Goal: Information Seeking & Learning: Learn about a topic

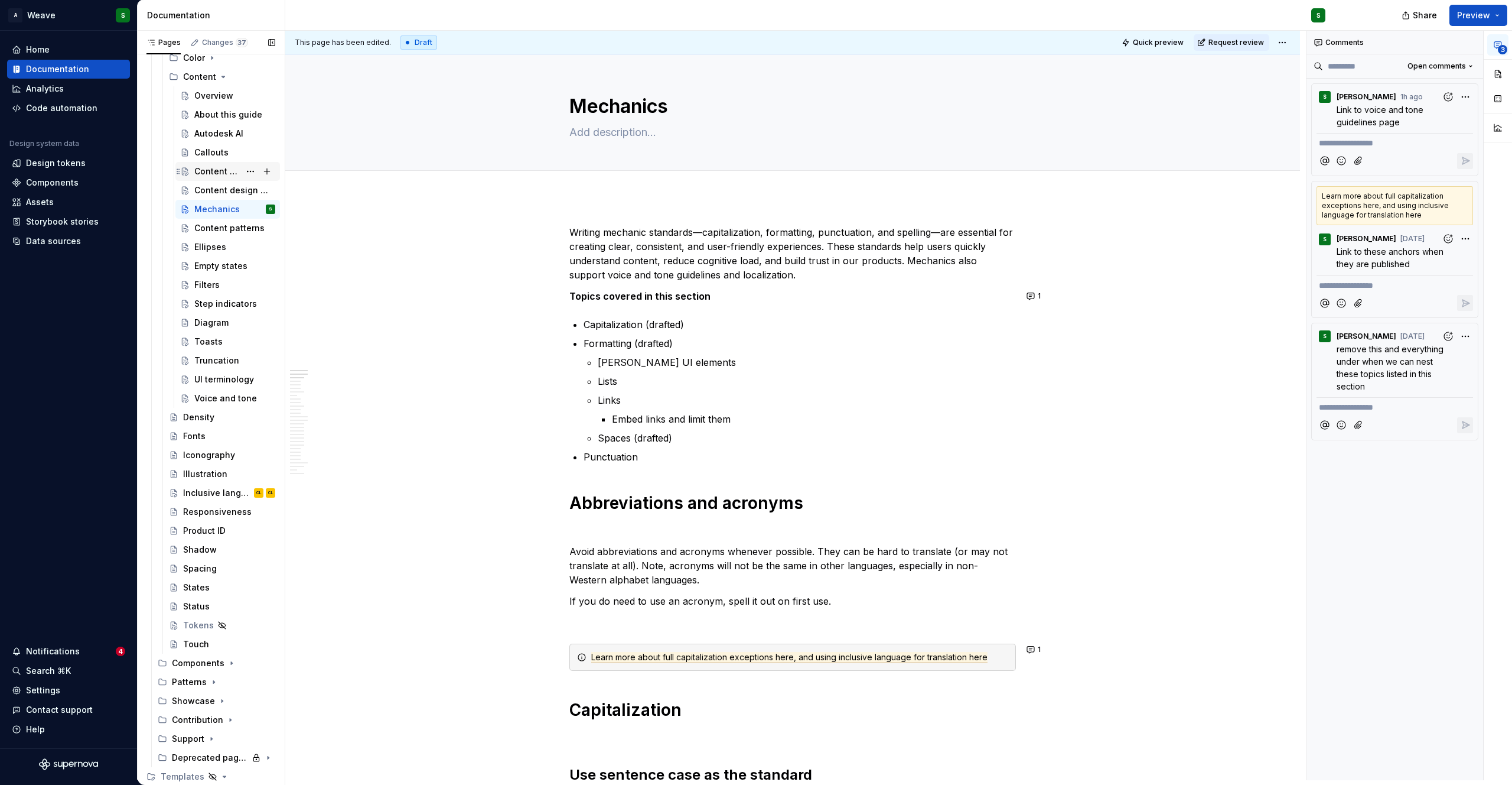
scroll to position [679, 0]
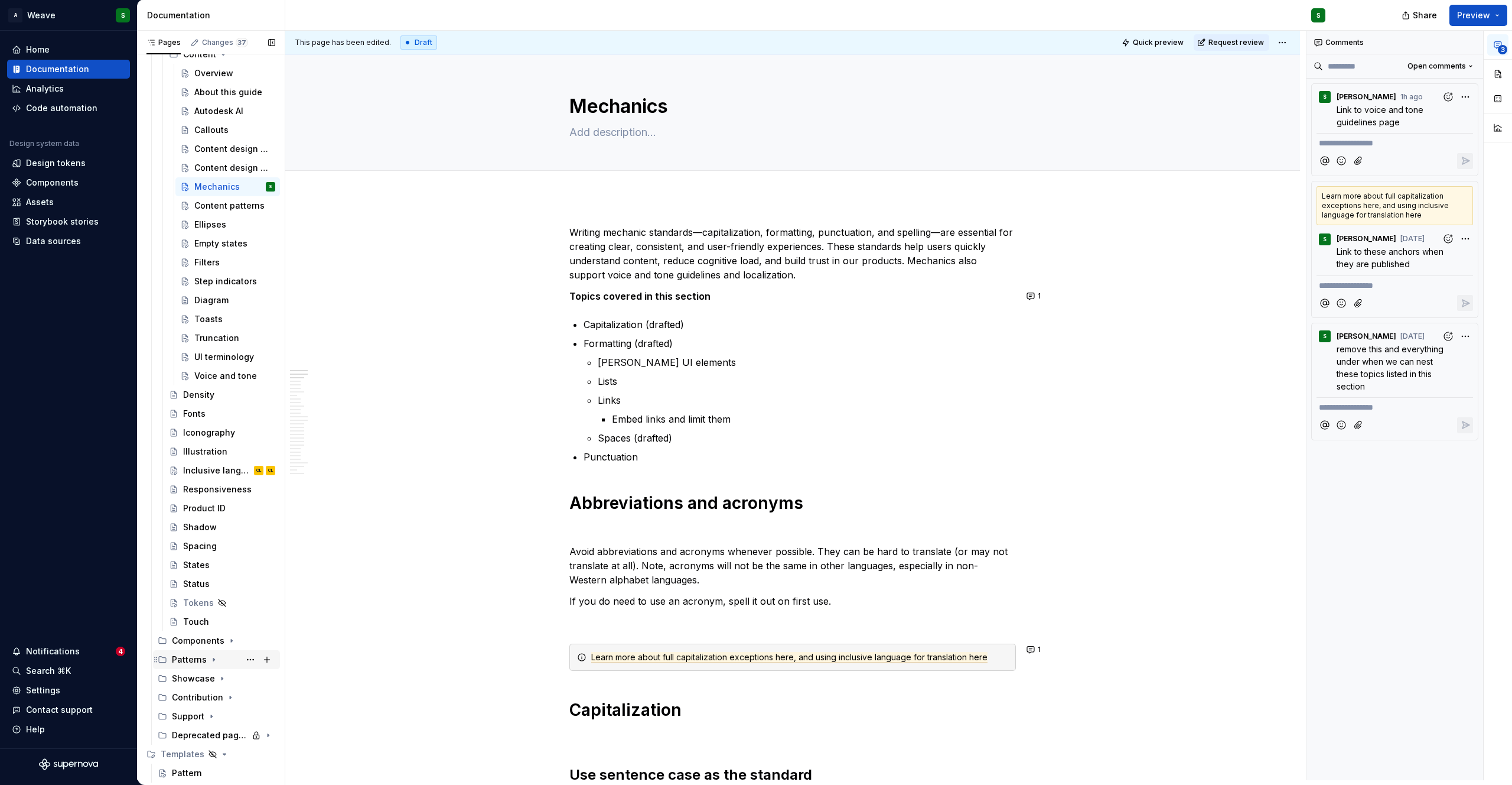
click at [191, 658] on div "Patterns" at bounding box center [190, 659] width 35 height 12
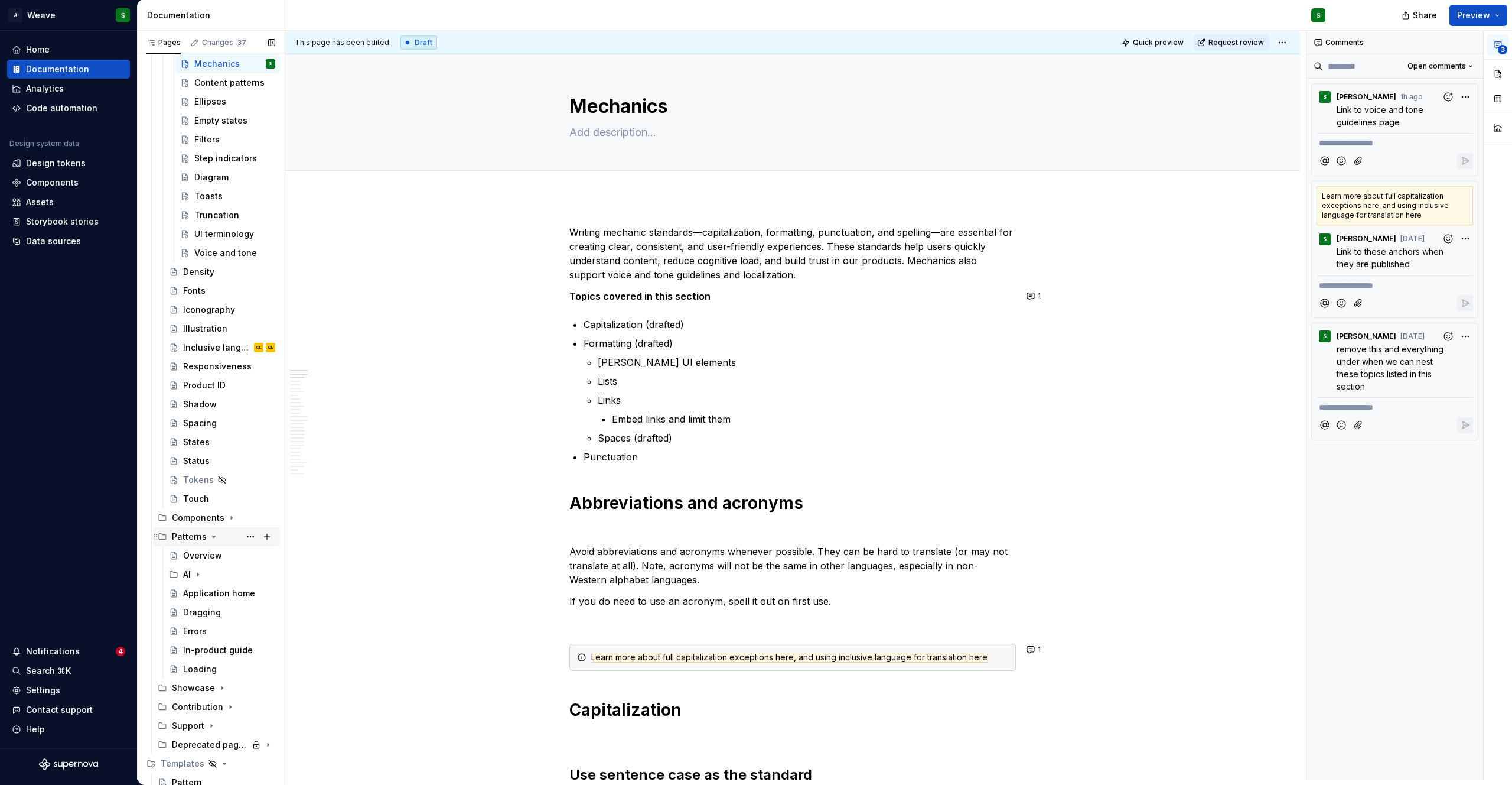
scroll to position [802, 0]
click at [203, 346] on div "Inclusive language" at bounding box center [211, 347] width 57 height 12
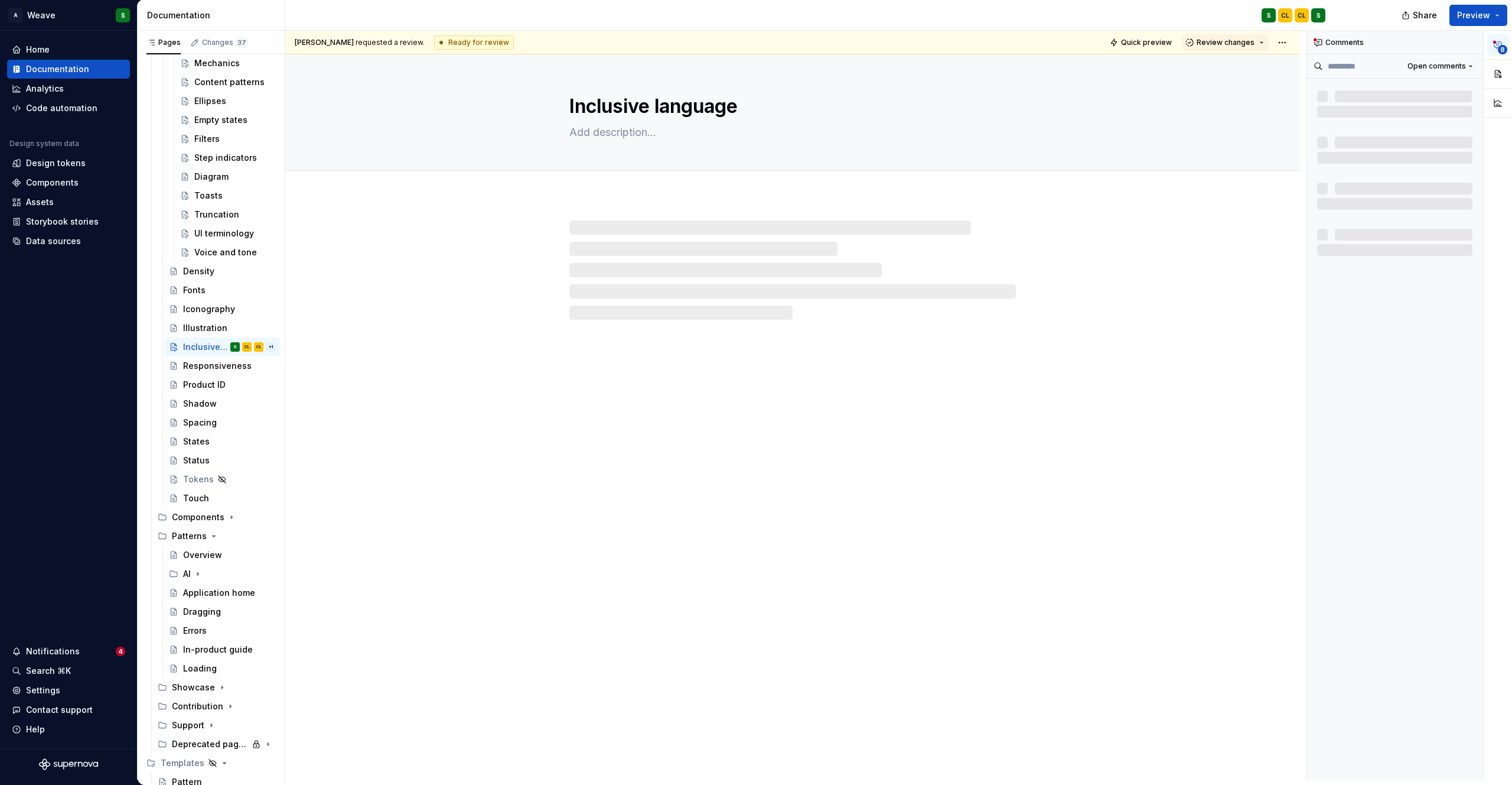
click at [668, 595] on div "Inclusive language" at bounding box center [793, 417] width 1015 height 726
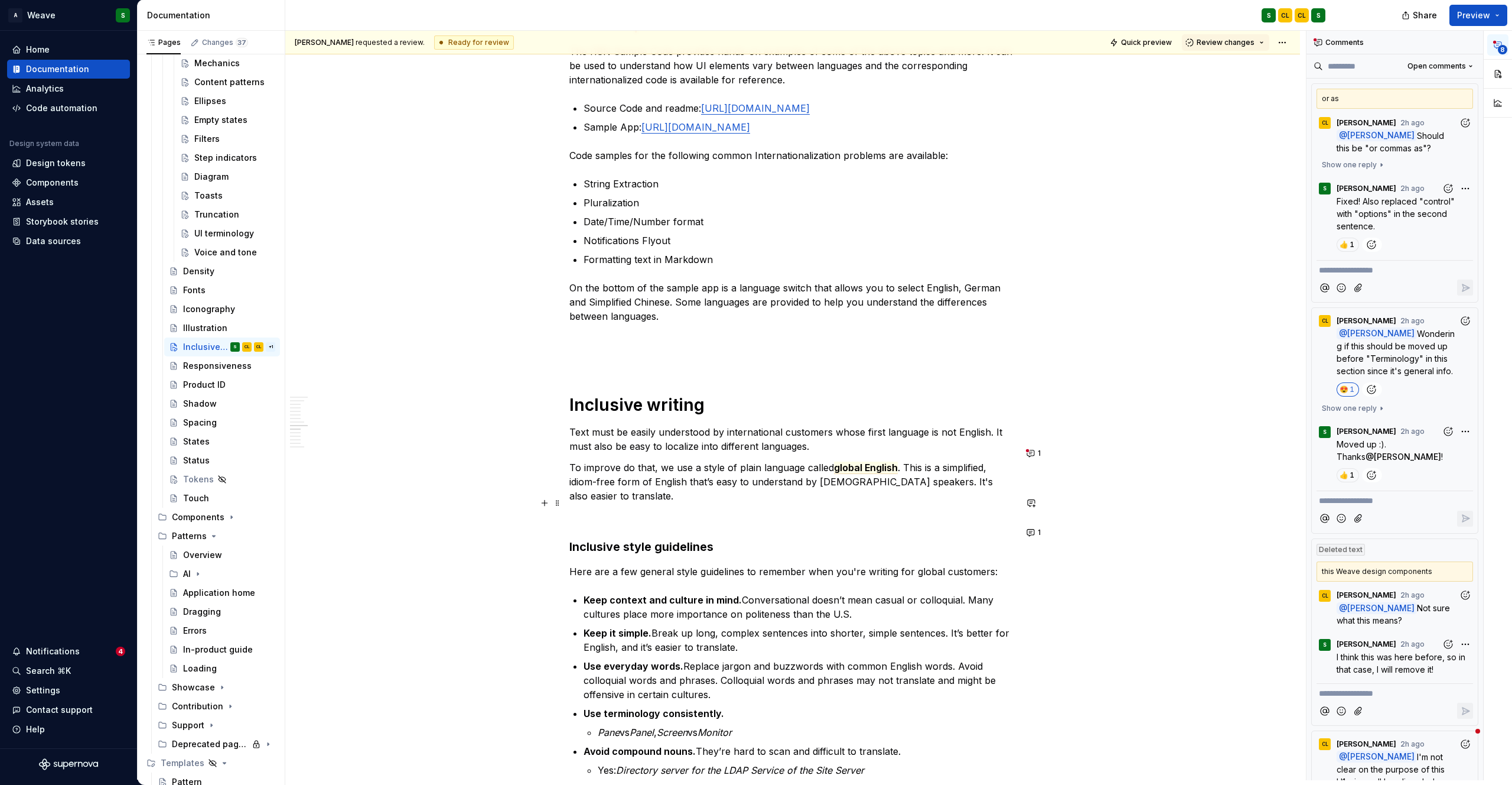
scroll to position [1785, 0]
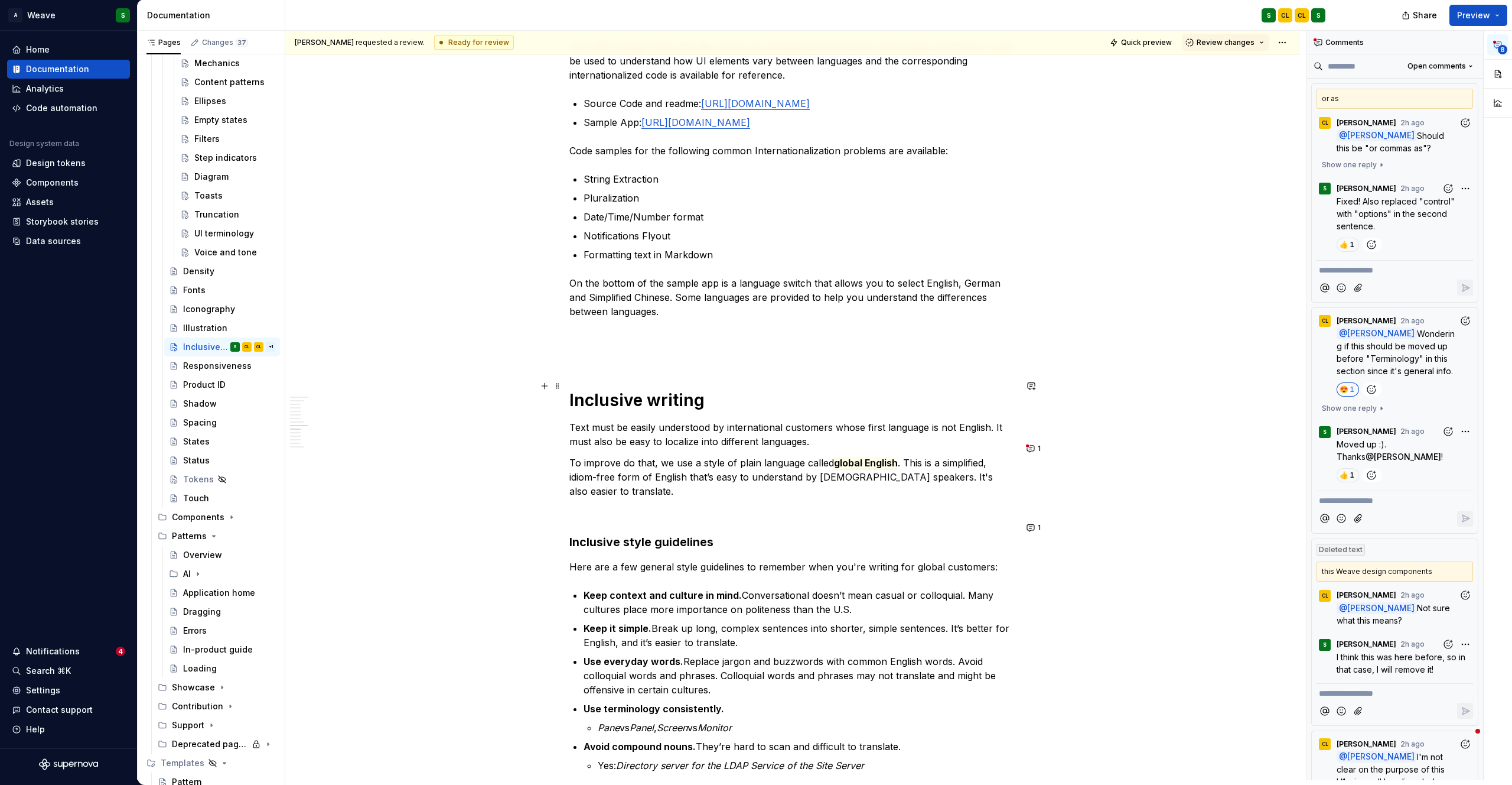
click at [603, 390] on h1 "Inclusive writing" at bounding box center [793, 399] width 446 height 21
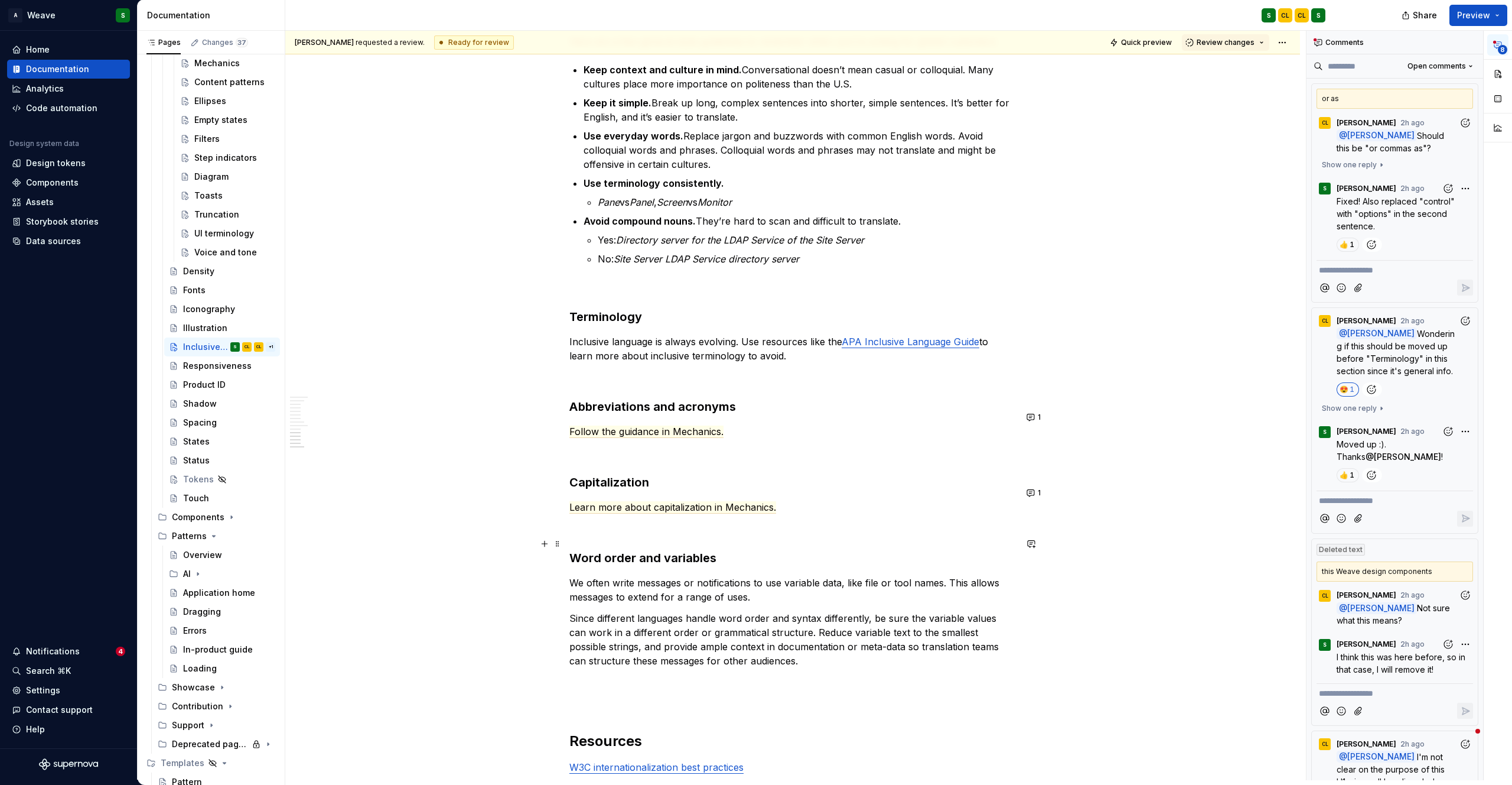
scroll to position [2315, 0]
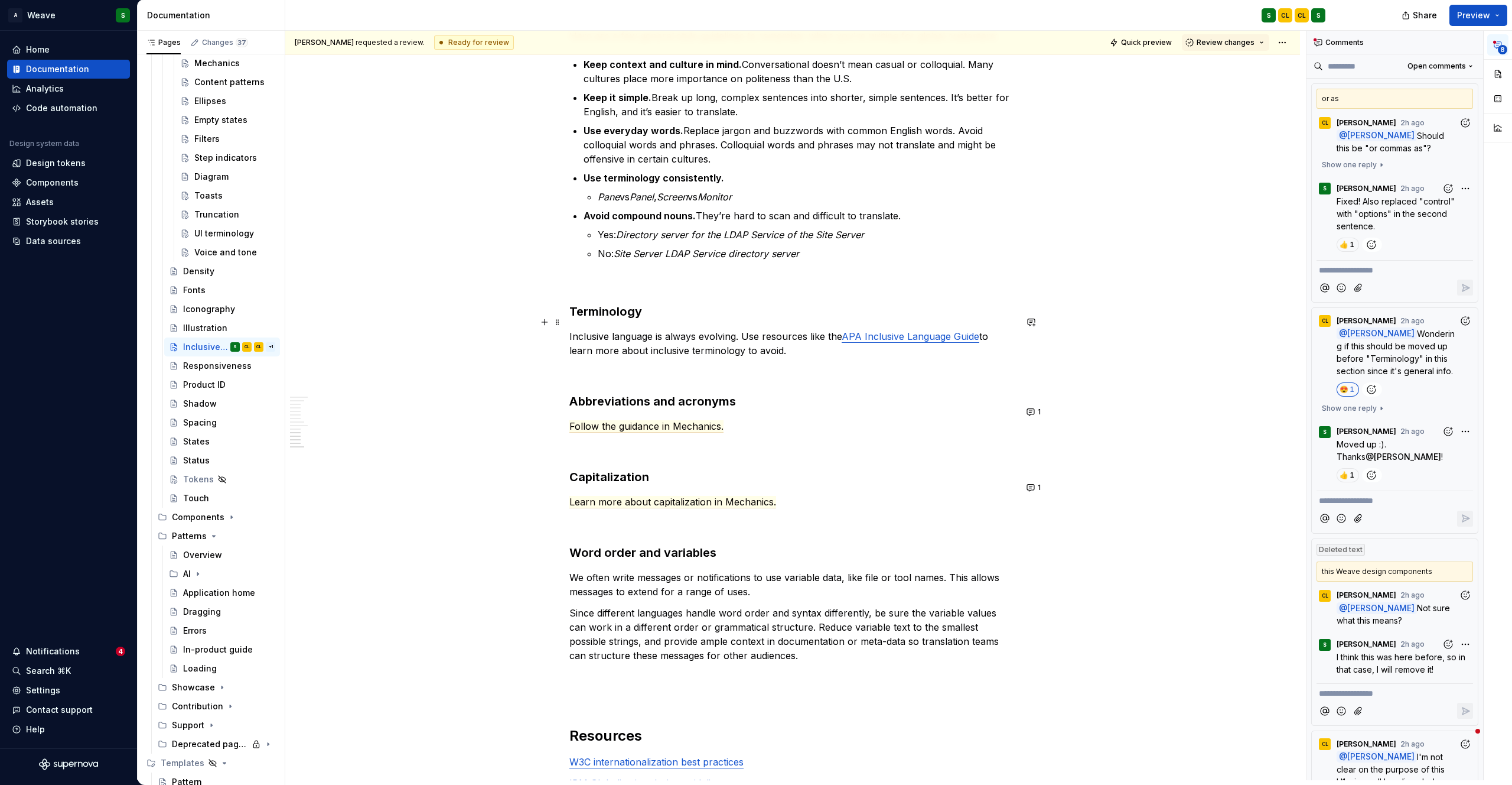
click at [870, 331] on link "APA Inclusive Language Guide" at bounding box center [910, 337] width 138 height 12
click at [878, 331] on link "APA Inclusive Language Guide" at bounding box center [910, 337] width 138 height 12
click at [870, 331] on link "APA Inclusive Language Guide" at bounding box center [910, 337] width 138 height 12
drag, startPoint x: 845, startPoint y: 323, endPoint x: 977, endPoint y: 326, distance: 132.0
click at [977, 331] on link "APA Inclusive Language Guide" at bounding box center [910, 337] width 138 height 12
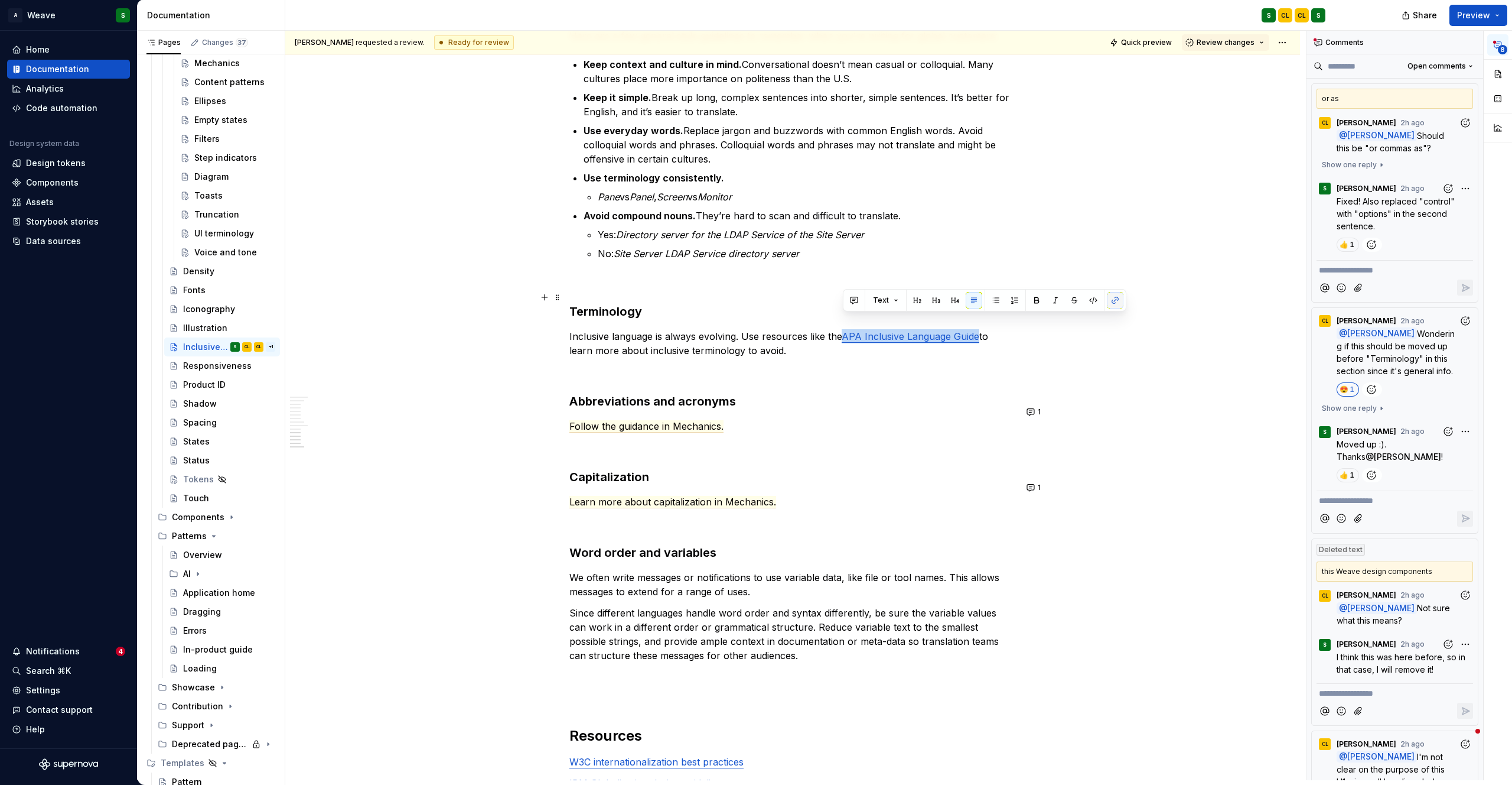
click at [1108, 299] on button "button" at bounding box center [1115, 300] width 16 height 16
click at [904, 331] on link "APA Inclusive Language Guide" at bounding box center [910, 337] width 138 height 12
click at [848, 331] on link "APA Inclusive Language Guide" at bounding box center [910, 337] width 138 height 12
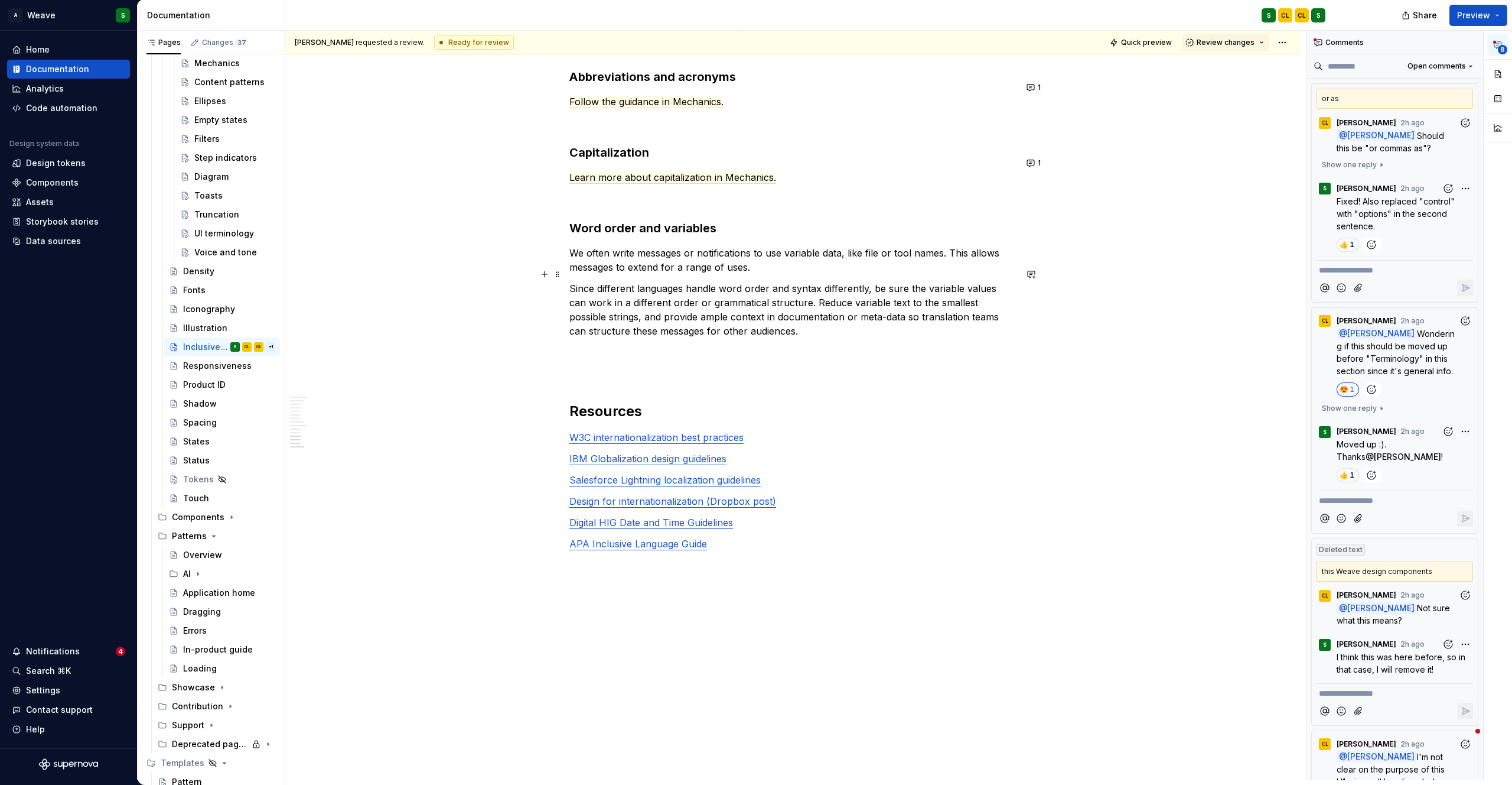
scroll to position [2646, 0]
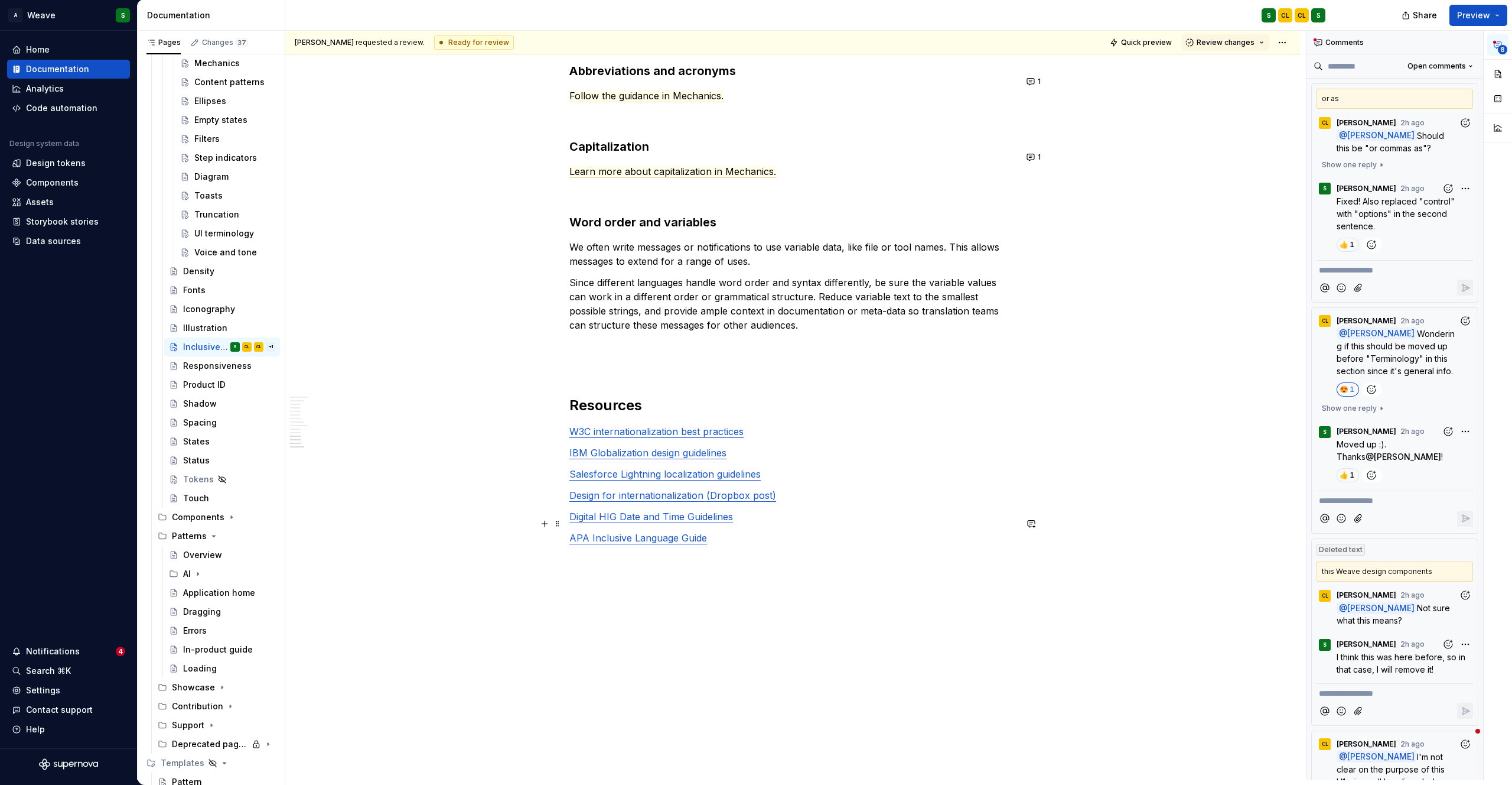
click at [648, 531] on p "APA Inclusive Language Guide" at bounding box center [793, 537] width 446 height 14
drag, startPoint x: 704, startPoint y: 528, endPoint x: 567, endPoint y: 523, distance: 137.1
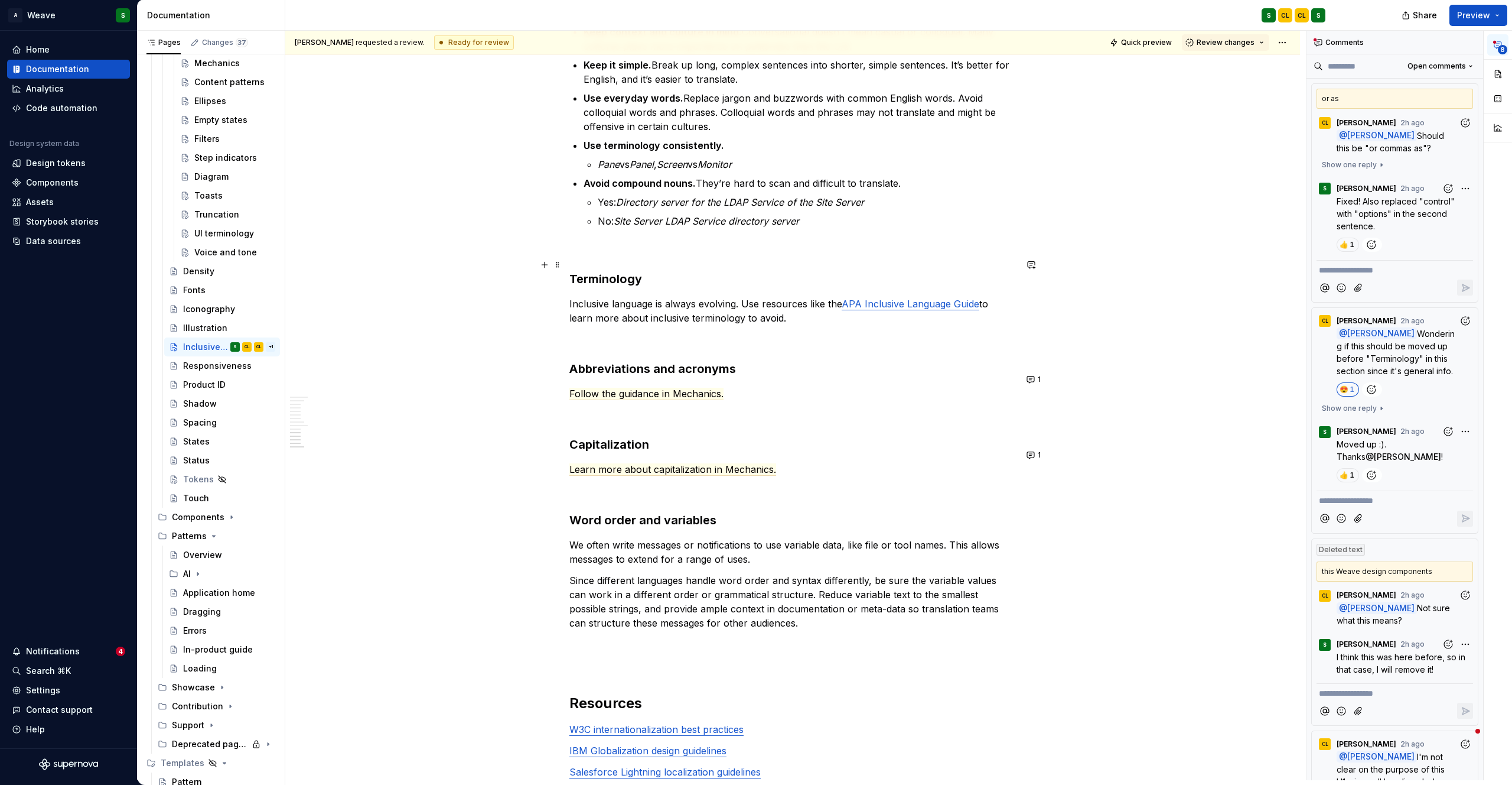
scroll to position [2328, 0]
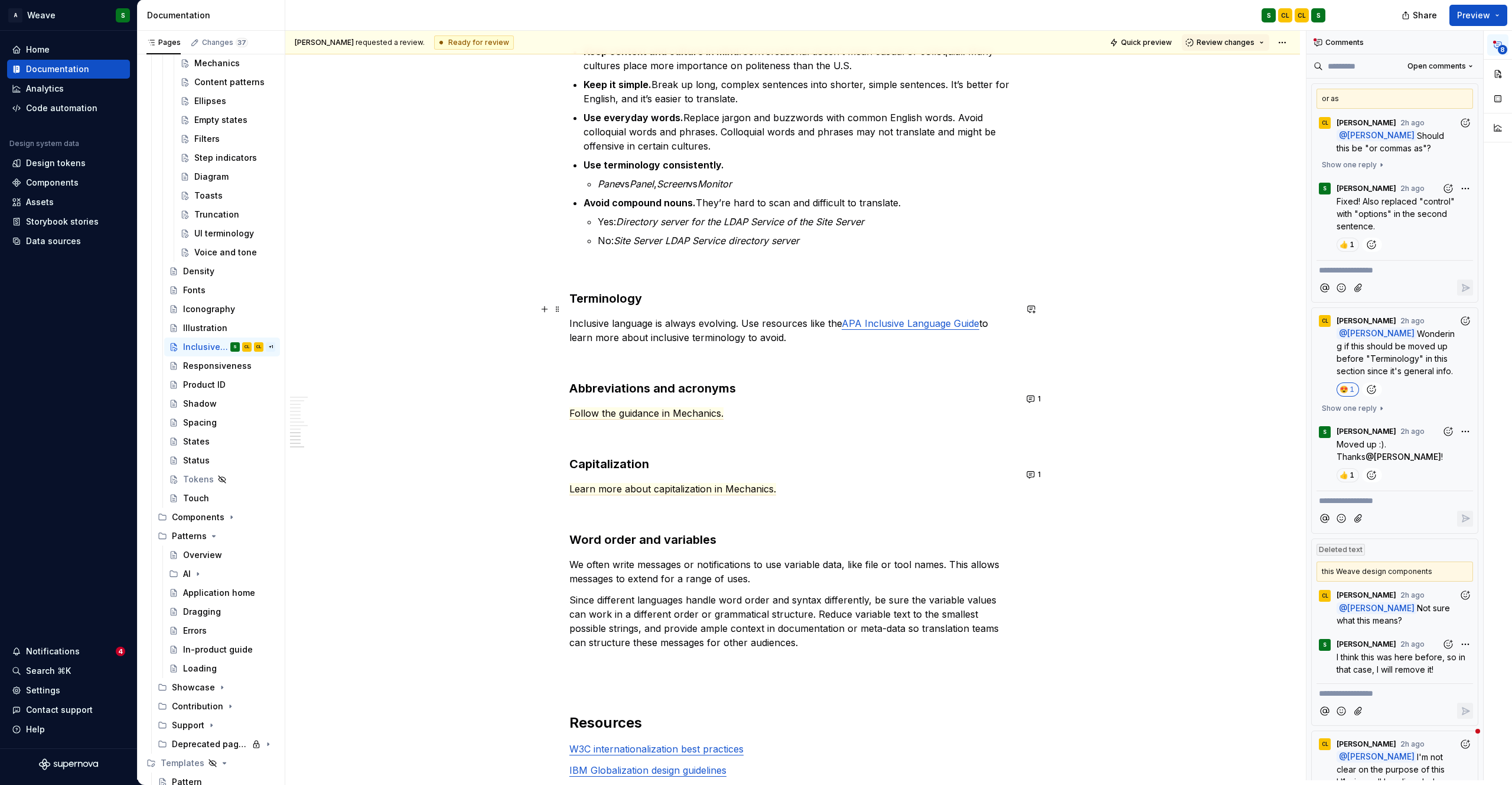
click at [859, 317] on link "APA Inclusive Language Guide" at bounding box center [910, 323] width 138 height 12
drag, startPoint x: 846, startPoint y: 309, endPoint x: 979, endPoint y: 314, distance: 133.1
click at [979, 316] on p "Inclusive language is always evolving. Use resources like the APA Inclusive Lan…" at bounding box center [793, 330] width 446 height 28
click at [918, 317] on link "APA Inclusive Language Guide" at bounding box center [910, 323] width 138 height 12
drag, startPoint x: 845, startPoint y: 308, endPoint x: 980, endPoint y: 315, distance: 135.2
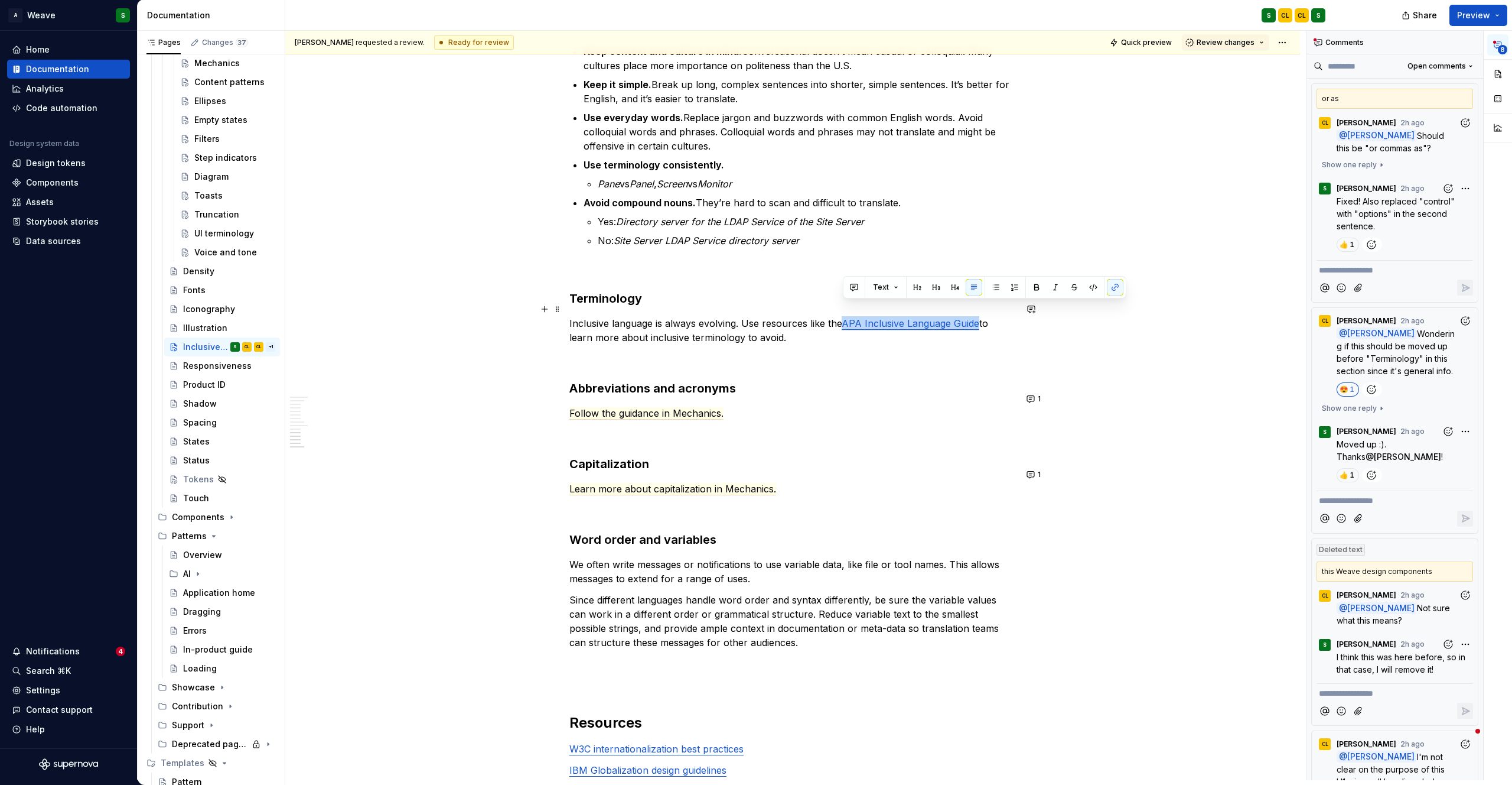
click at [980, 316] on p "Inclusive language is always evolving. Use resources like the APA Inclusive Lan…" at bounding box center [793, 330] width 446 height 28
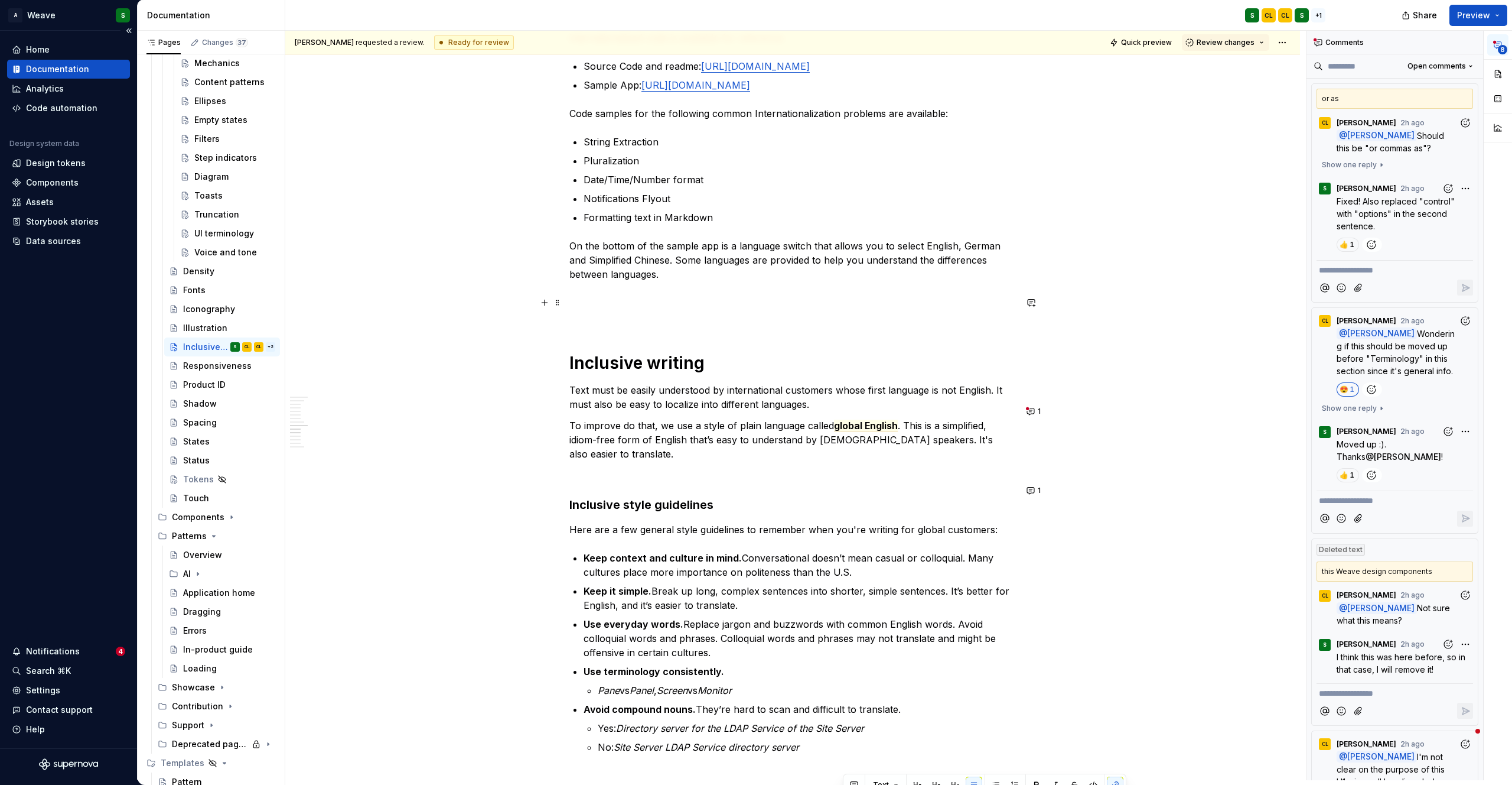
scroll to position [1838, 0]
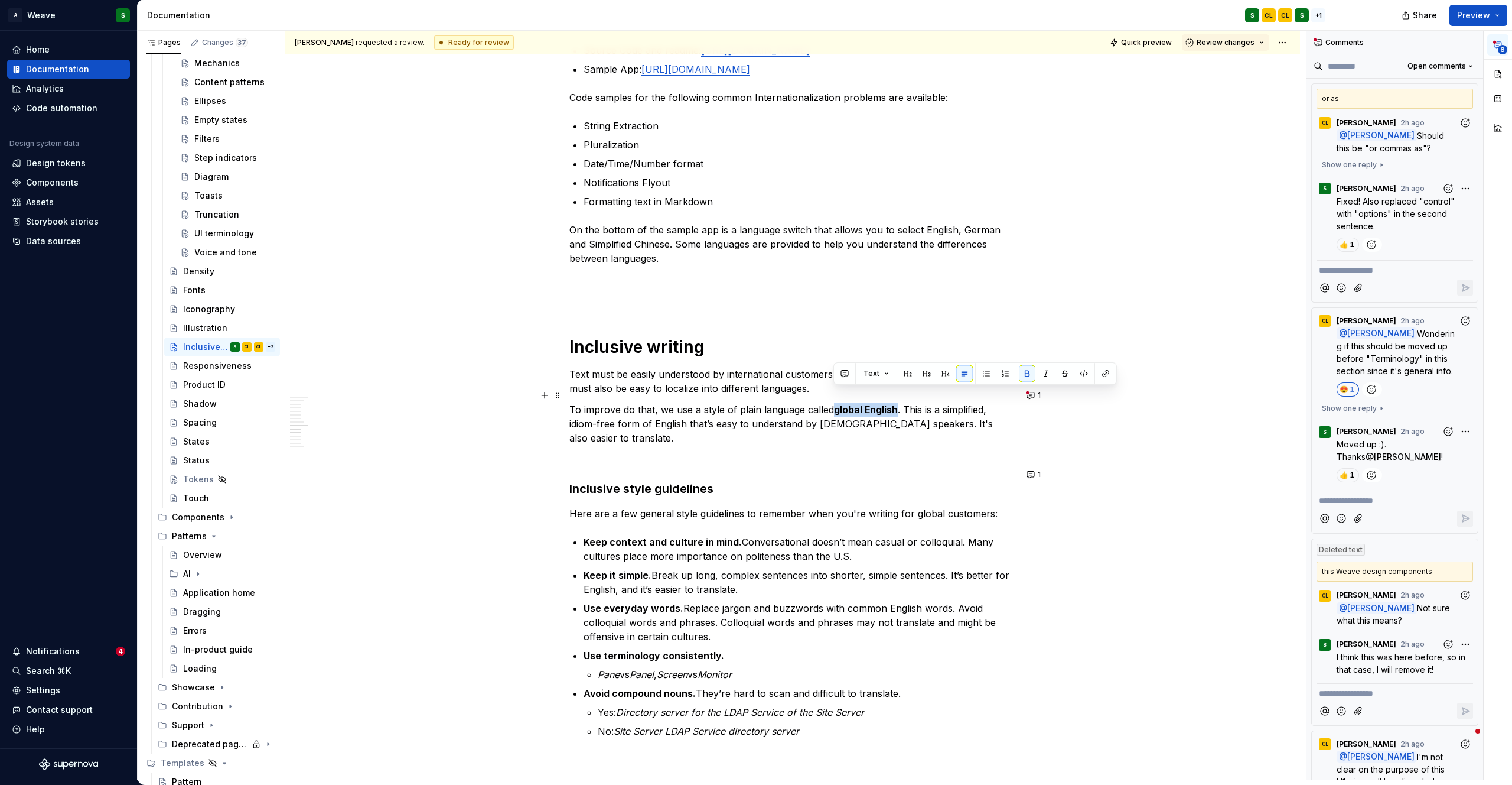
drag, startPoint x: 834, startPoint y: 395, endPoint x: 897, endPoint y: 396, distance: 63.0
click at [897, 402] on p "To improve do that, we use a style of plain language called global English . Th…" at bounding box center [793, 424] width 446 height 42
click at [1038, 397] on span "1" at bounding box center [1039, 395] width 3 height 10
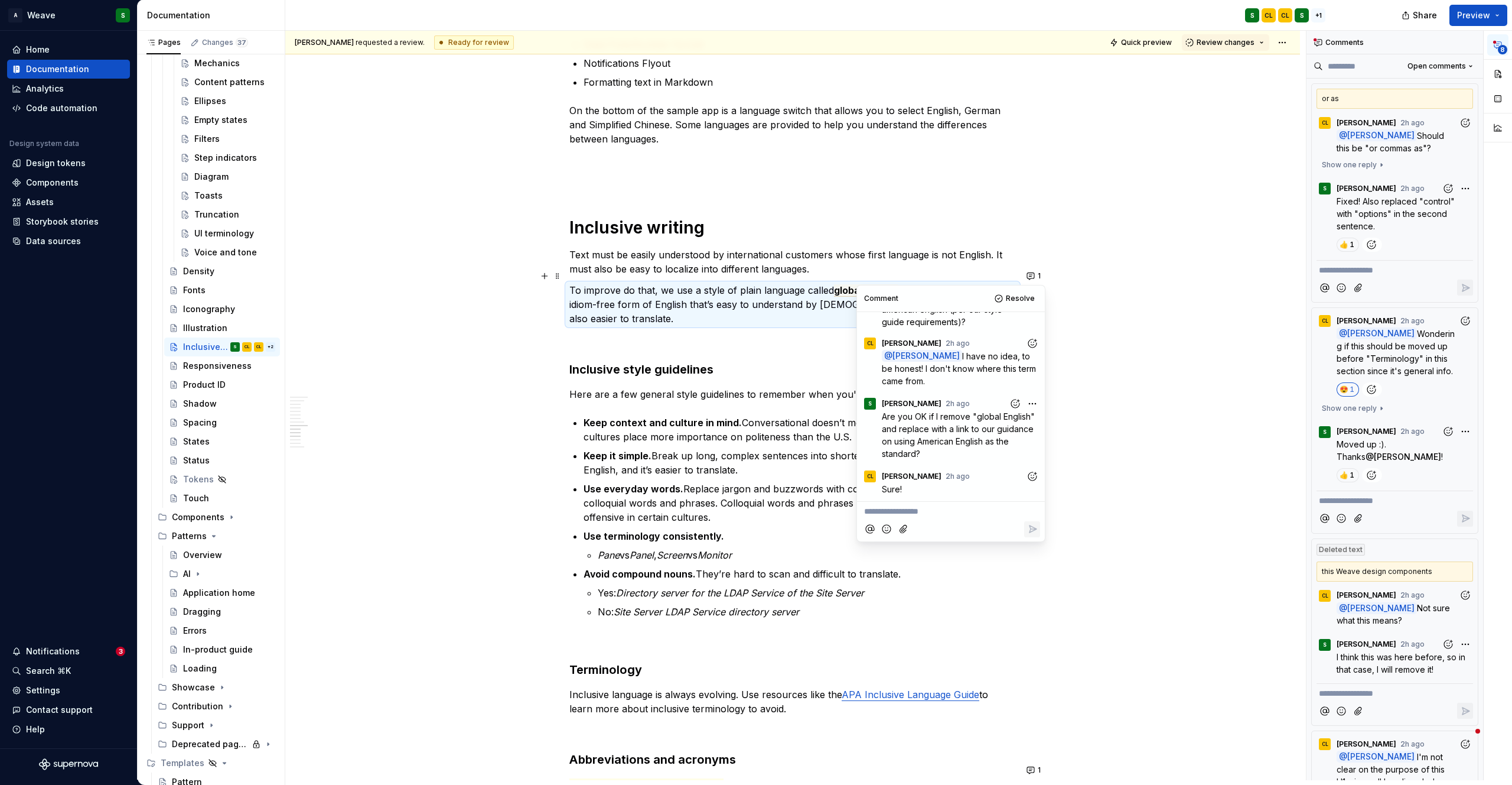
scroll to position [1959, 0]
click at [800, 480] on p "Use everyday words. Replace jargon and buzzwords with common English words. Avo…" at bounding box center [800, 501] width 433 height 42
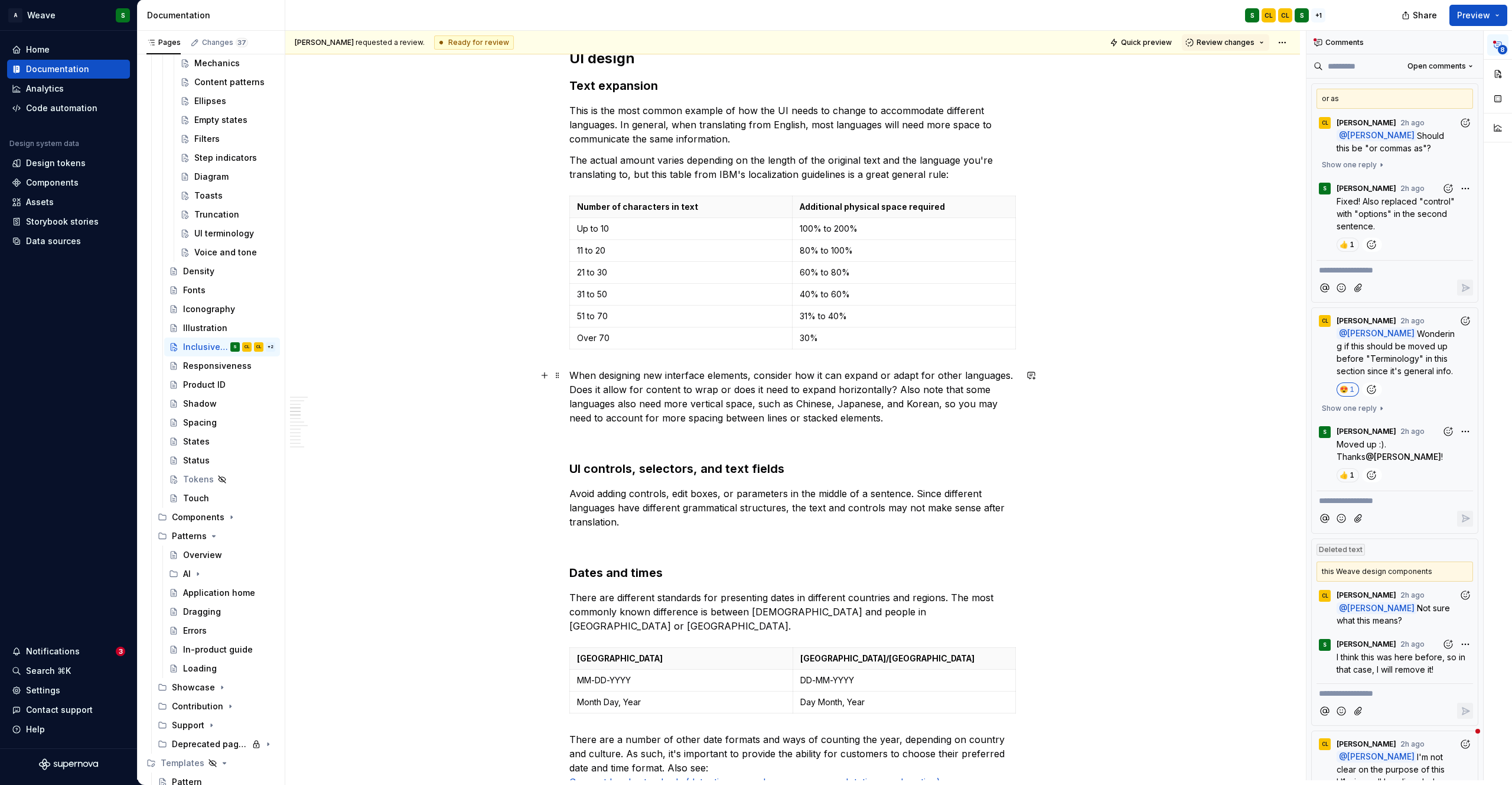
scroll to position [0, 0]
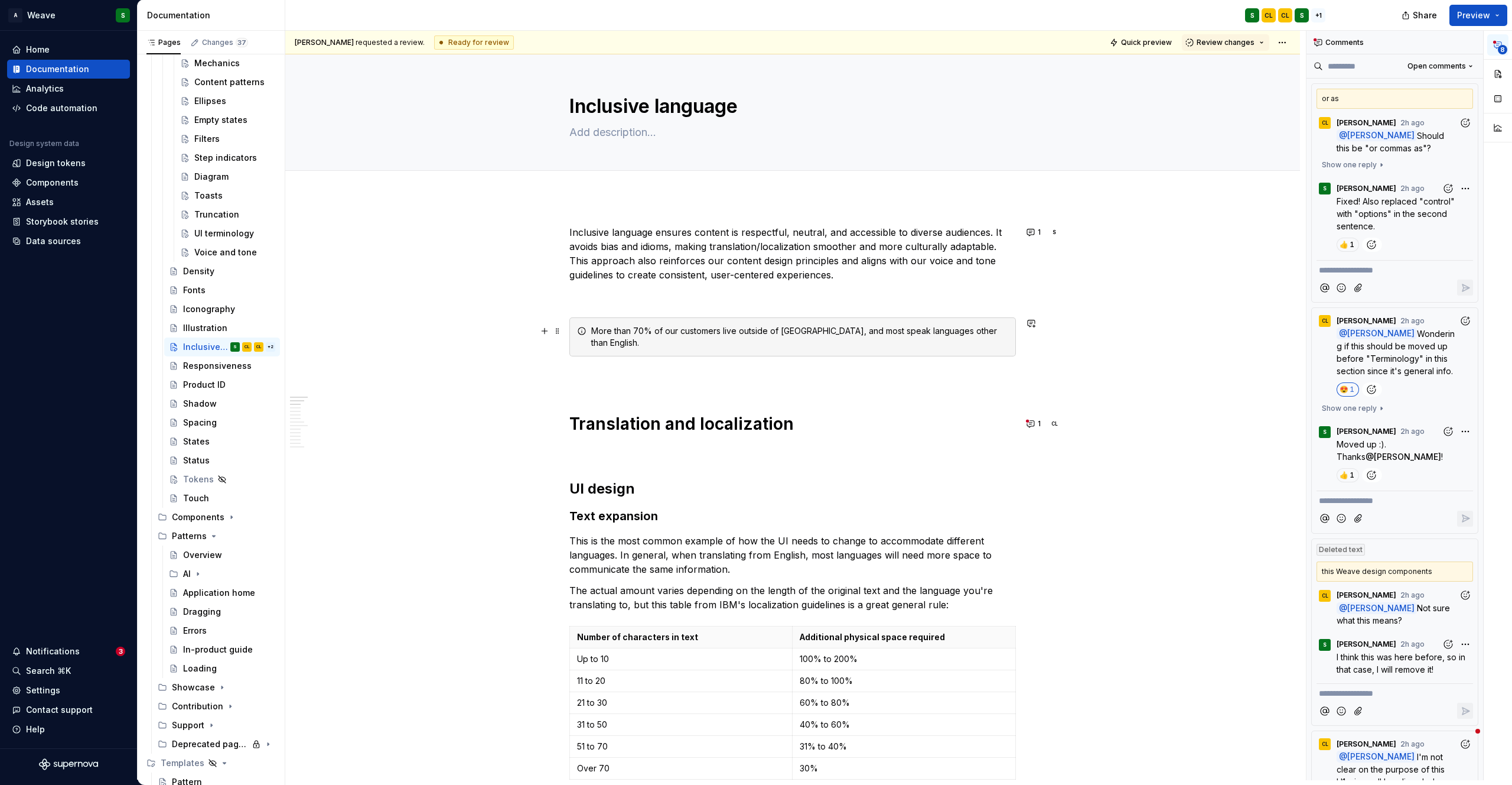
click at [645, 332] on div "More than 70% of our customers live outside of [GEOGRAPHIC_DATA], and most spea…" at bounding box center [800, 337] width 417 height 24
click at [848, 270] on p "Inclusive language ensures content is respectful, neutral, and accessible to di…" at bounding box center [793, 254] width 446 height 57
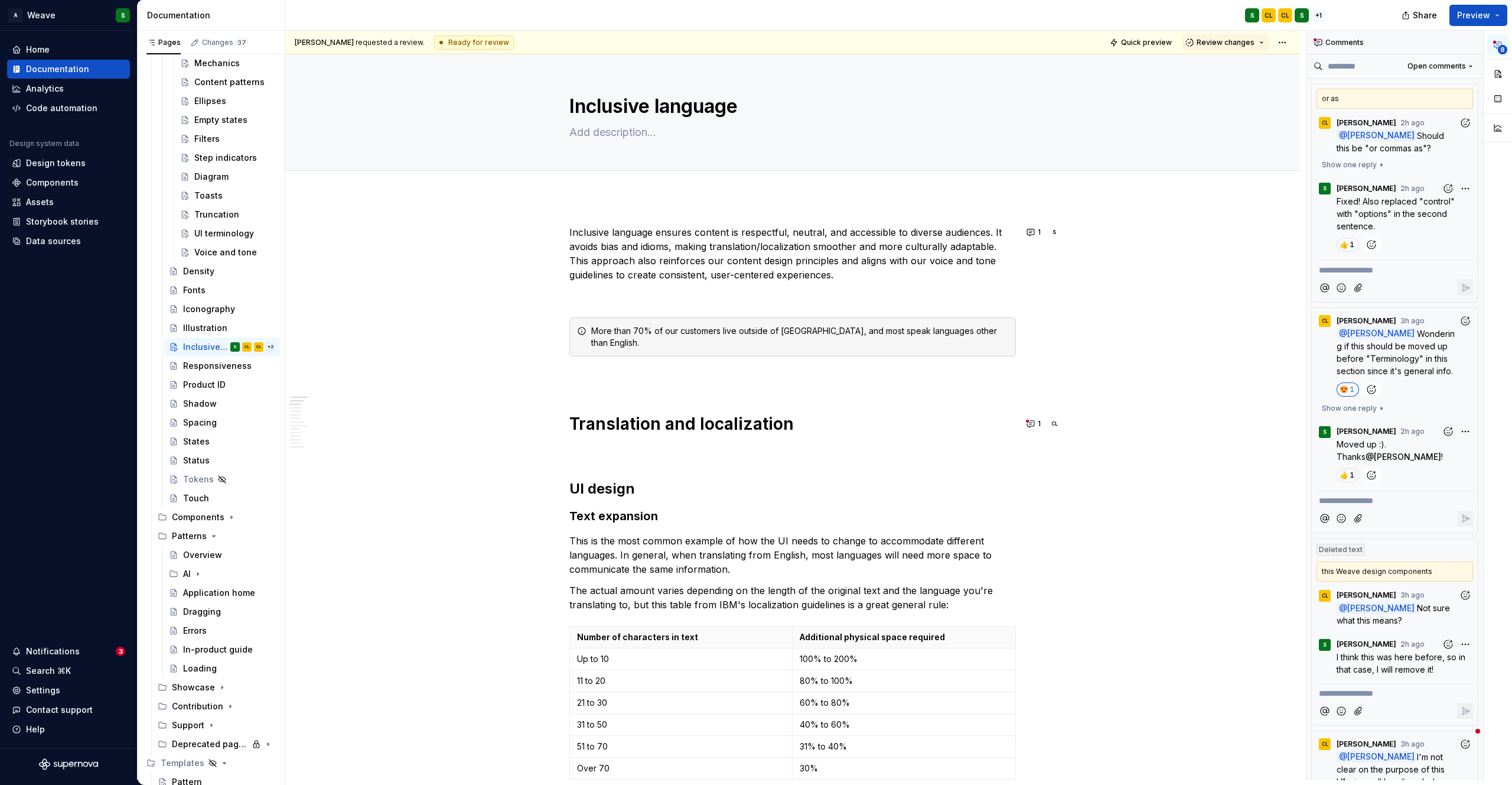
type textarea "*"
click at [1029, 424] on button "1" at bounding box center [1035, 423] width 23 height 16
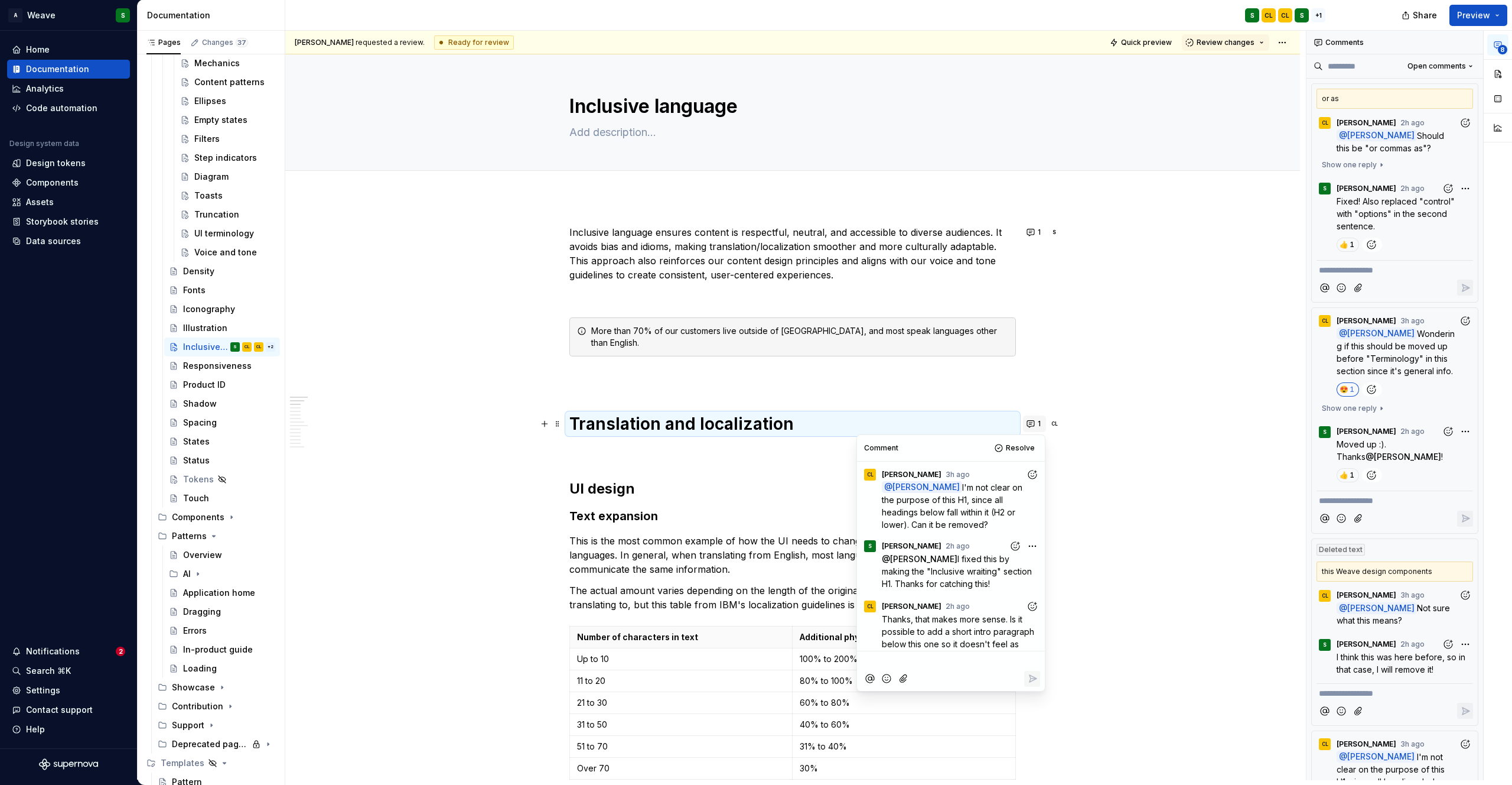
scroll to position [18, 0]
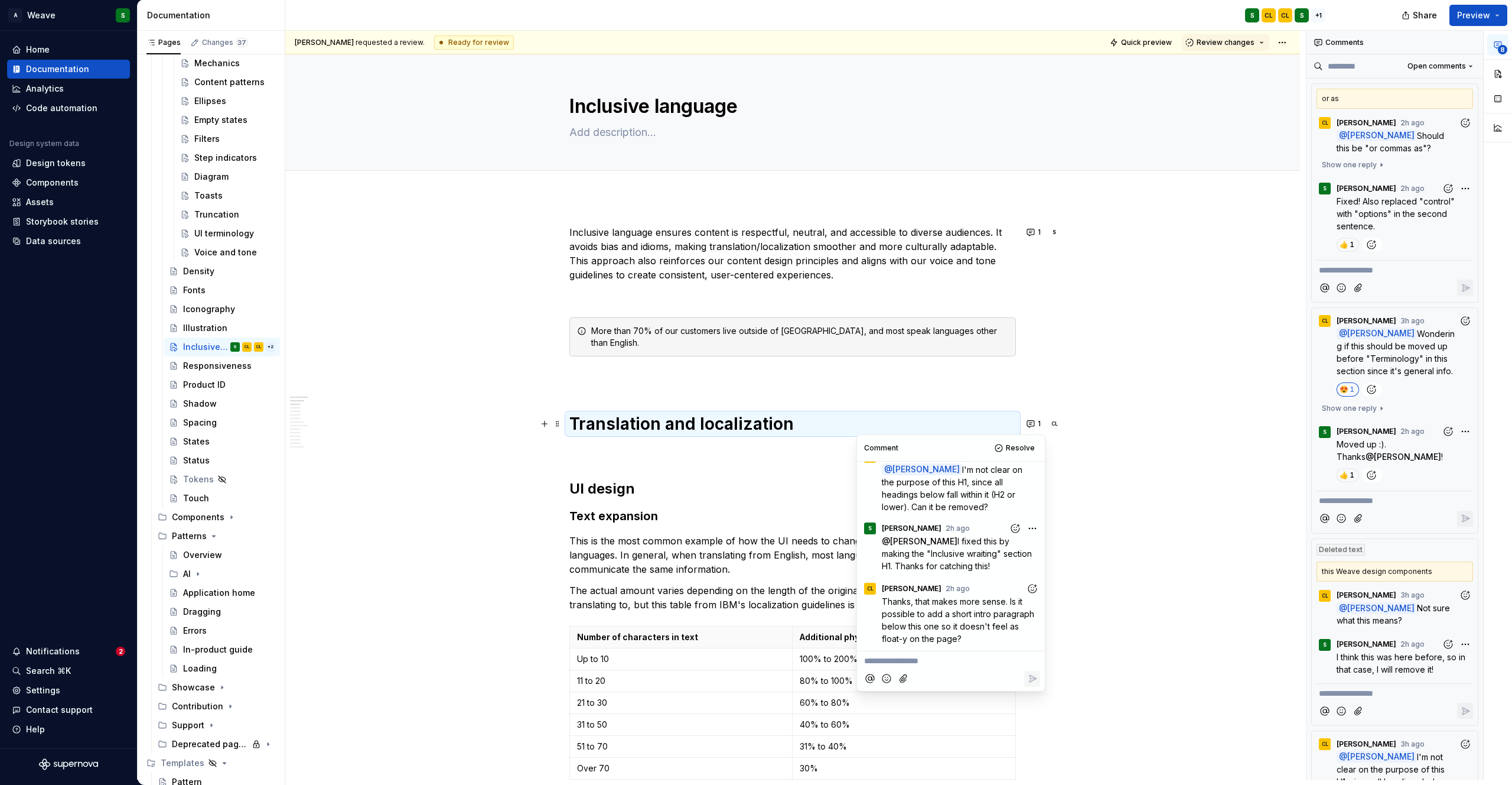
click at [1026, 591] on icon "Add reaction" at bounding box center [1032, 589] width 12 height 12
type input "***"
click at [953, 419] on span "💯" at bounding box center [951, 418] width 10 height 12
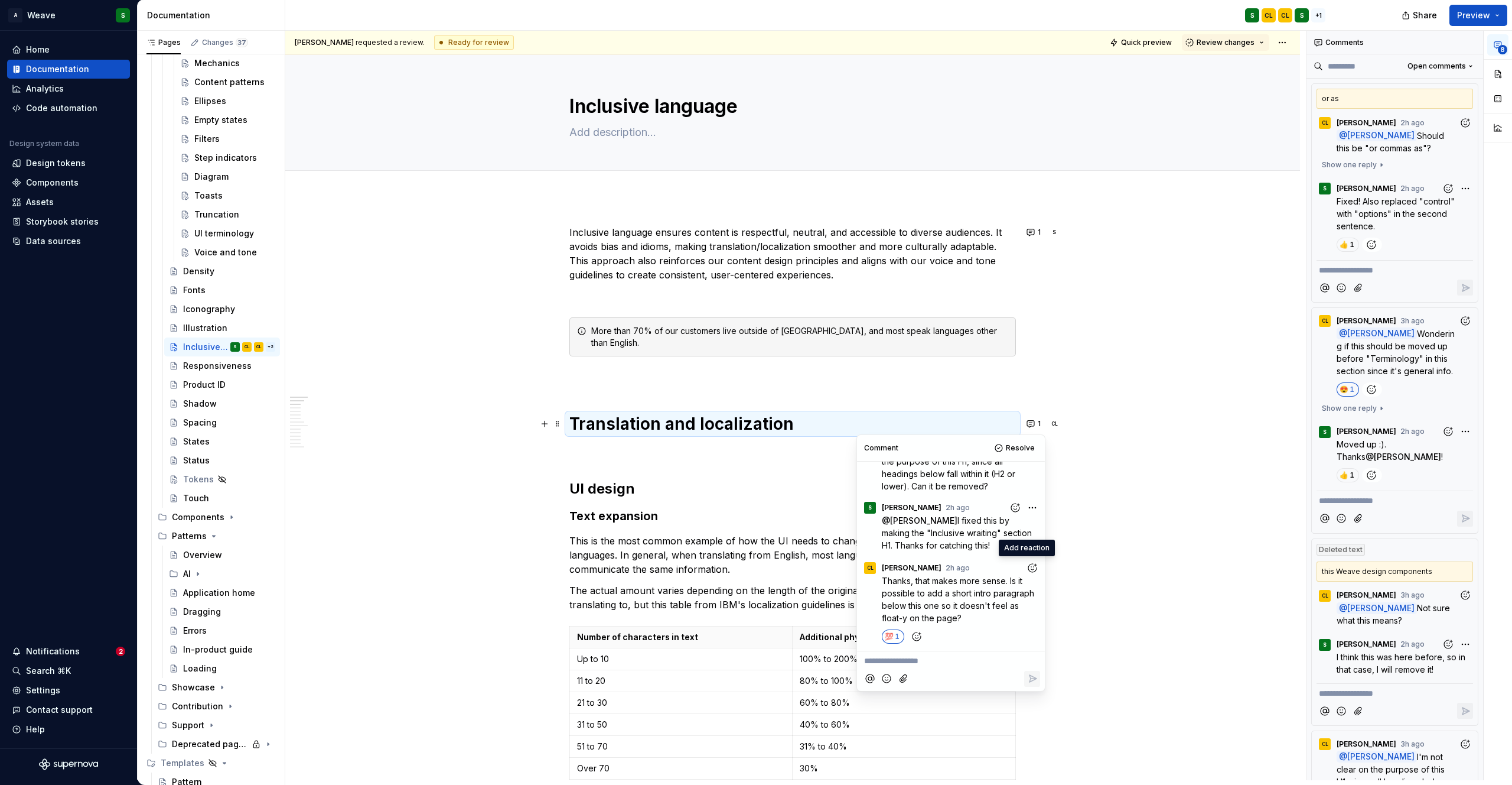
click at [672, 543] on p "This is the most common example of how the UI needs to change to accommodate di…" at bounding box center [793, 555] width 446 height 42
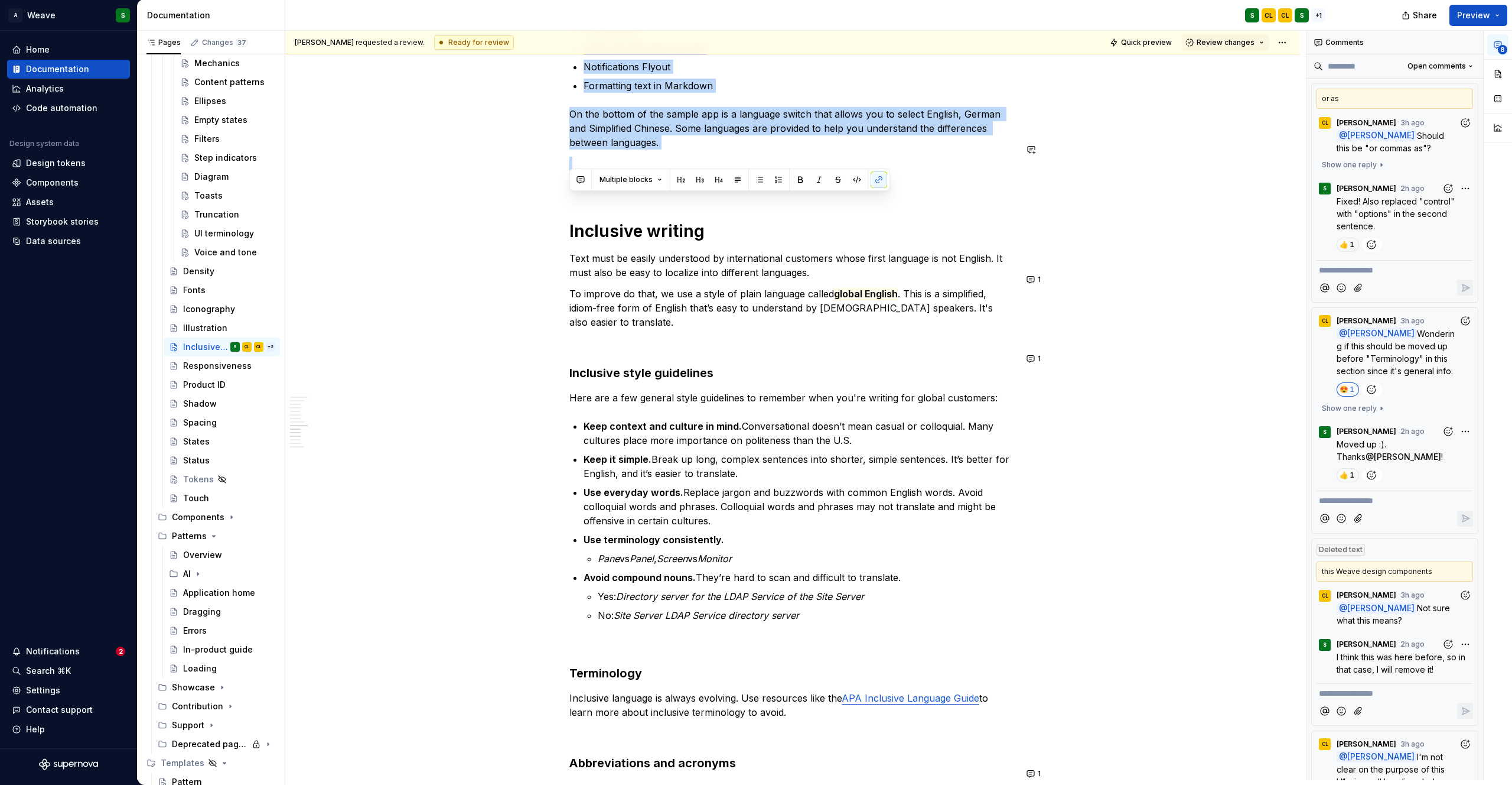
scroll to position [1943, 0]
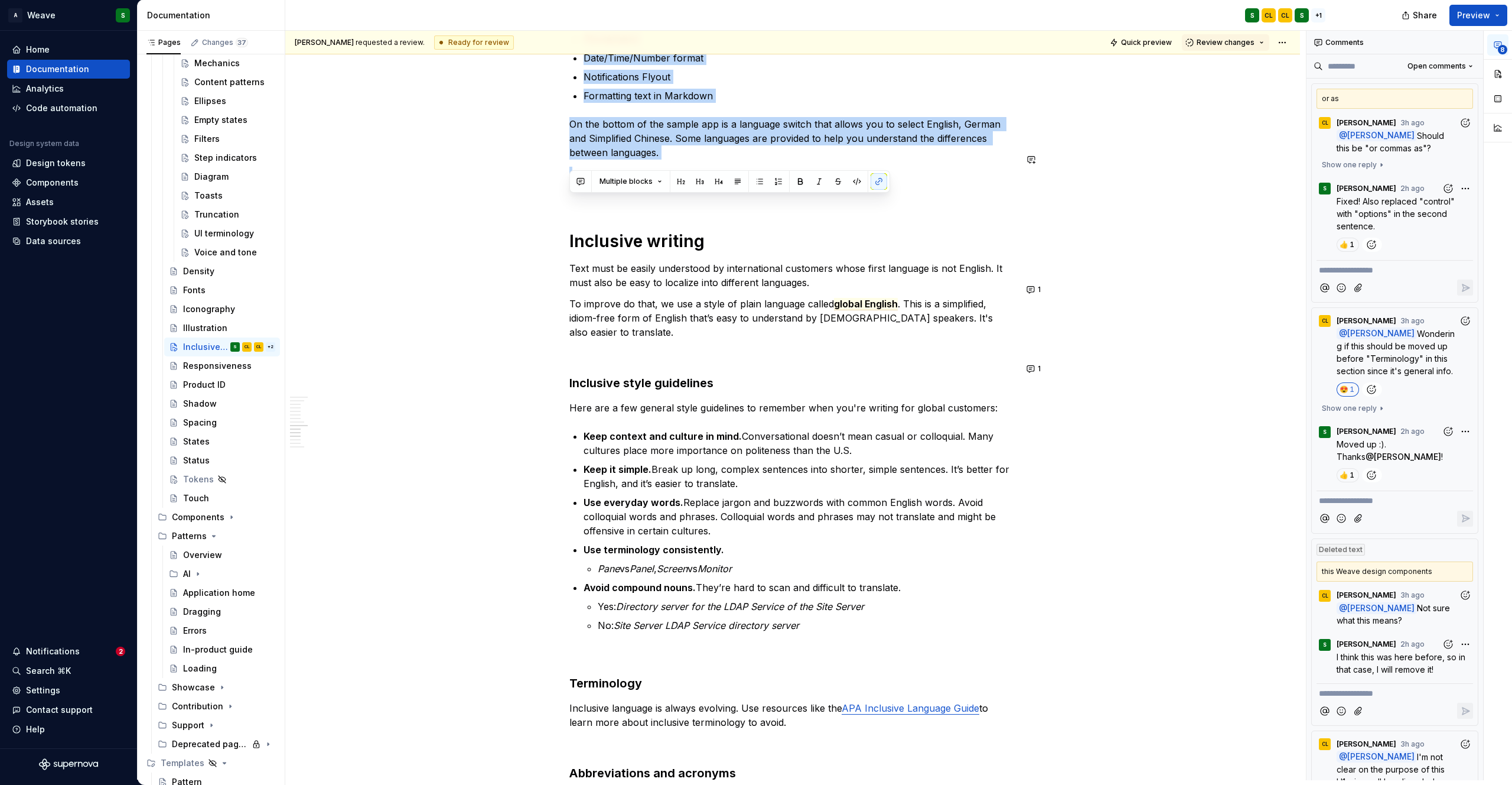
drag, startPoint x: 572, startPoint y: 338, endPoint x: 681, endPoint y: 146, distance: 220.8
copy div "Translation and localization UI design Text expansion This is the most common e…"
type textarea "*"
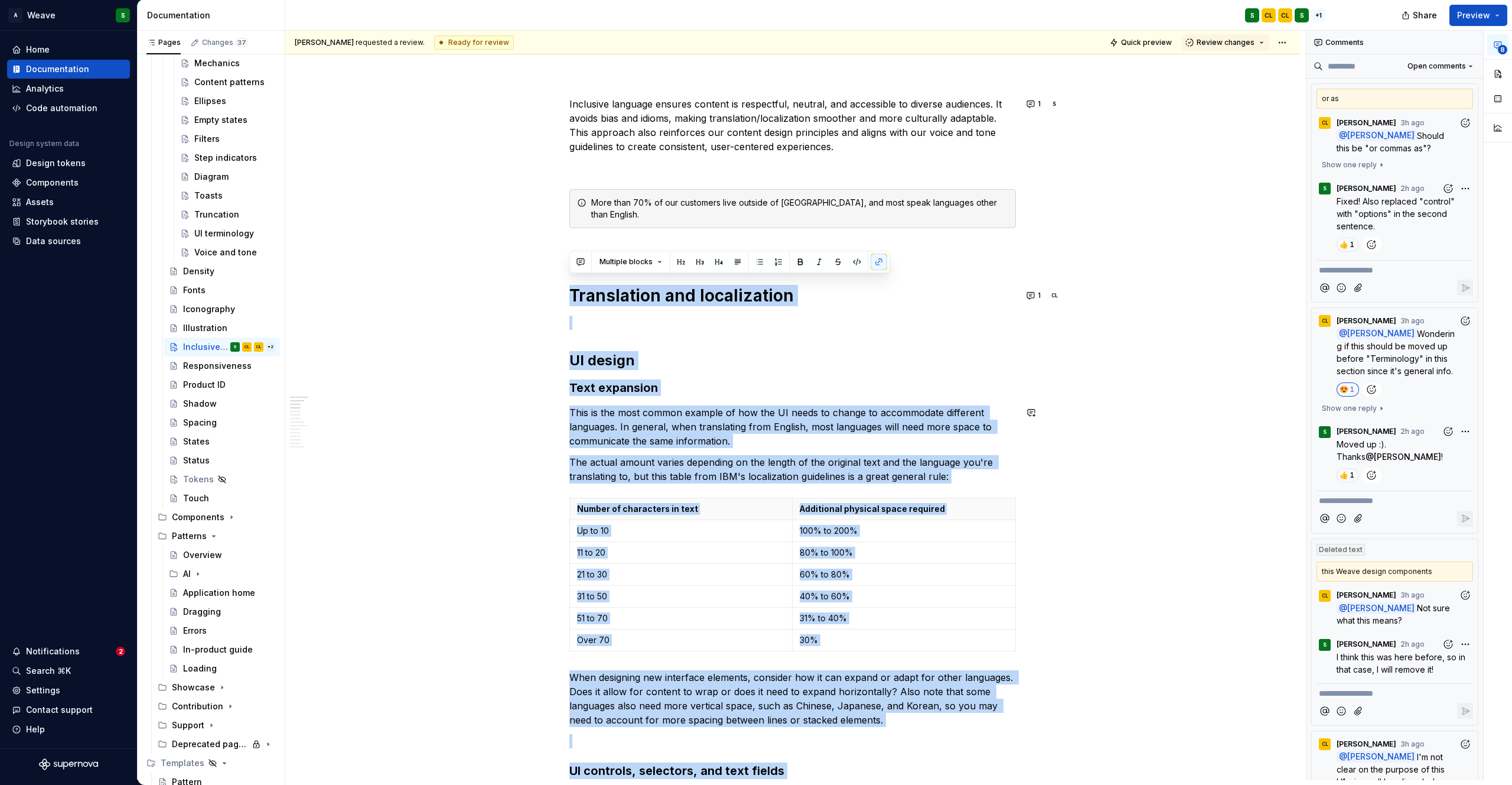
scroll to position [129, 0]
click at [627, 328] on p at bounding box center [793, 321] width 446 height 14
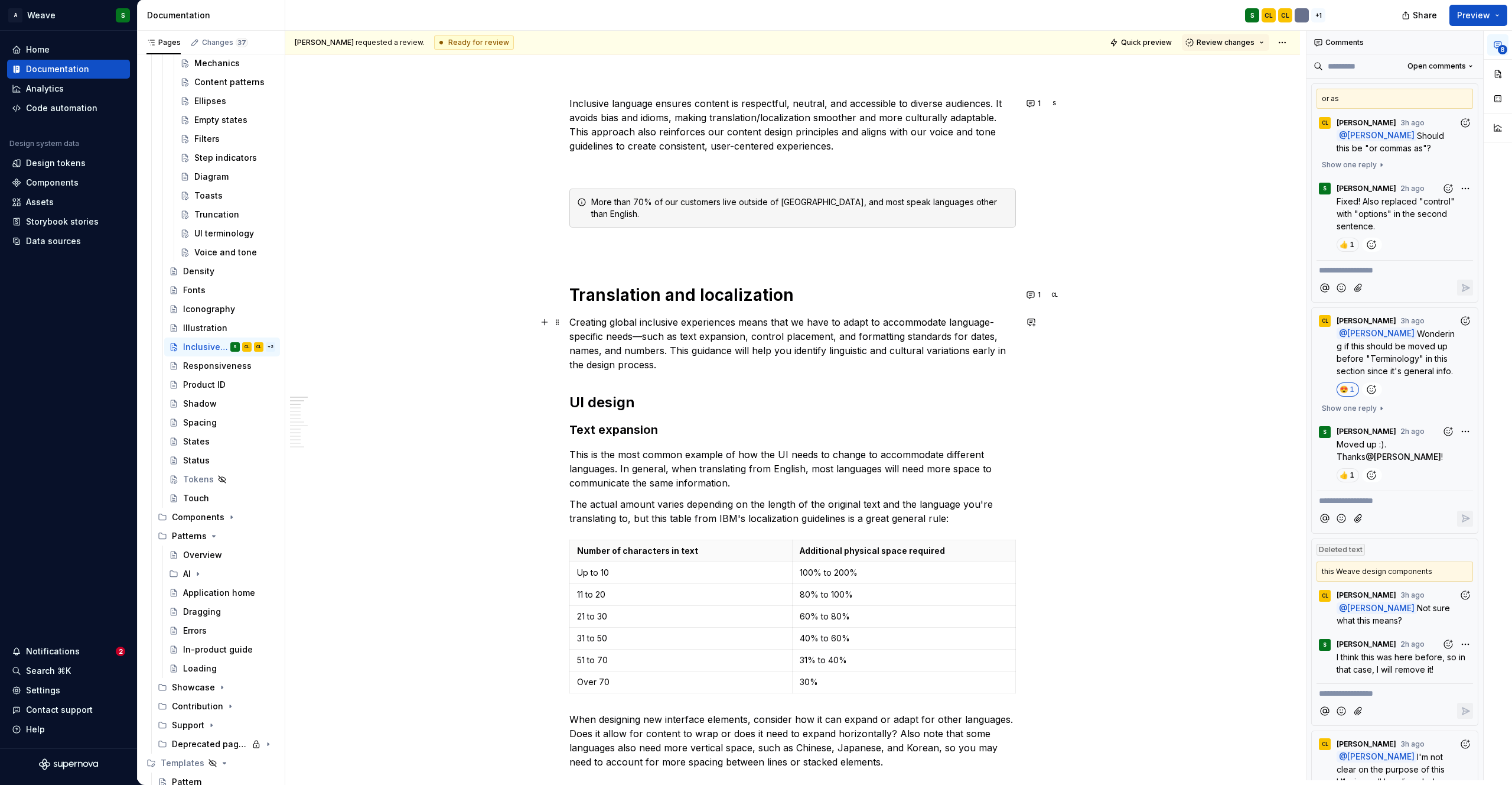
click at [635, 323] on p "Creating global inclusive experiences means that we have to adapt to accommodat…" at bounding box center [793, 343] width 446 height 57
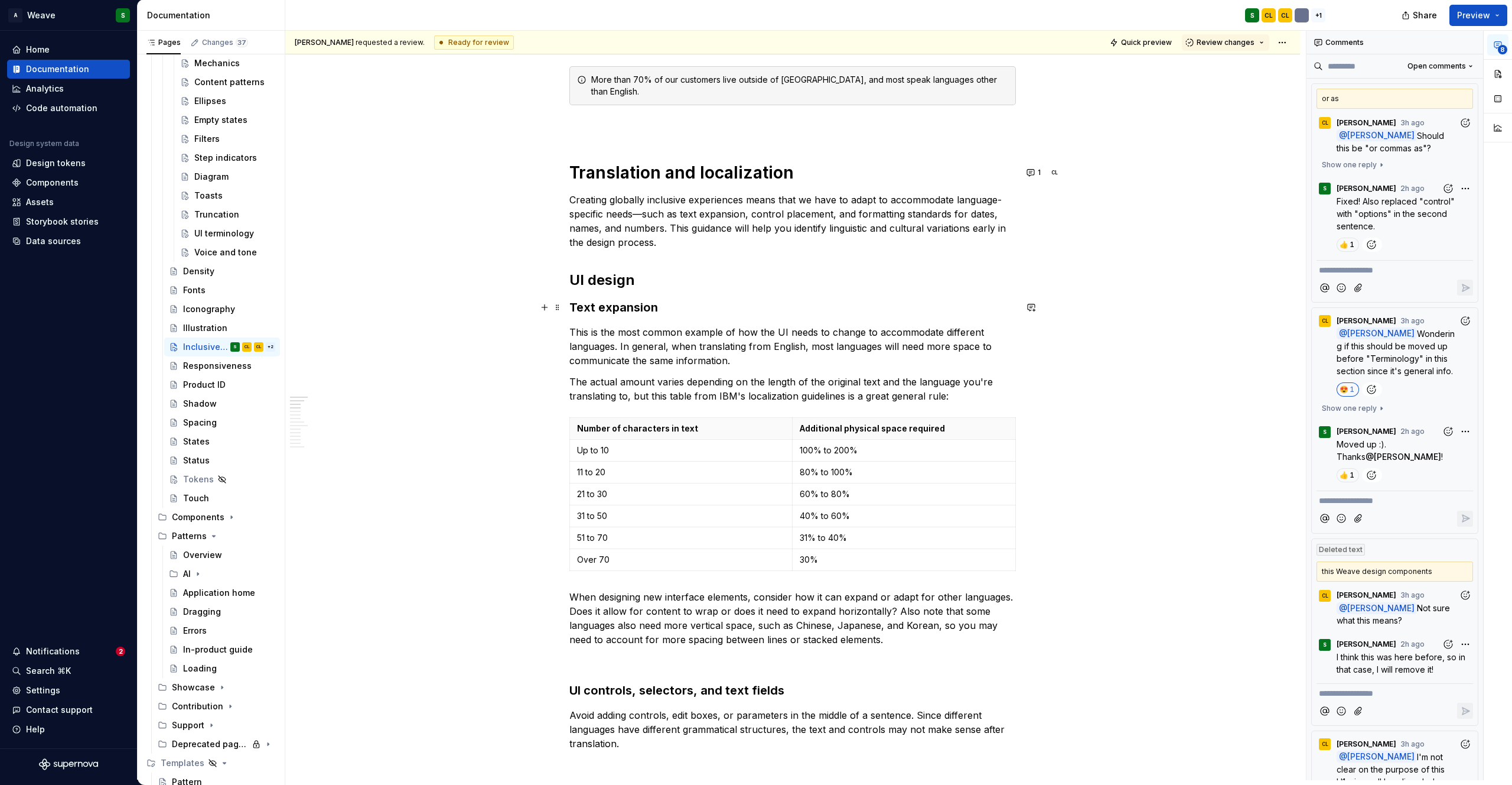
scroll to position [241, 0]
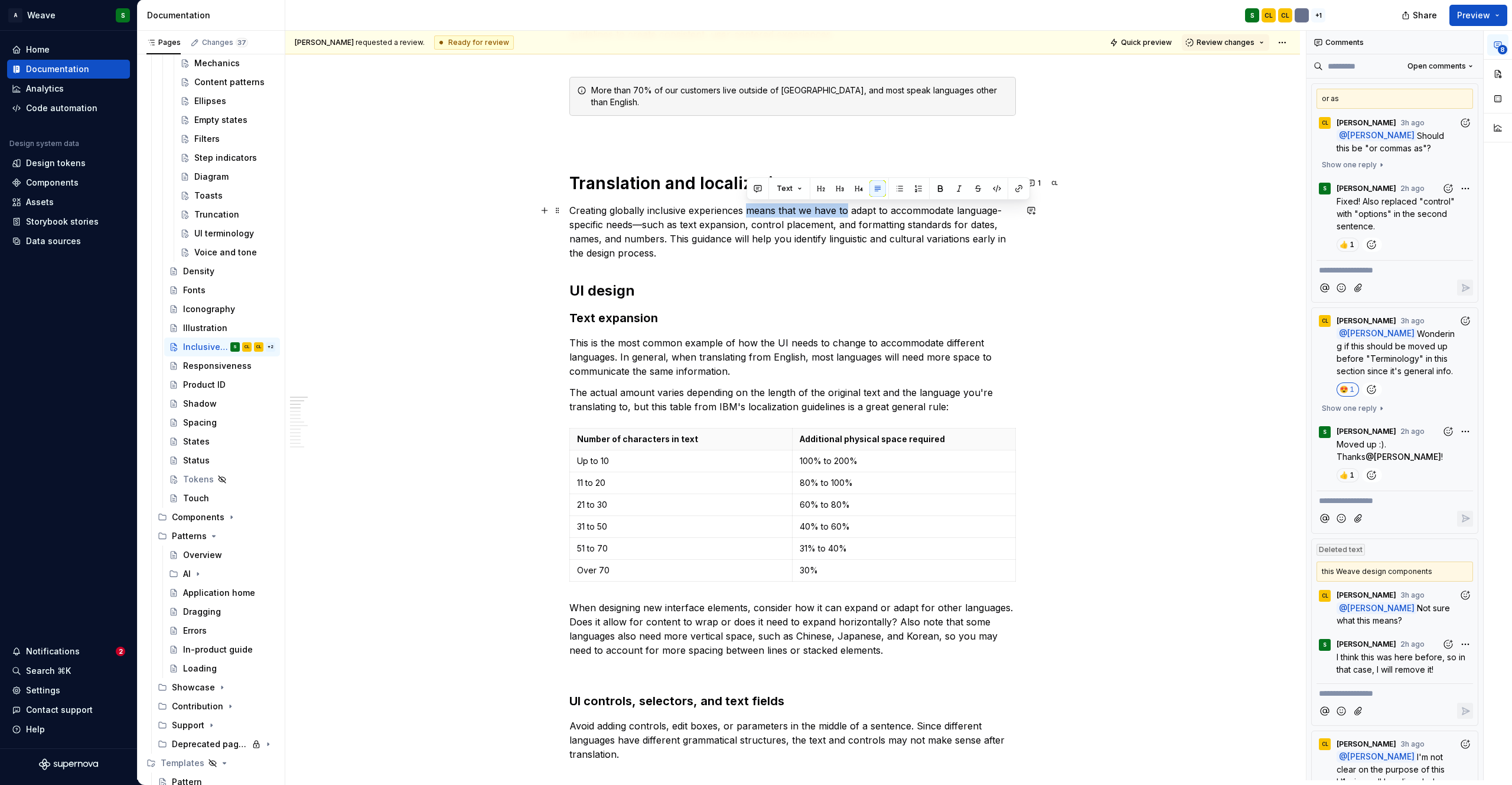
type textarea "*"
drag, startPoint x: 747, startPoint y: 212, endPoint x: 845, endPoint y: 209, distance: 98.0
click at [845, 209] on p "Creating globally inclusive experiences means that we have to adapt to accommod…" at bounding box center [793, 231] width 446 height 57
click at [833, 212] on p "Creating globally inclusive experiences starts with us adapt to accommodate lan…" at bounding box center [793, 231] width 446 height 57
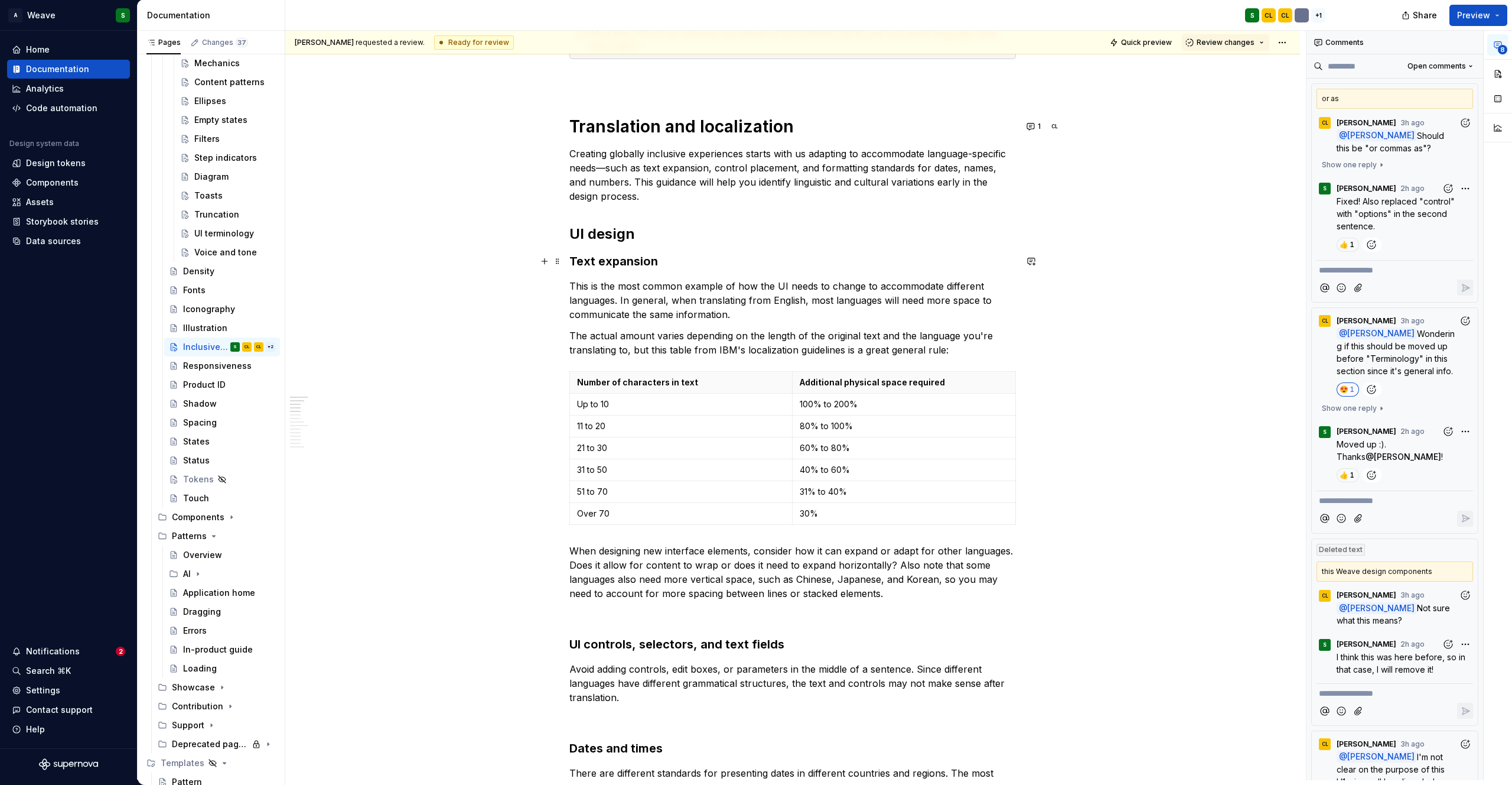
scroll to position [301, 0]
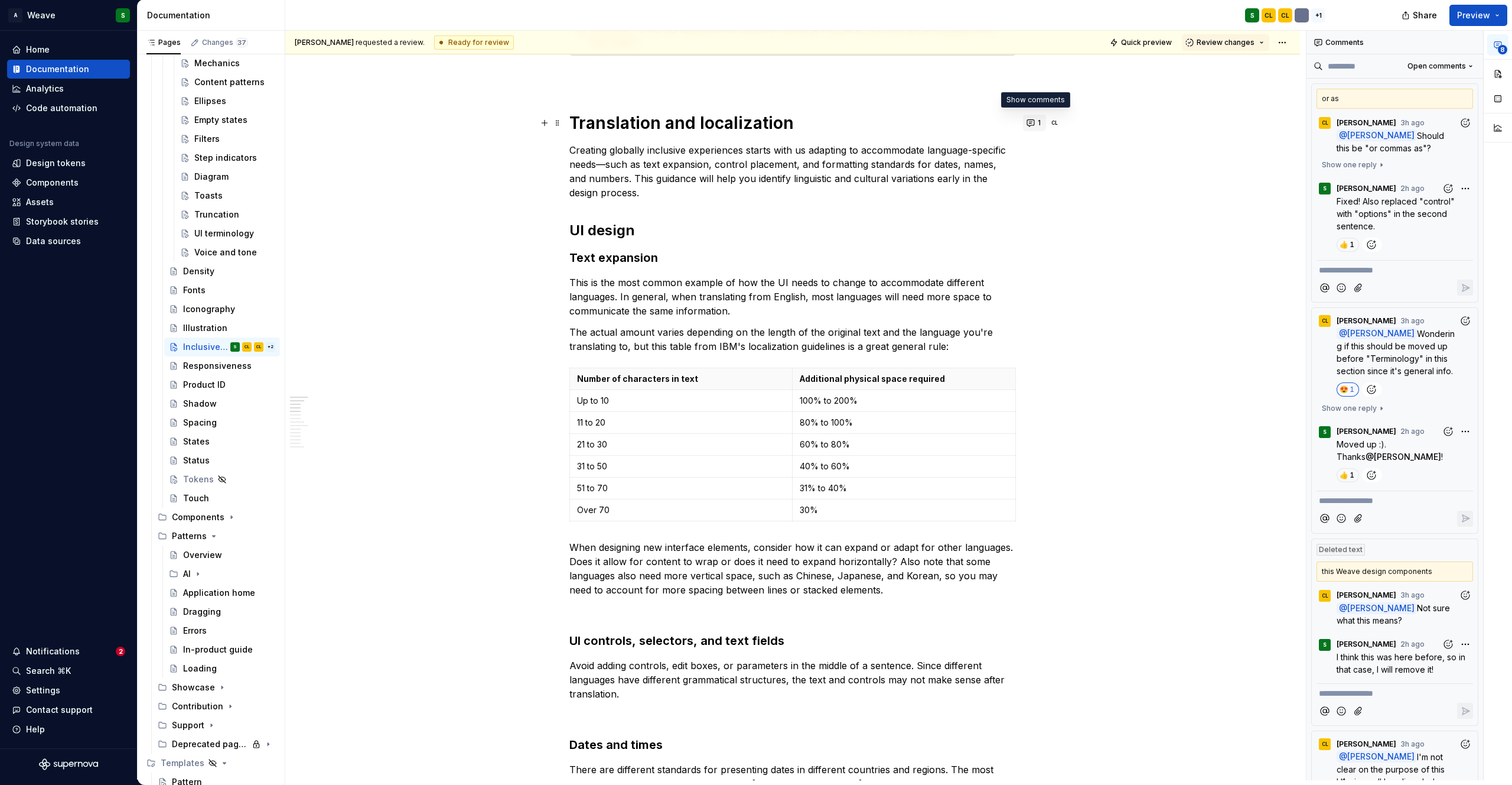
click at [1037, 123] on button "1" at bounding box center [1035, 123] width 23 height 16
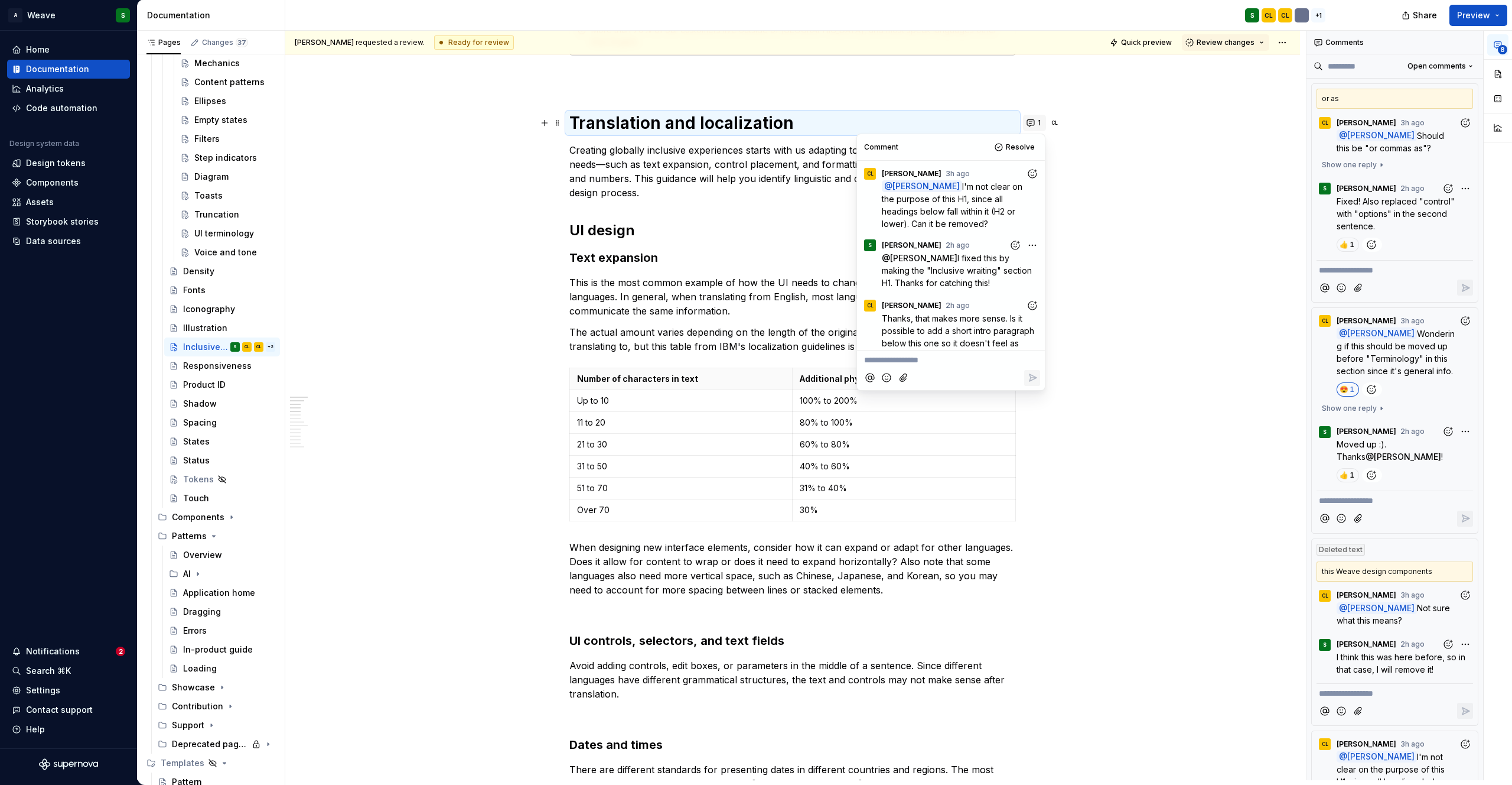
scroll to position [39, 0]
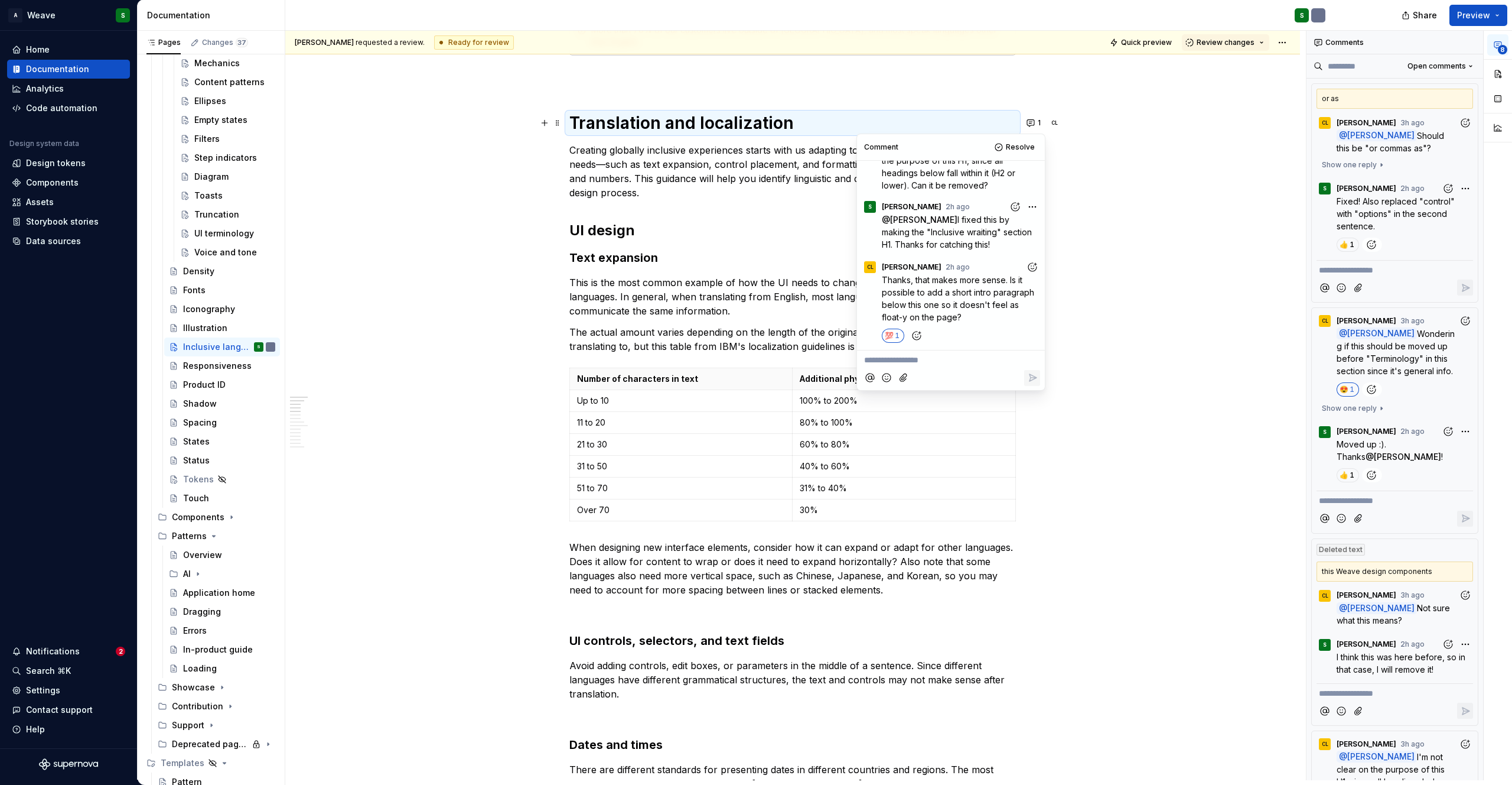
click at [924, 363] on p "**********" at bounding box center [951, 360] width 173 height 13
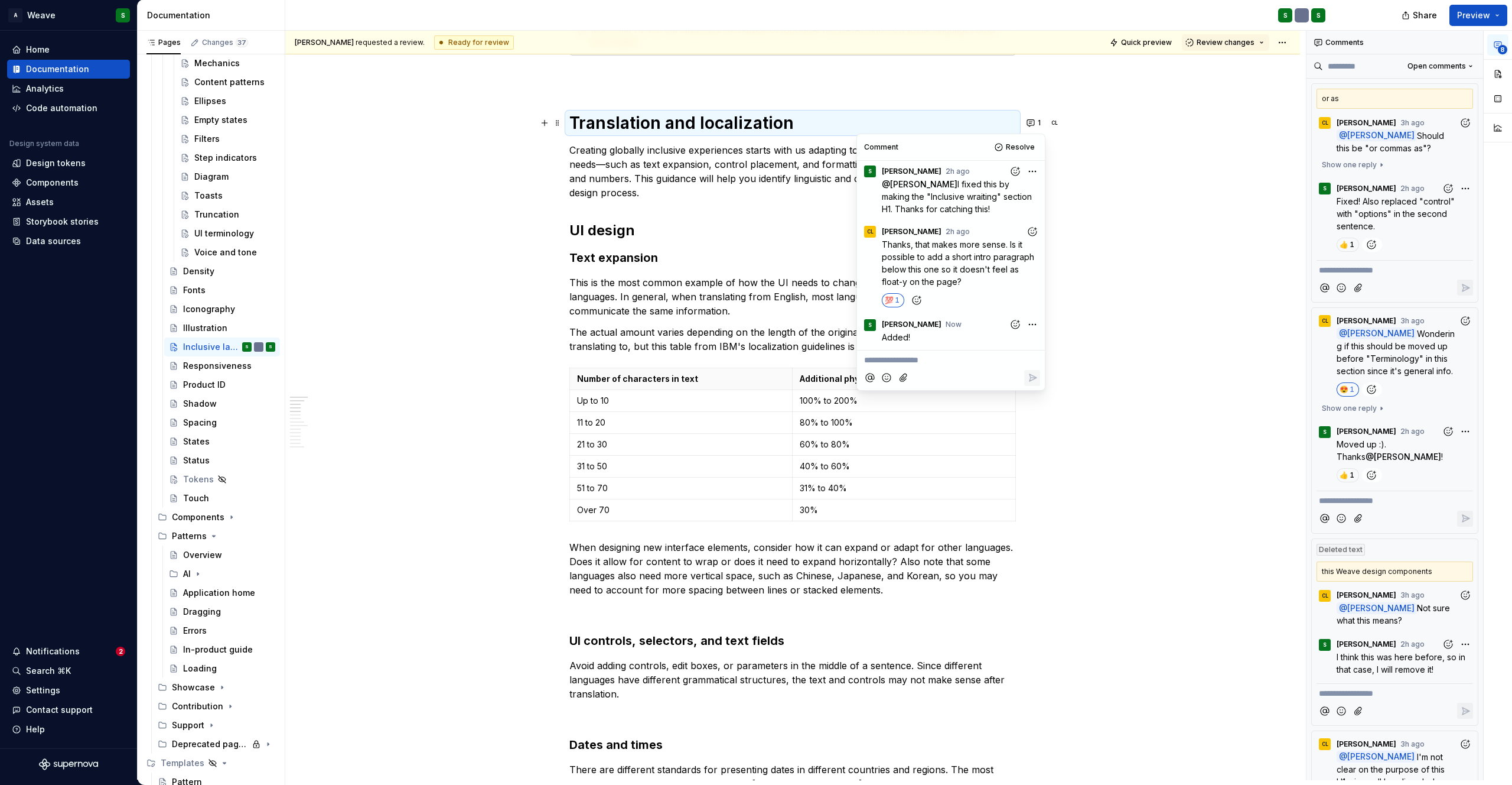
click at [624, 298] on p "This is the most common example of how the UI needs to change to accommodate di…" at bounding box center [793, 297] width 446 height 42
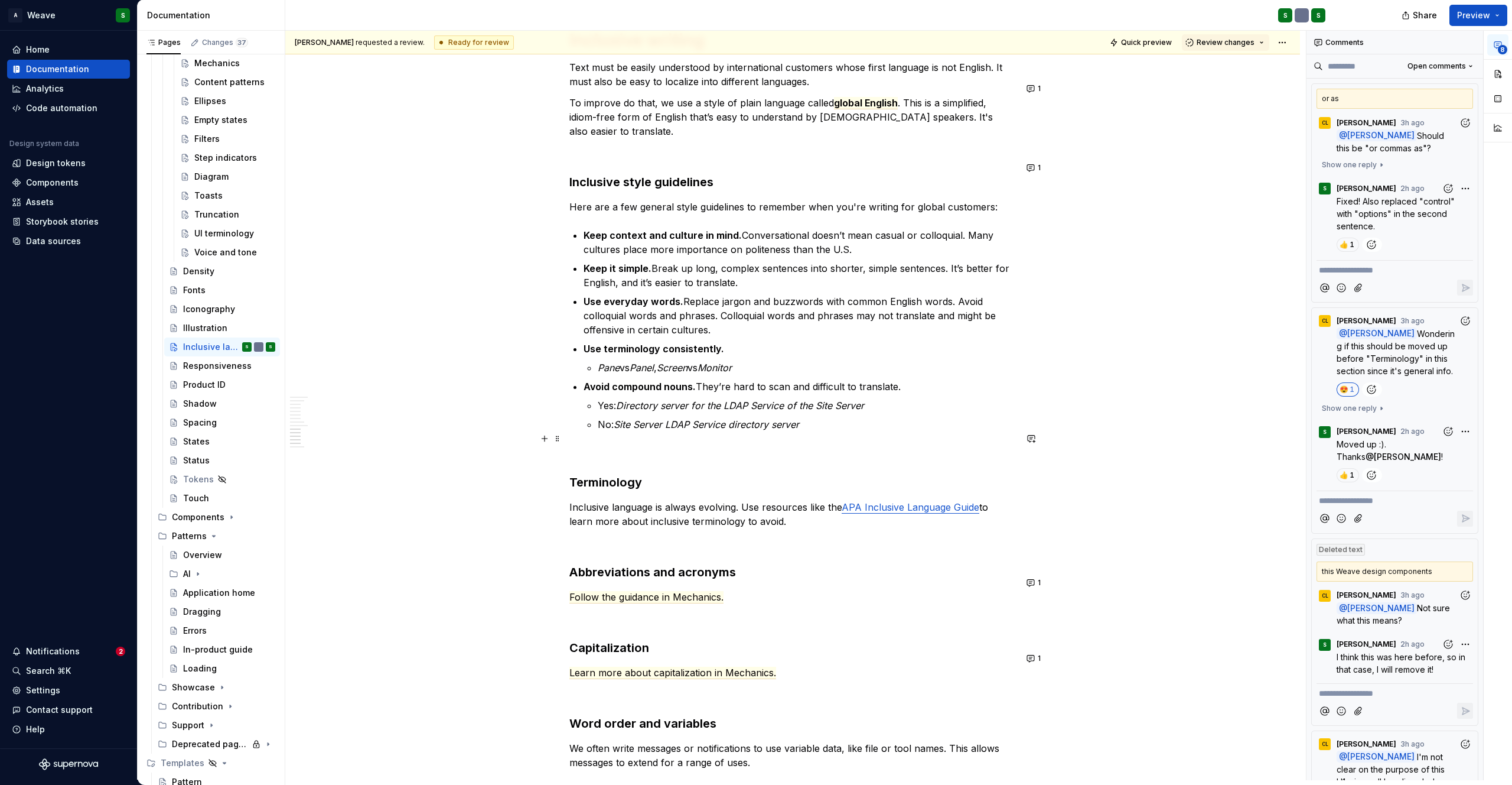
scroll to position [2185, 0]
click at [1038, 95] on button "1" at bounding box center [1035, 90] width 23 height 16
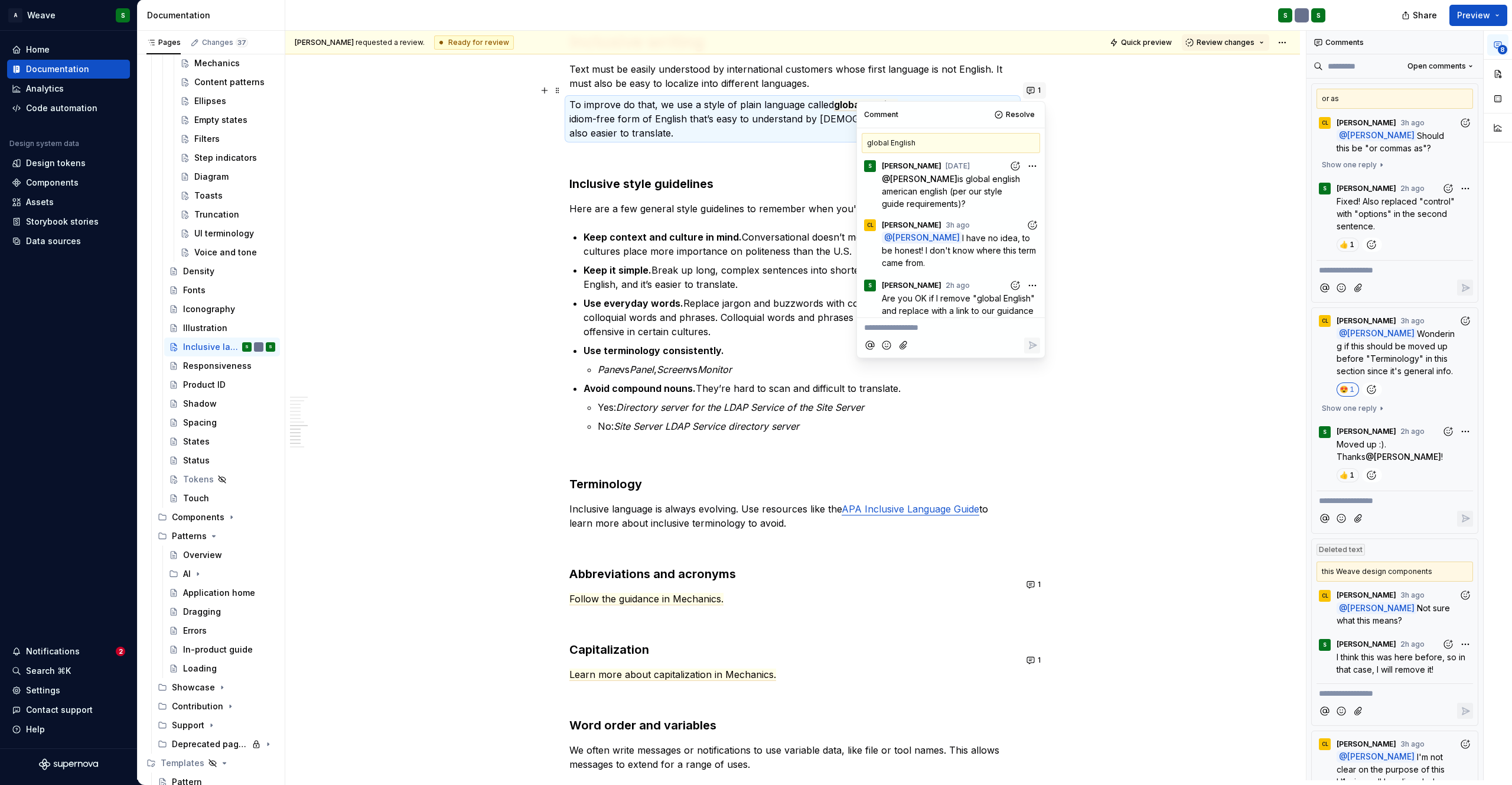
scroll to position [66, 0]
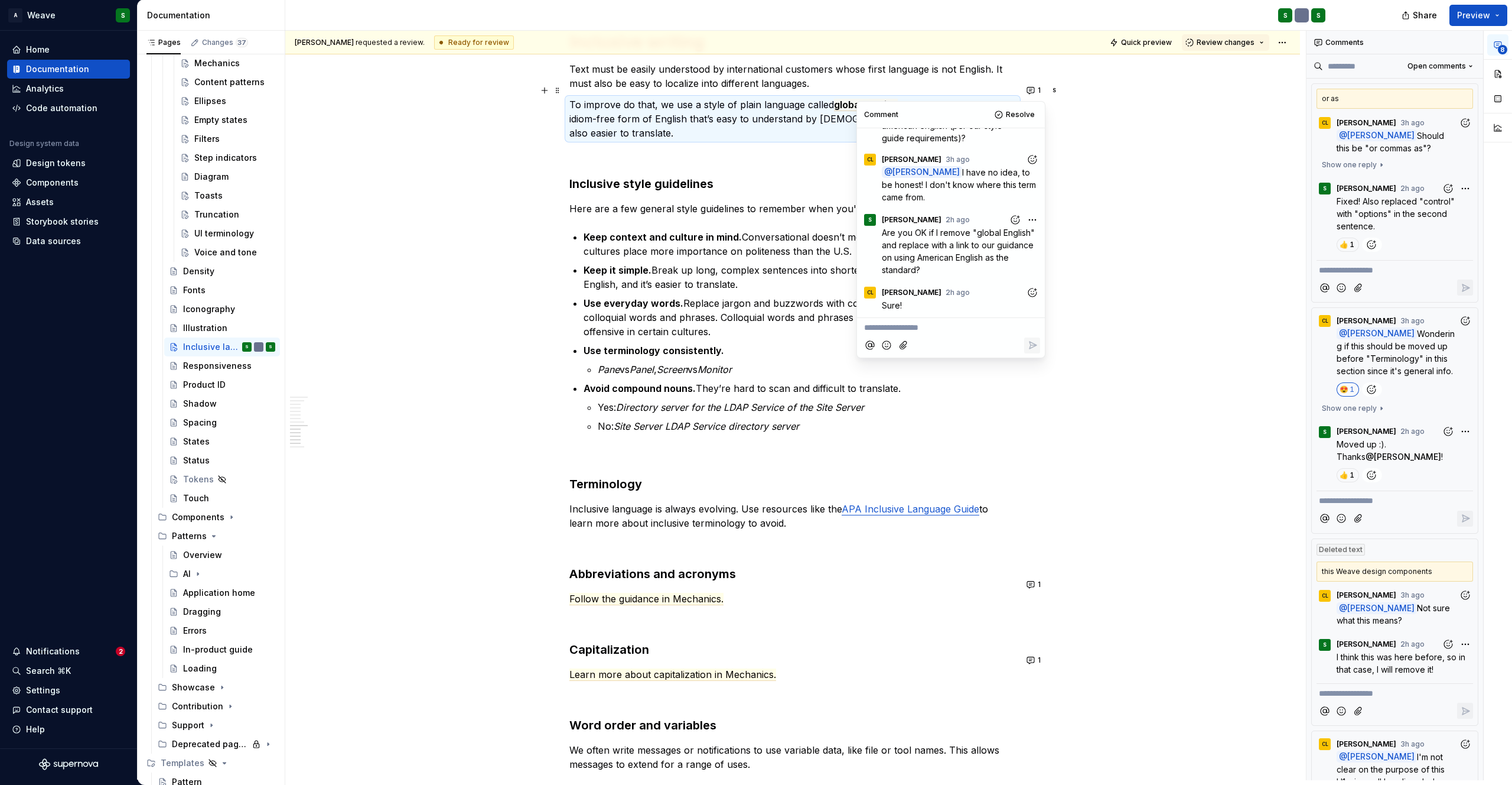
click at [906, 329] on p "**********" at bounding box center [951, 328] width 173 height 13
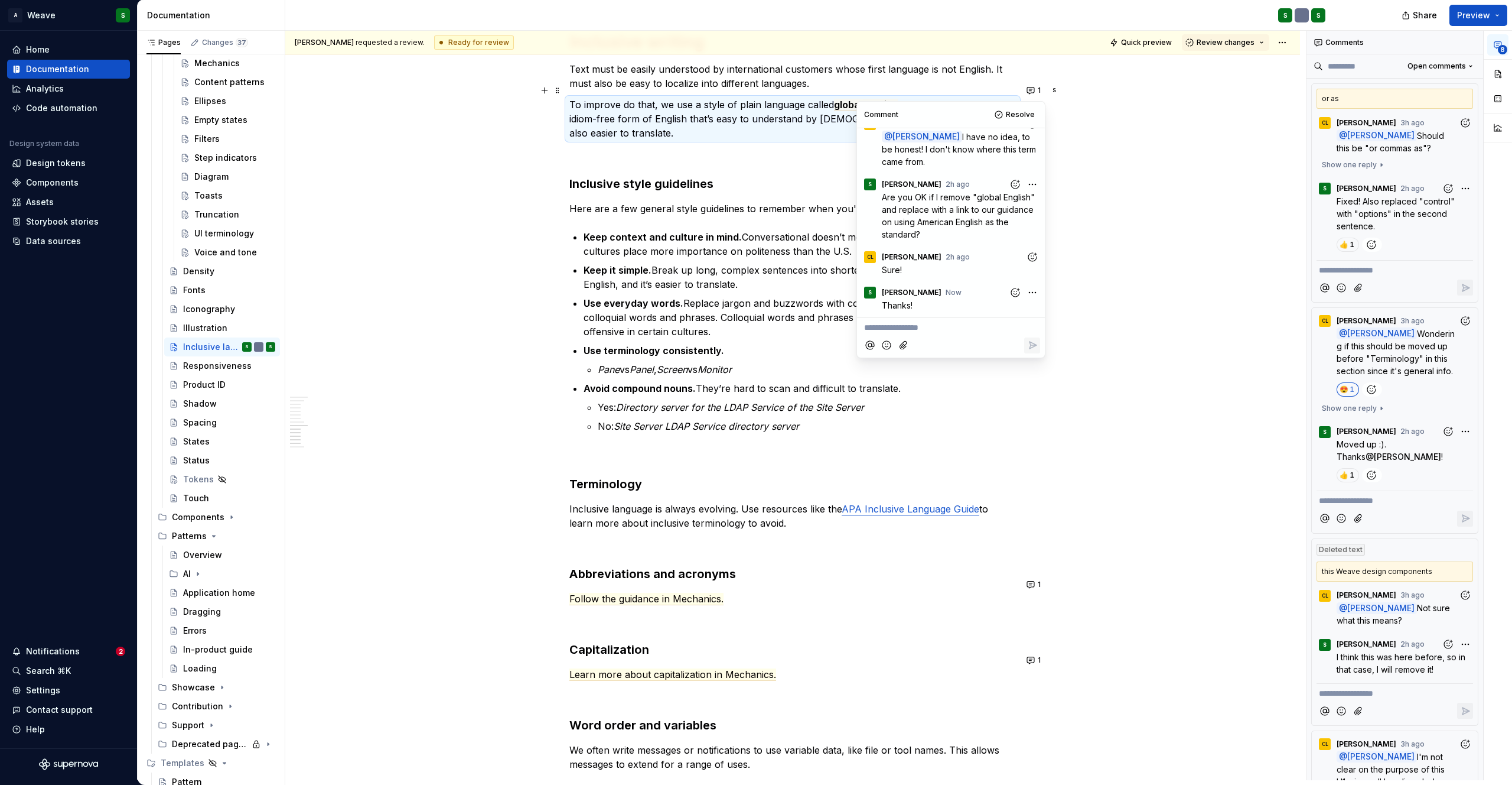
click at [776, 305] on p "Use everyday words. Replace jargon and buzzwords with common English words. Avo…" at bounding box center [800, 317] width 433 height 42
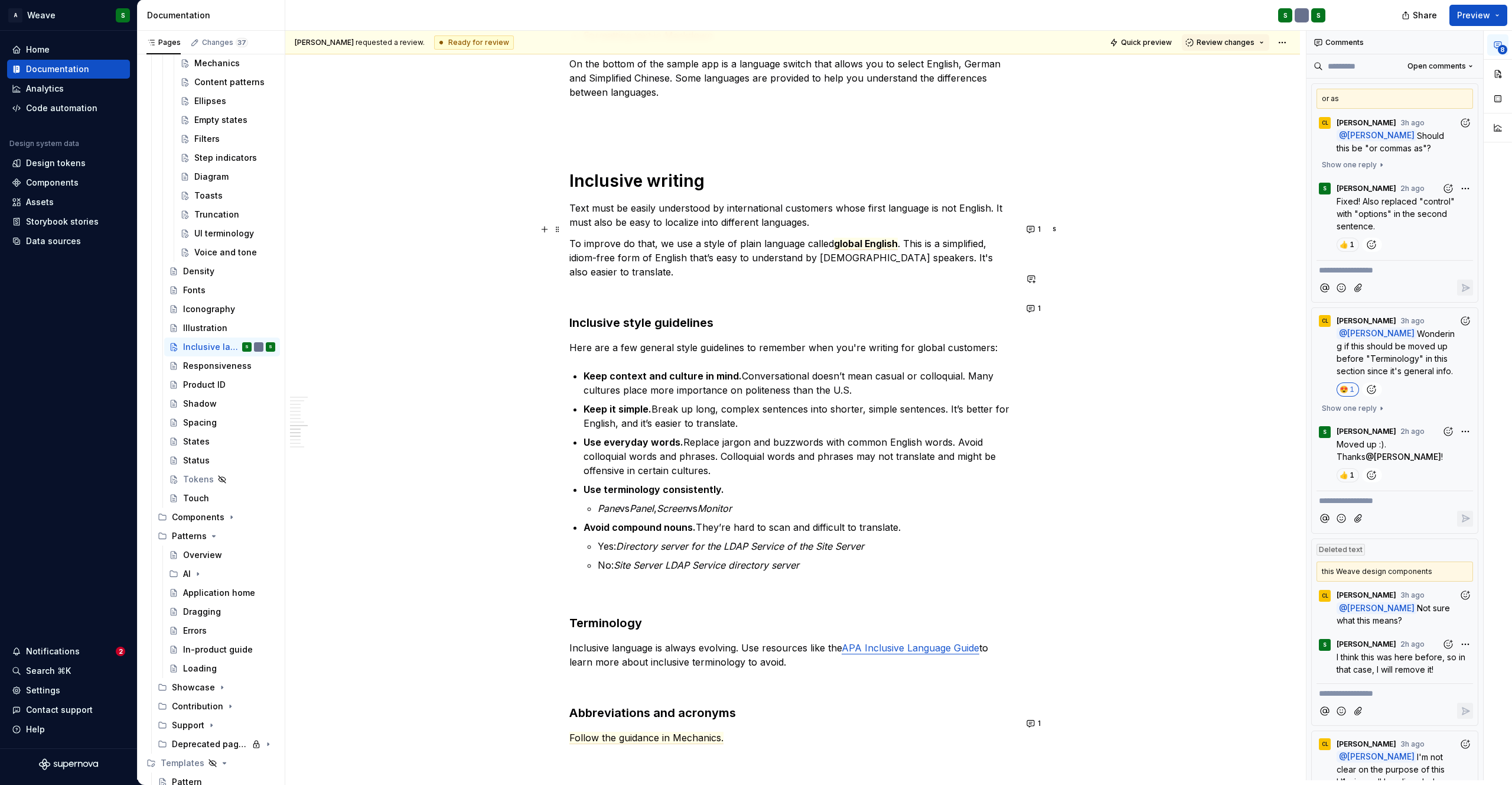
scroll to position [1982, 0]
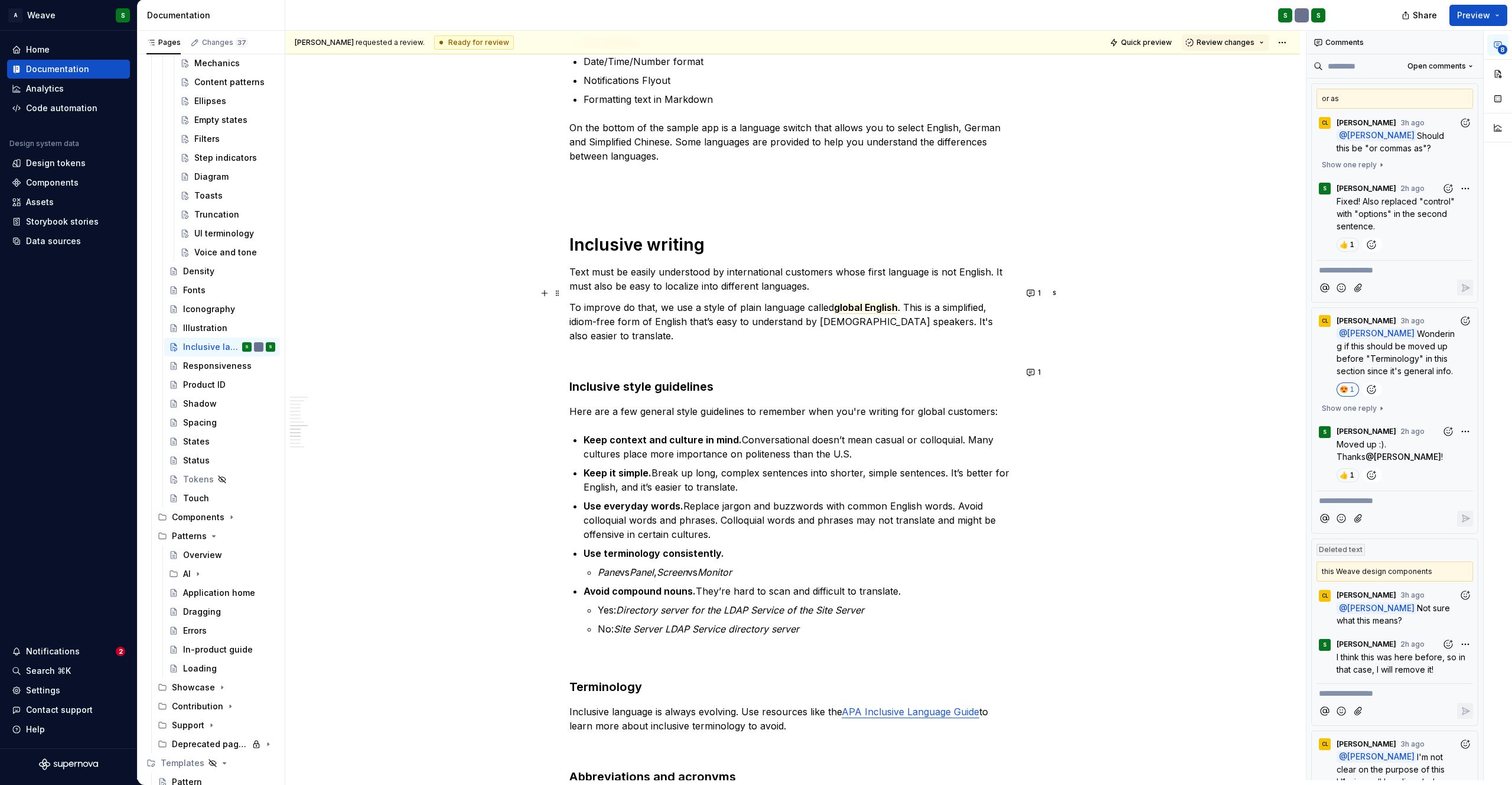
click at [632, 321] on p "To improve do that, we use a style of plain language called global English . Th…" at bounding box center [793, 321] width 446 height 42
click at [704, 469] on p "Keep it simple. Break up long, complex sentences into shorter, simple sentences…" at bounding box center [800, 479] width 433 height 28
click at [628, 303] on p "To improve do that, we use a style of plain language called global English . Th…" at bounding box center [793, 321] width 446 height 42
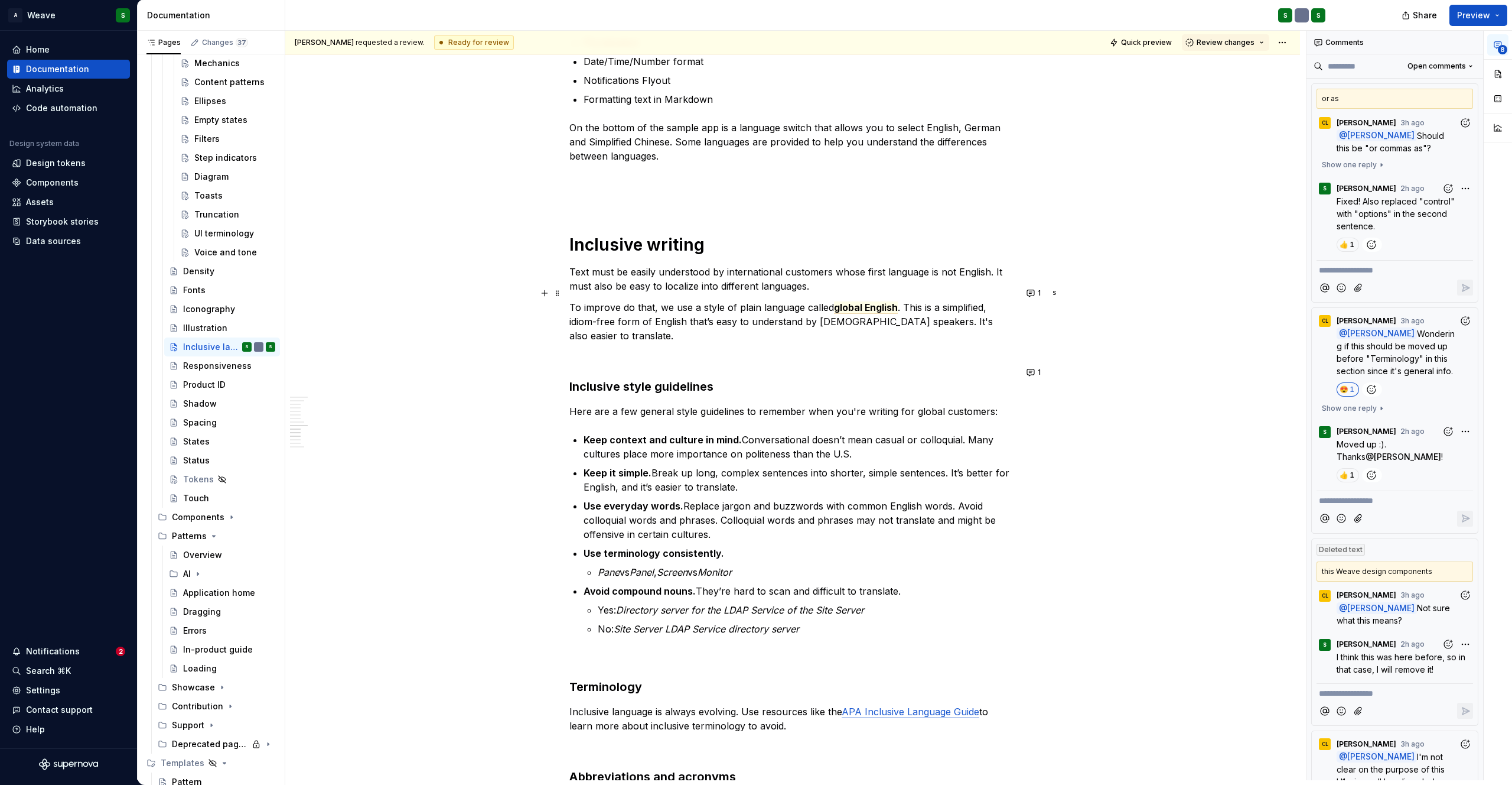
click at [628, 303] on p "To improve do that, we use a style of plain language called global English . Th…" at bounding box center [793, 321] width 446 height 42
click at [870, 302] on span "global English" at bounding box center [866, 308] width 64 height 13
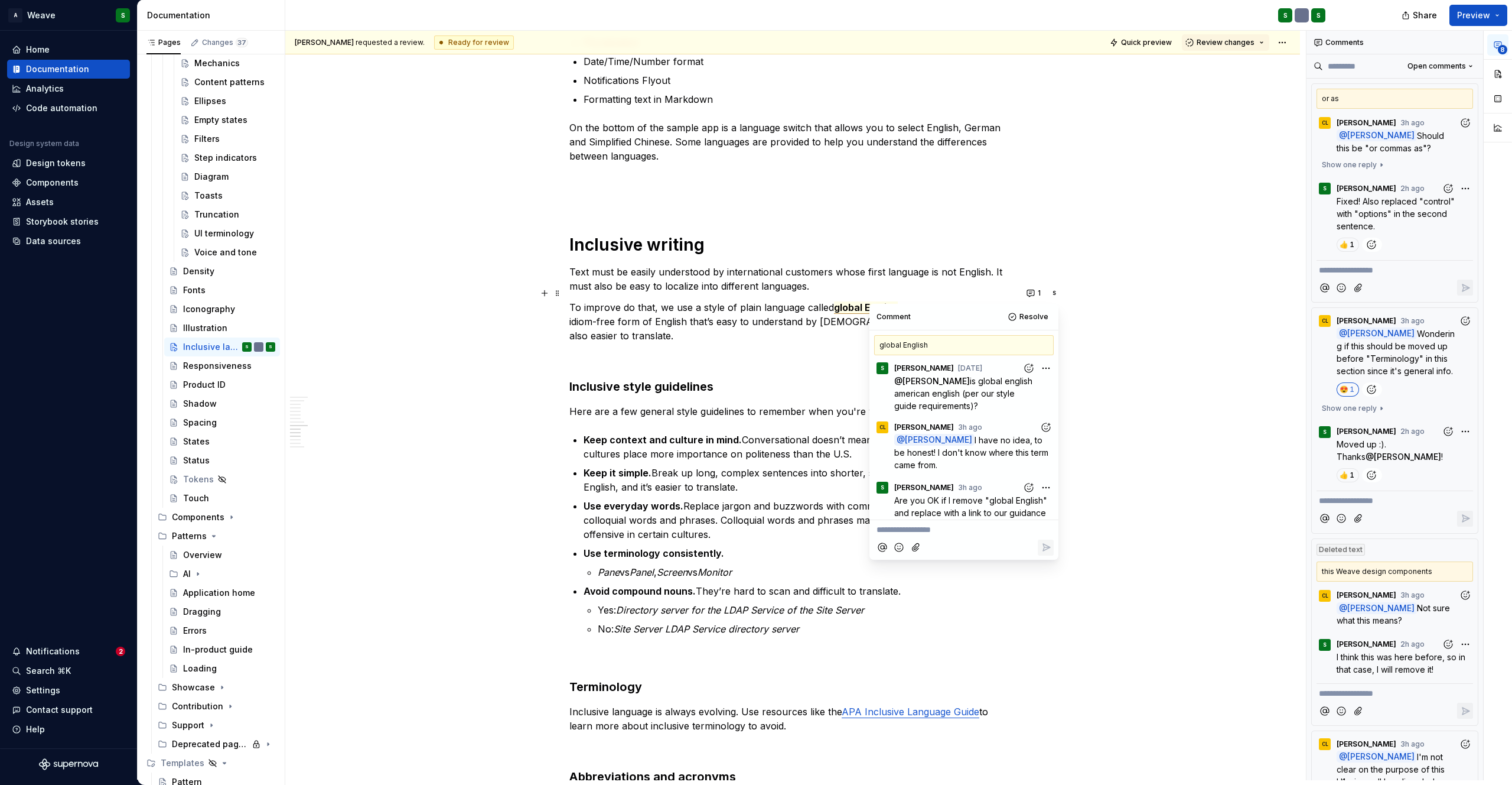
scroll to position [101, 0]
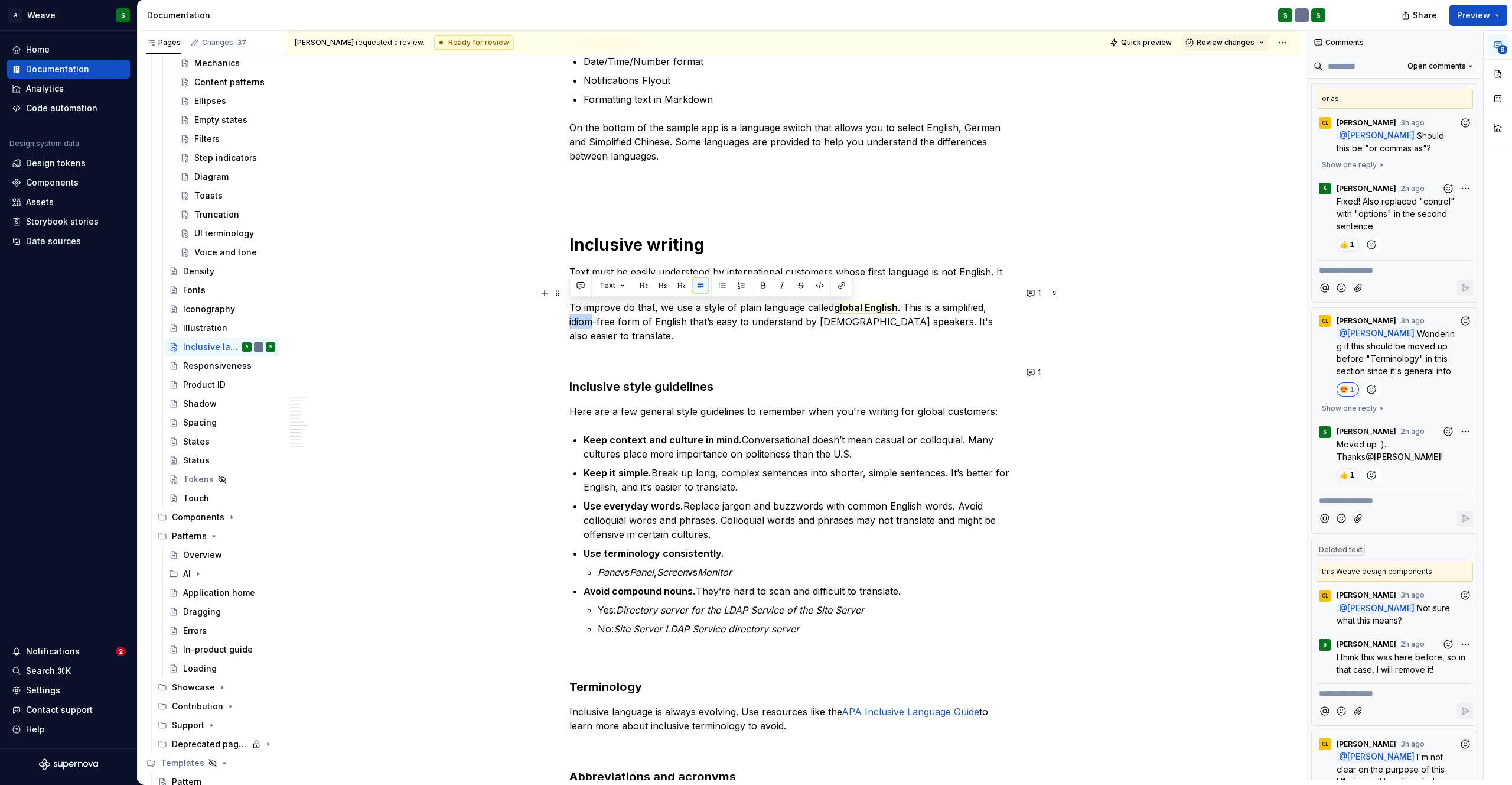
drag, startPoint x: 576, startPoint y: 309, endPoint x: 592, endPoint y: 309, distance: 16.0
click at [592, 309] on p "To improve do that, we use a style of plain language called global English . Th…" at bounding box center [793, 321] width 446 height 42
copy p "idiom"
click at [875, 439] on p "Keep context and culture in mind. Conversational doesn’t mean casual or colloqu…" at bounding box center [800, 447] width 433 height 28
click at [849, 436] on p "Keep context and culture in mind. Conversational doesn’t mean casual or colloqu…" at bounding box center [800, 447] width 433 height 28
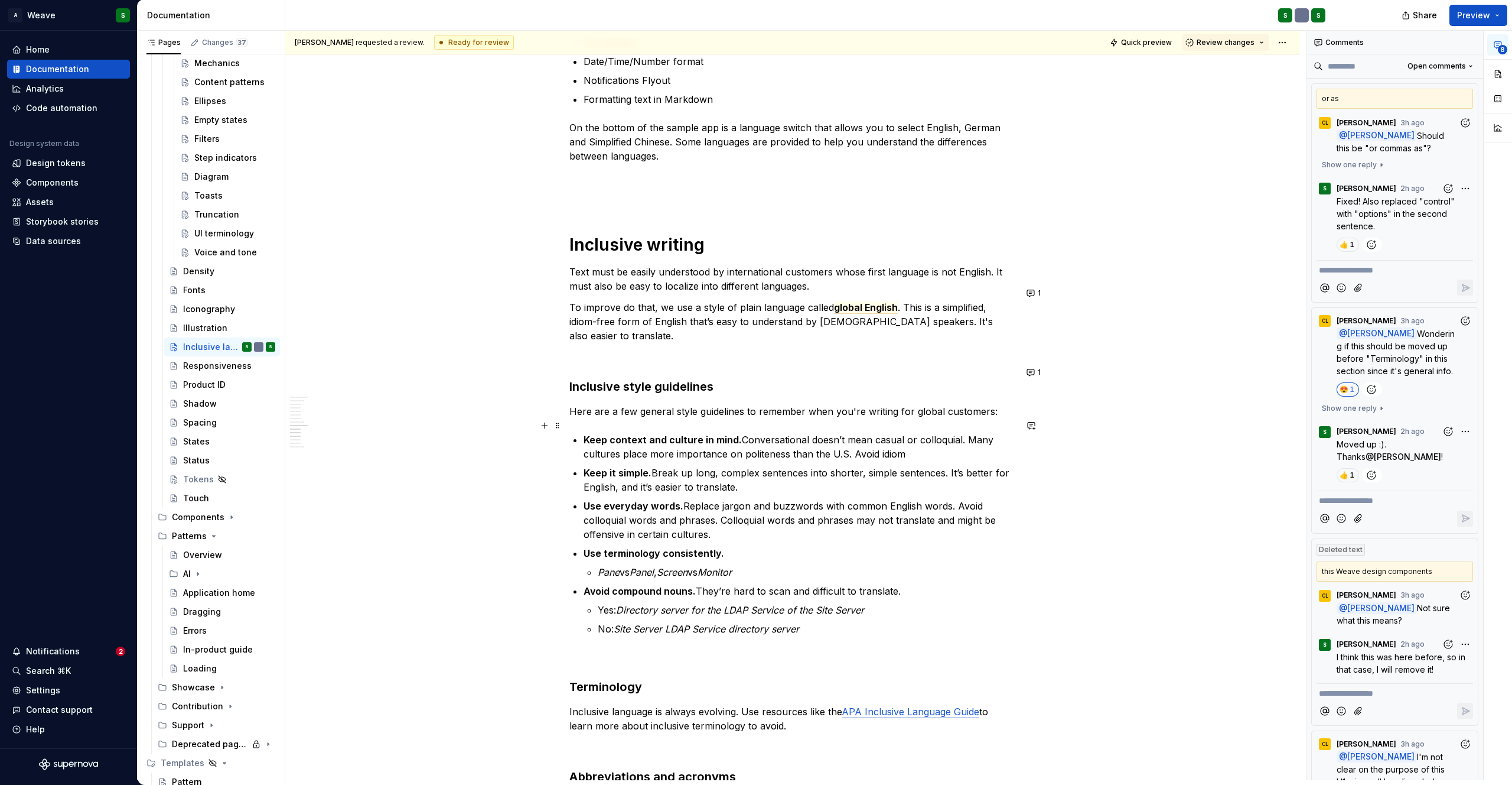
click at [926, 441] on p "Keep context and culture in mind. Conversational doesn’t mean casual or colloqu…" at bounding box center [800, 447] width 433 height 28
click at [947, 441] on p "Keep context and culture in mind. Conversational doesn’t mean casual or colloqu…" at bounding box center [800, 447] width 433 height 28
copy p "cliches"
click at [944, 444] on p "Keep context and culture in mind. Conversational doesn’t mean casual or colloqu…" at bounding box center [800, 447] width 433 height 28
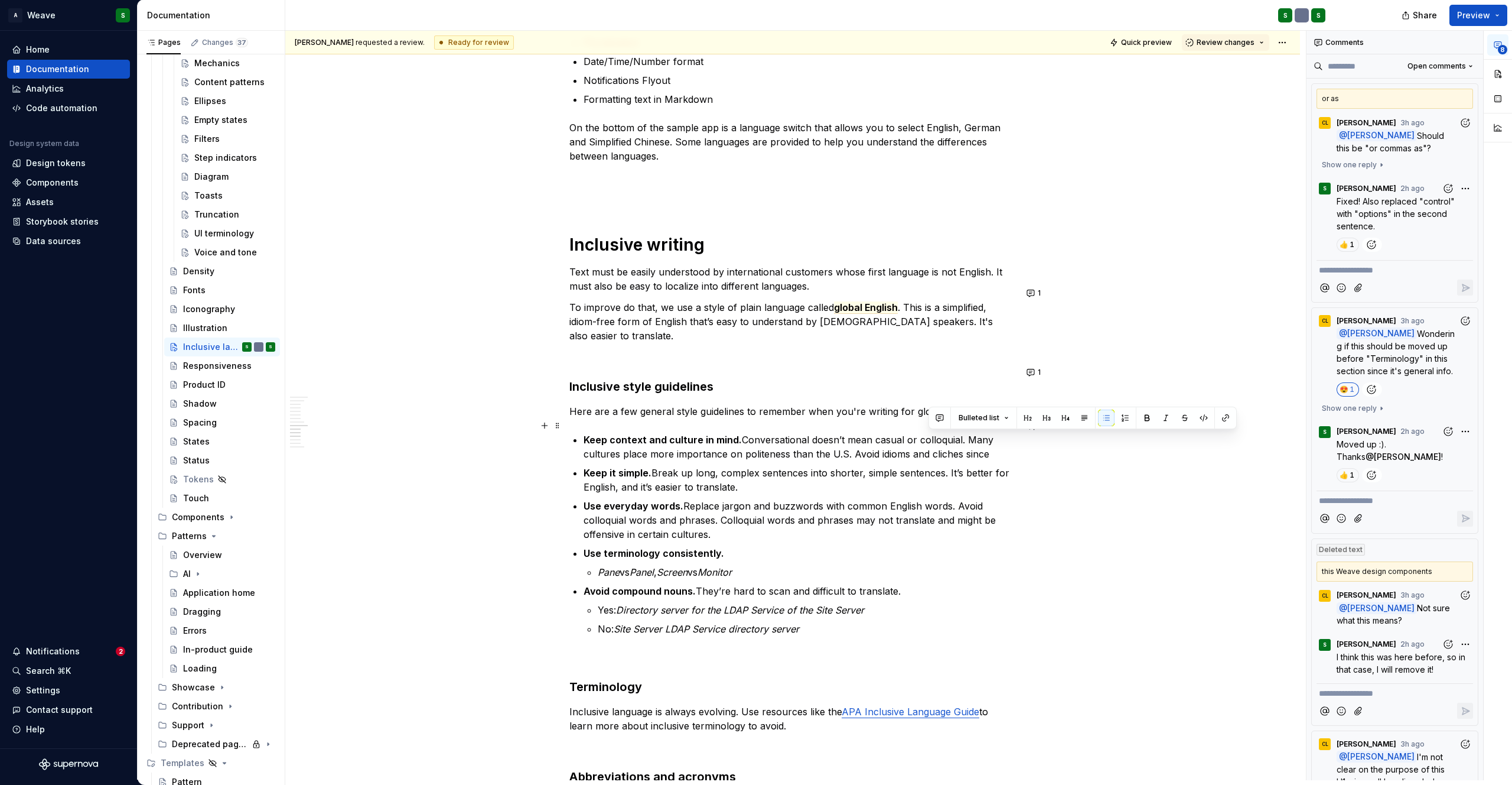
click at [944, 444] on p "Keep context and culture in mind. Conversational doesn’t mean casual or colloqu…" at bounding box center [800, 447] width 433 height 28
click at [985, 441] on p "Keep context and culture in mind. Conversational doesn’t mean casual or colloqu…" at bounding box center [800, 447] width 433 height 28
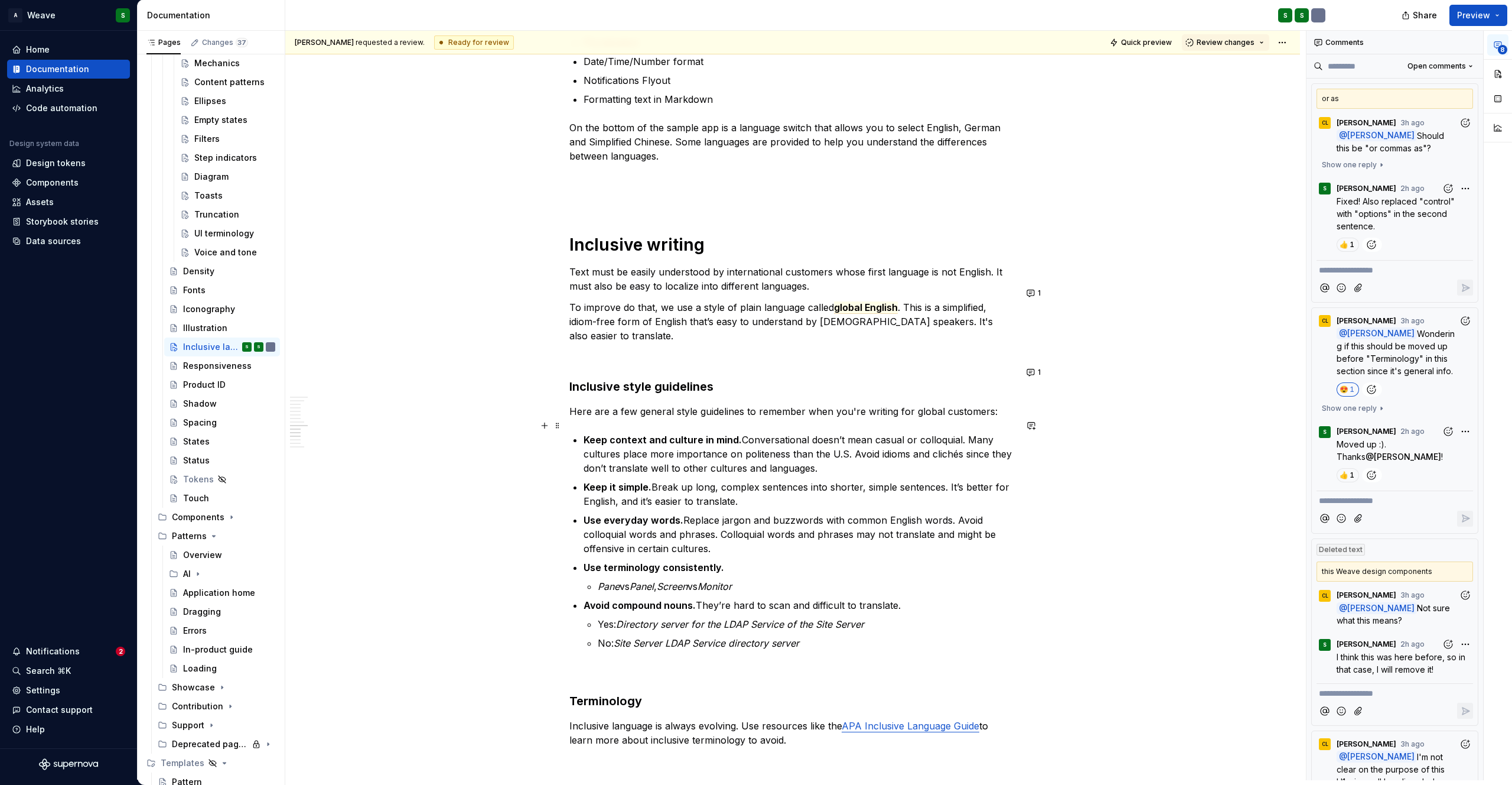
click at [657, 454] on p "Keep context and culture in mind. Conversational doesn’t mean casual or colloqu…" at bounding box center [800, 454] width 433 height 42
click at [559, 293] on span at bounding box center [558, 292] width 10 height 16
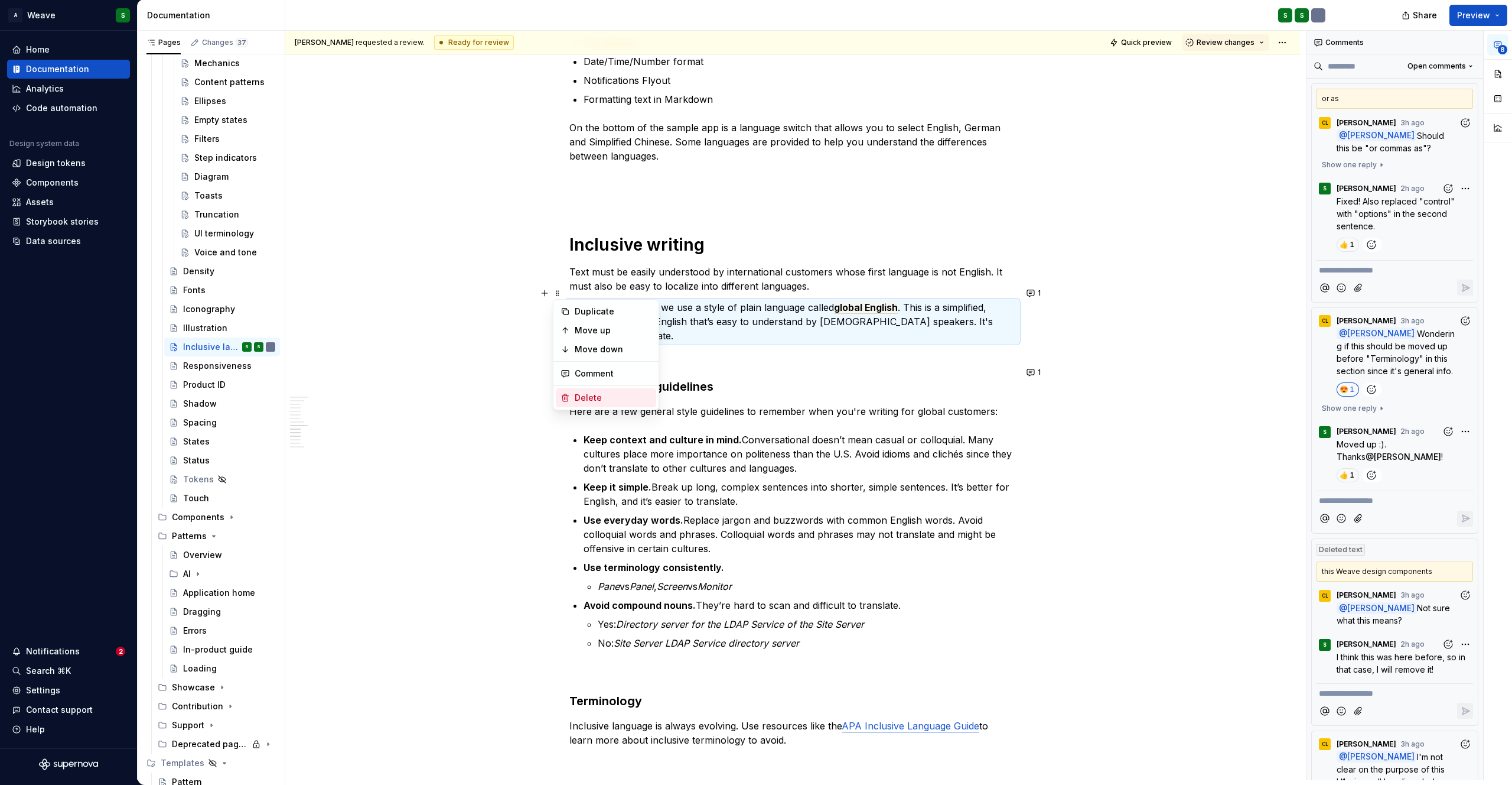
click at [581, 394] on div "Delete" at bounding box center [613, 398] width 77 height 12
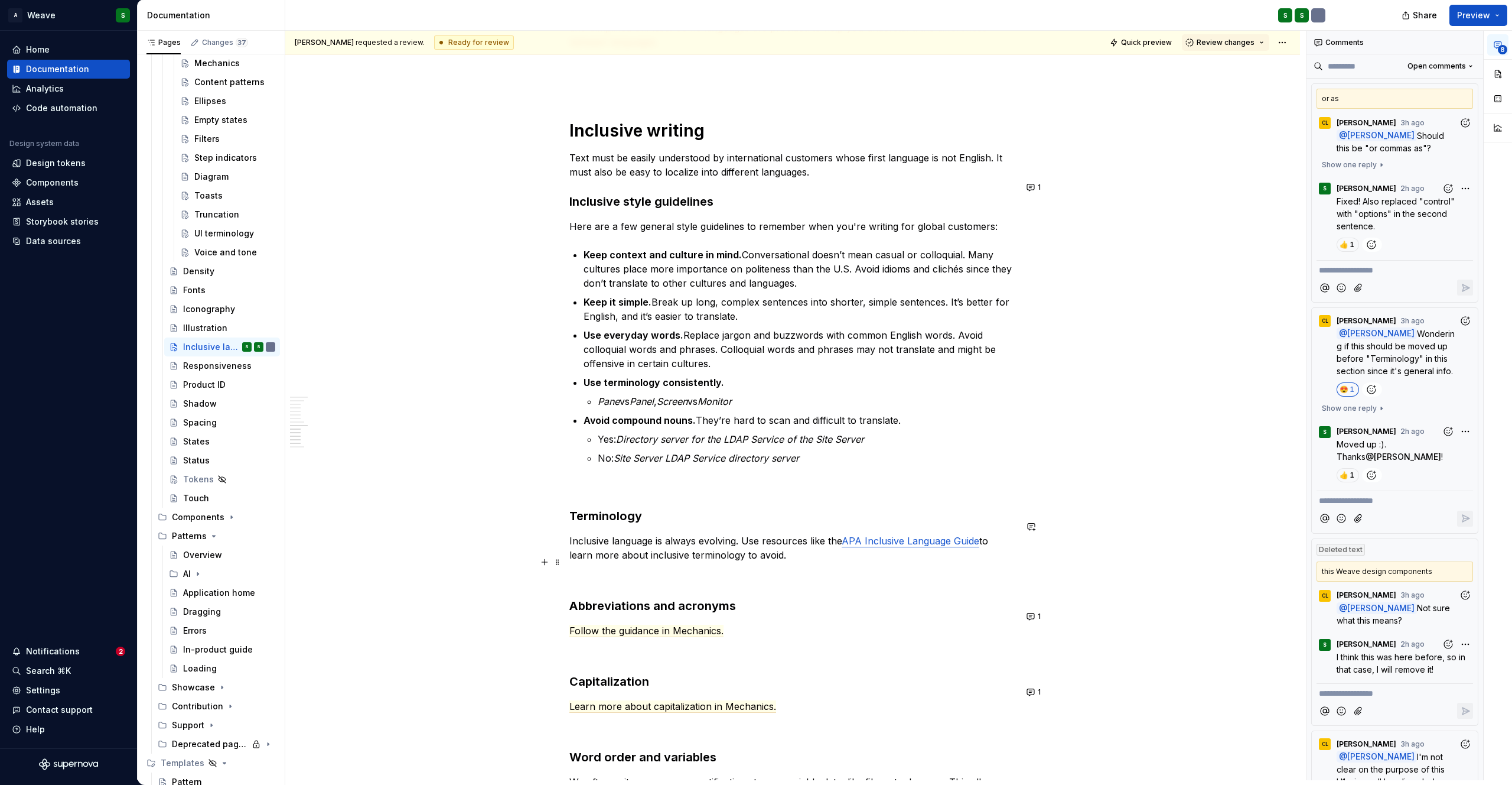
scroll to position [2157, 0]
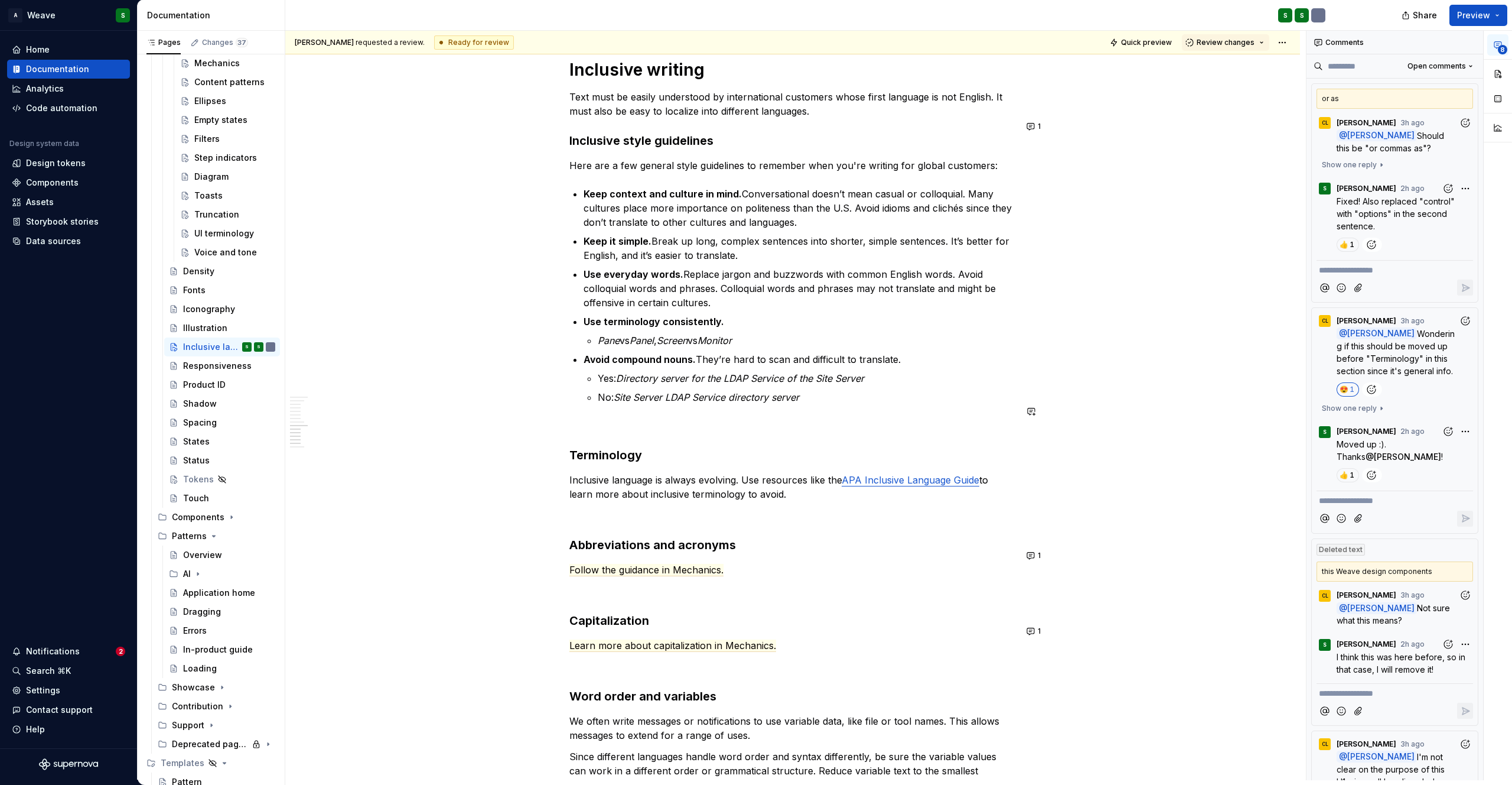
click at [579, 418] on p at bounding box center [793, 425] width 446 height 14
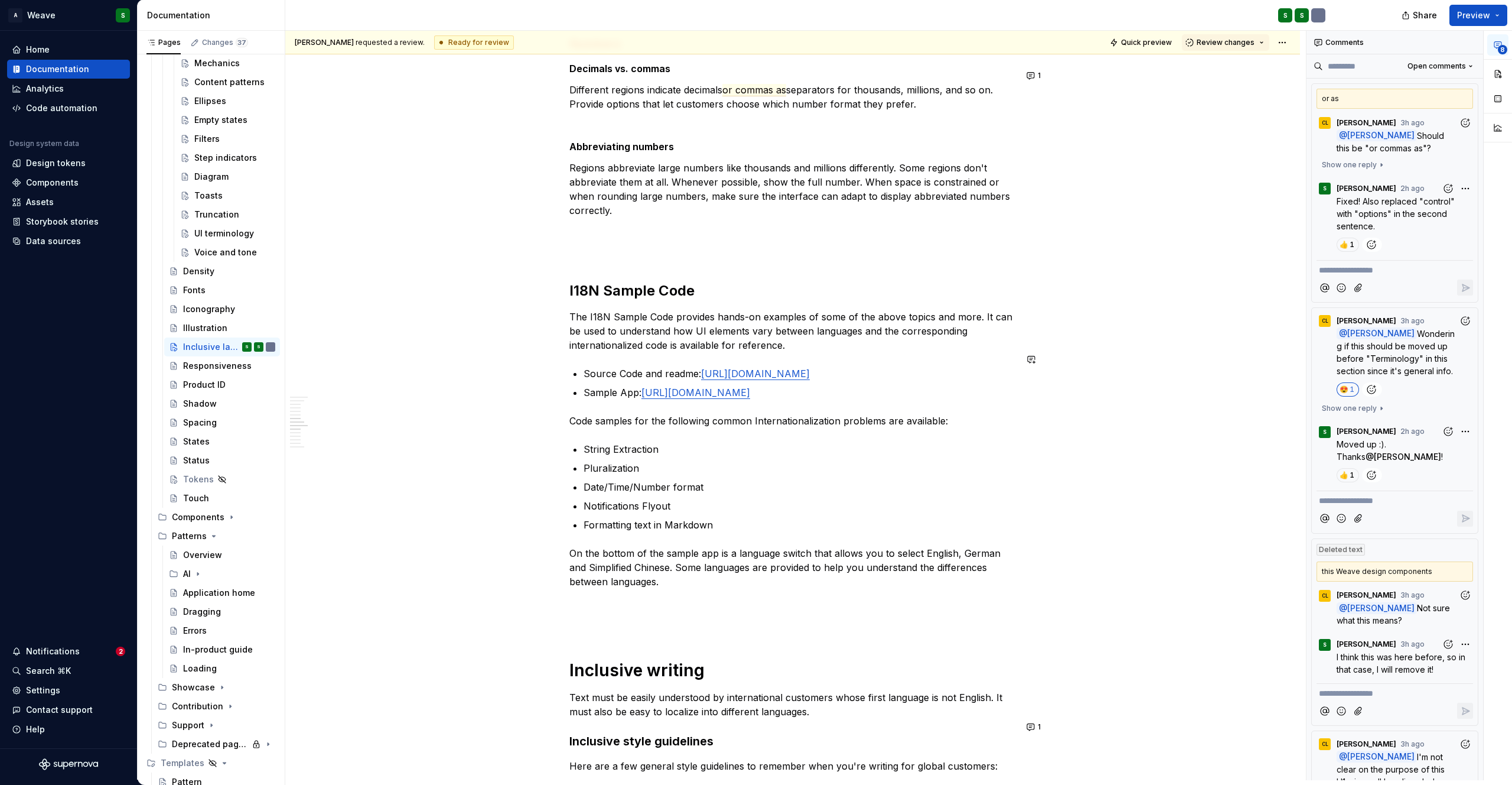
scroll to position [1532, 0]
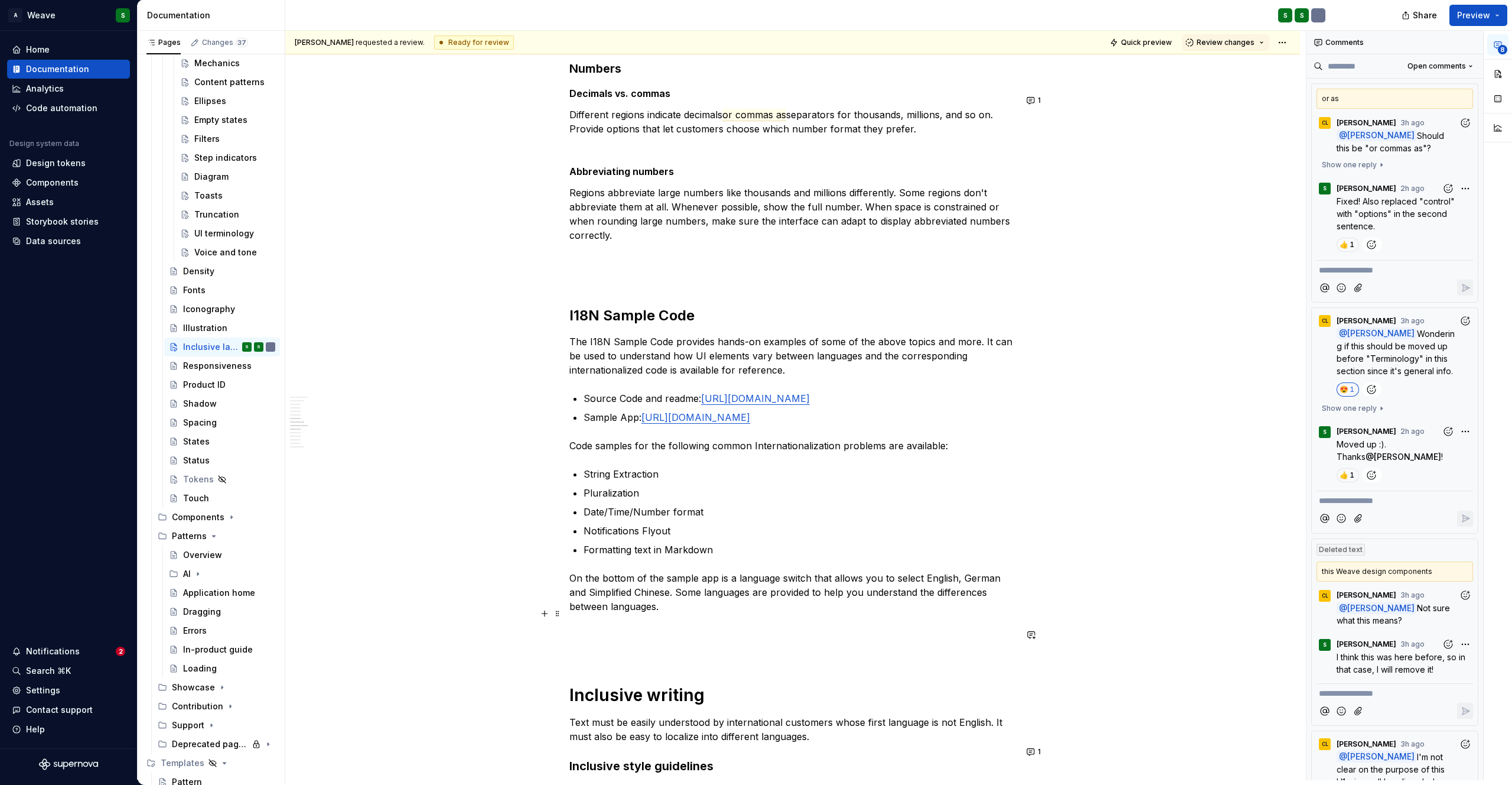
click at [610, 621] on p at bounding box center [793, 627] width 446 height 14
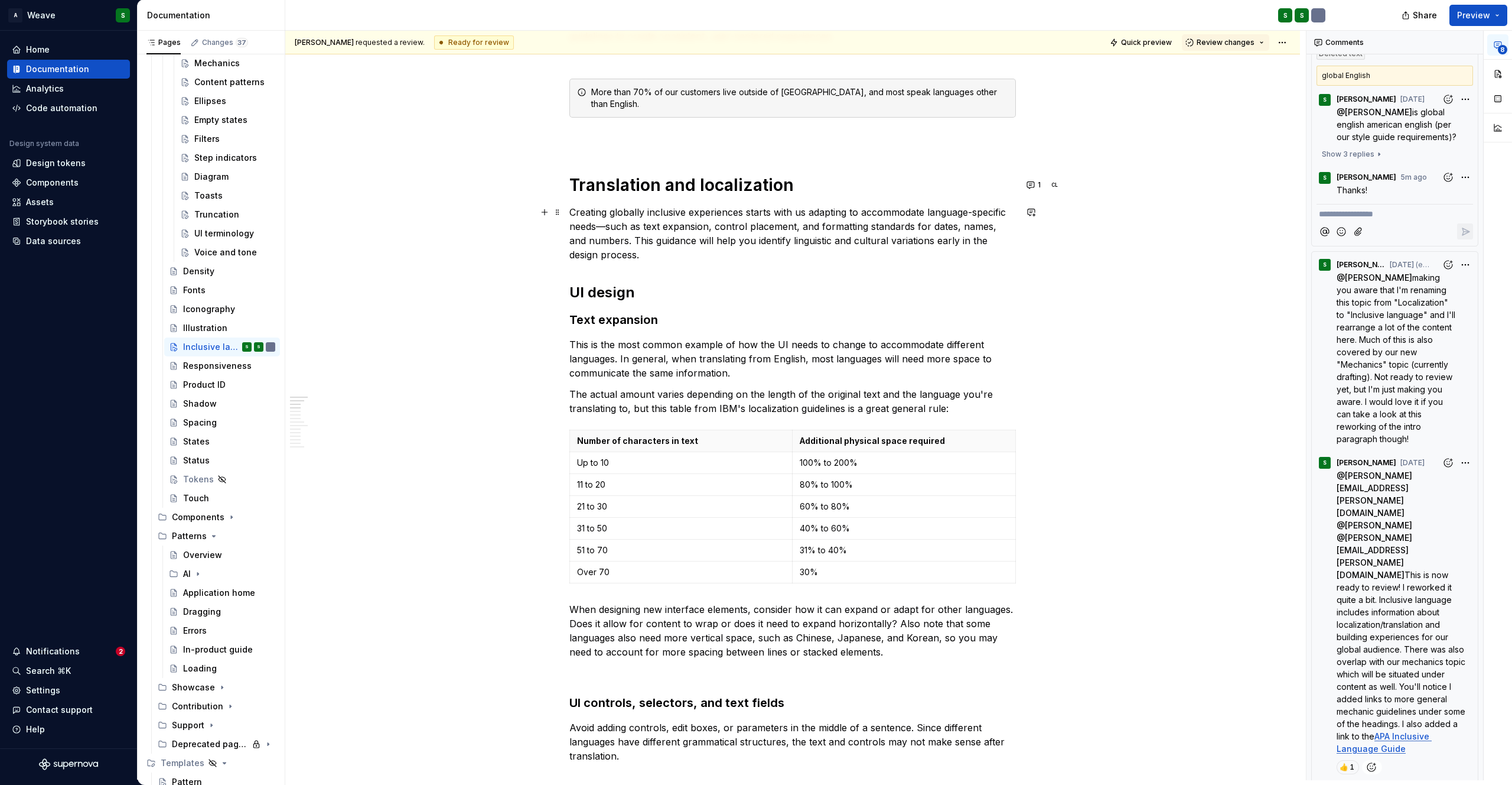
scroll to position [0, 0]
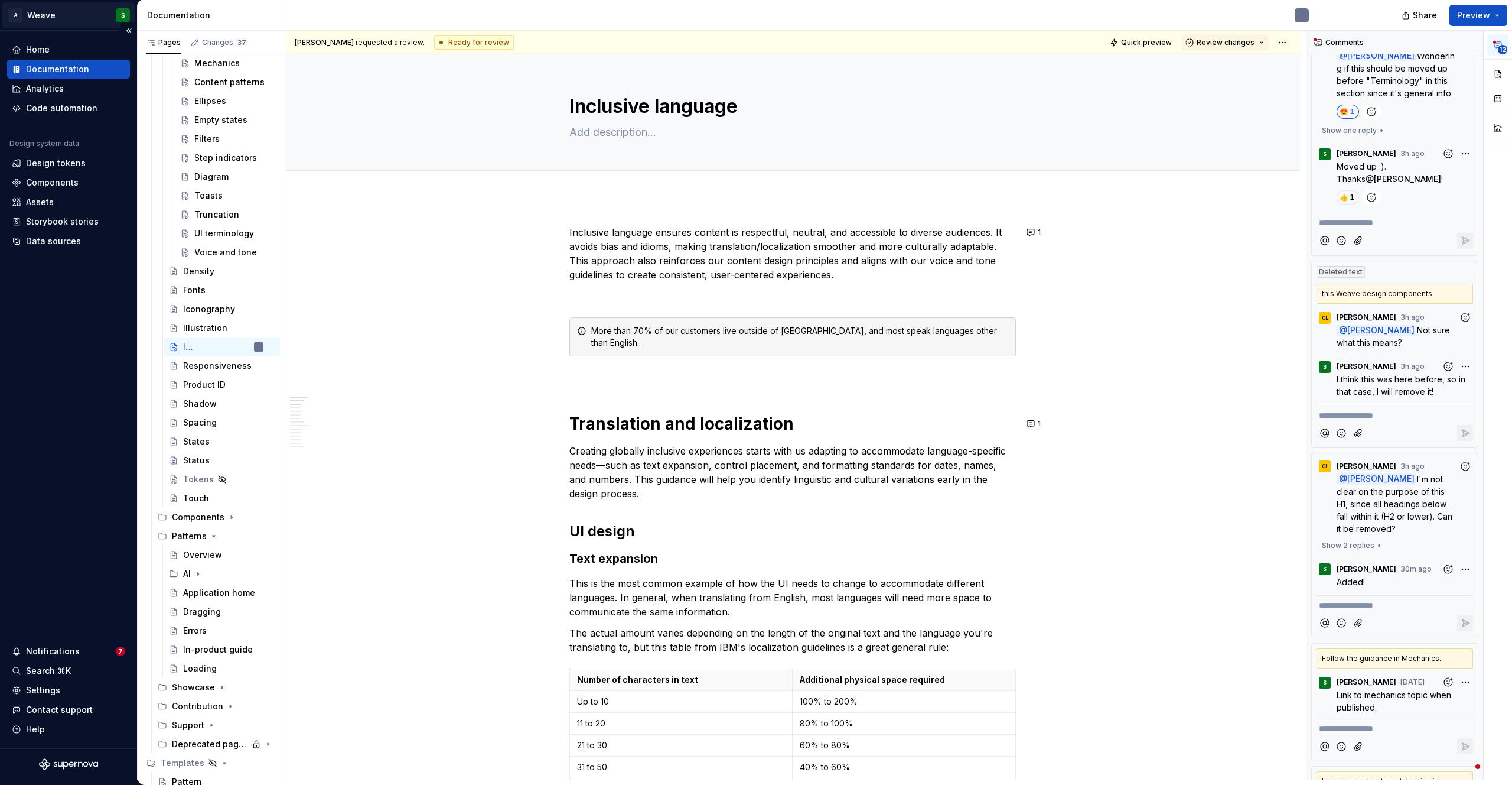
type textarea "*"
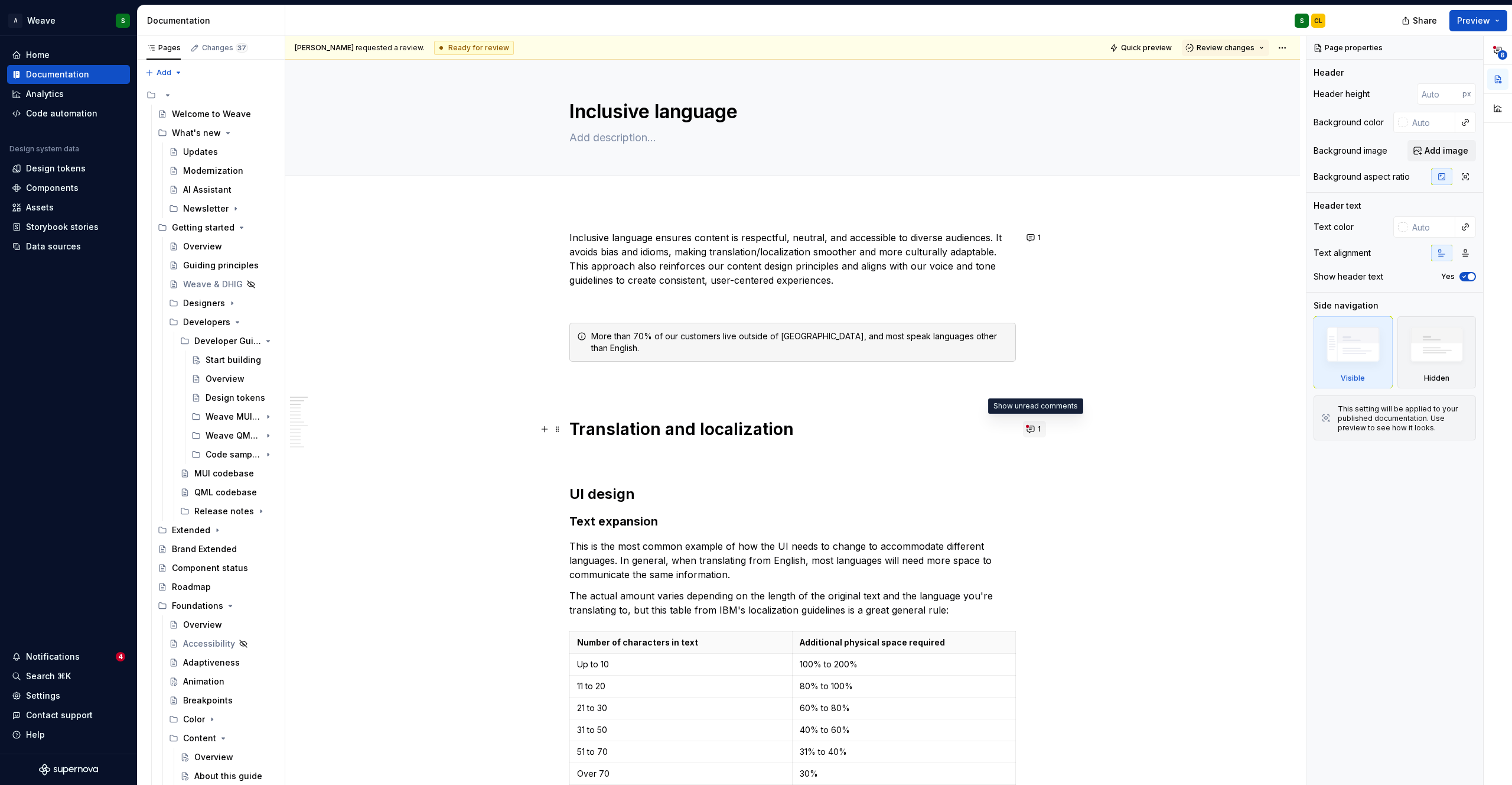
click at [1032, 426] on button "1" at bounding box center [1035, 428] width 23 height 16
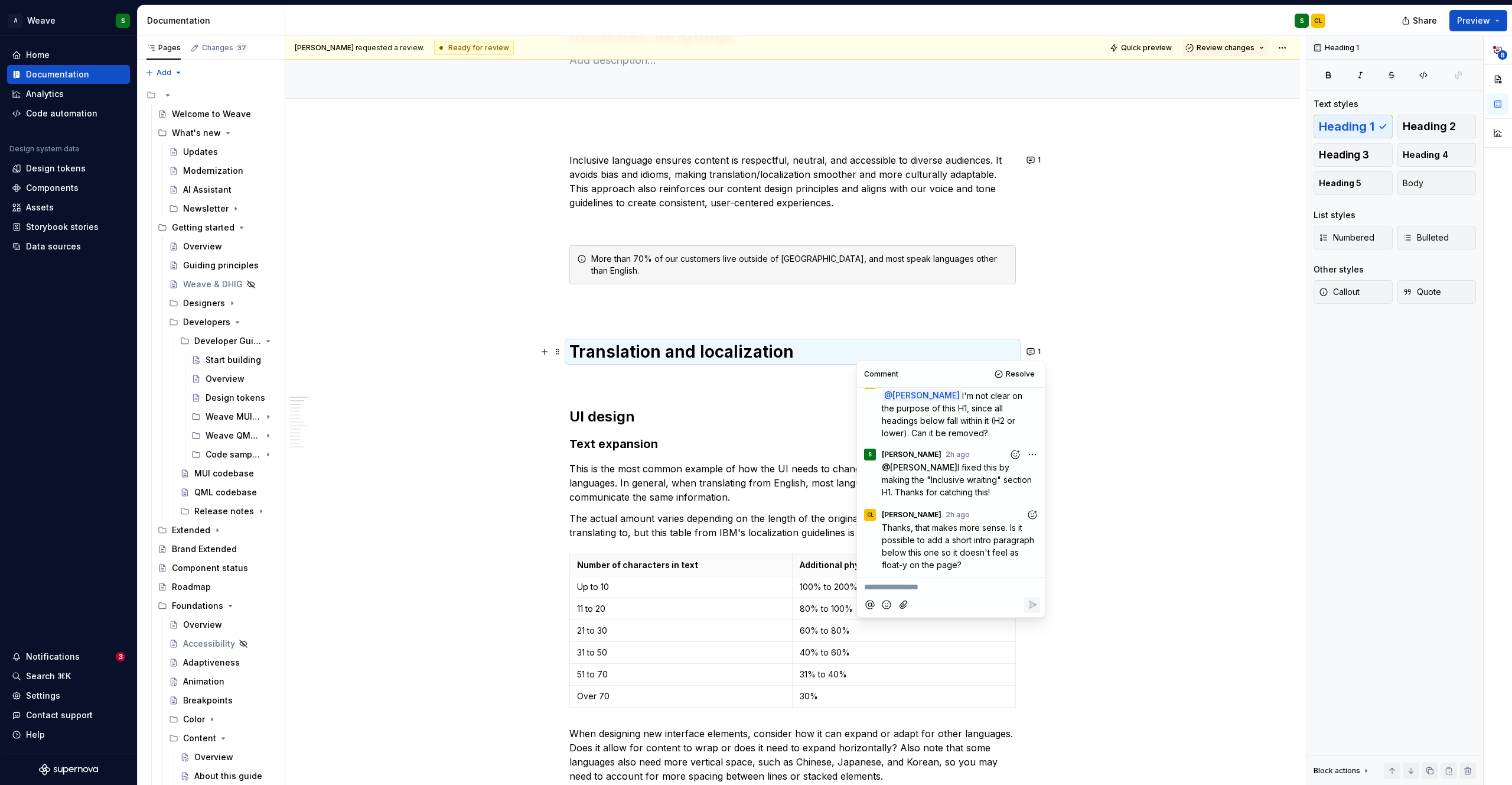
scroll to position [79, 0]
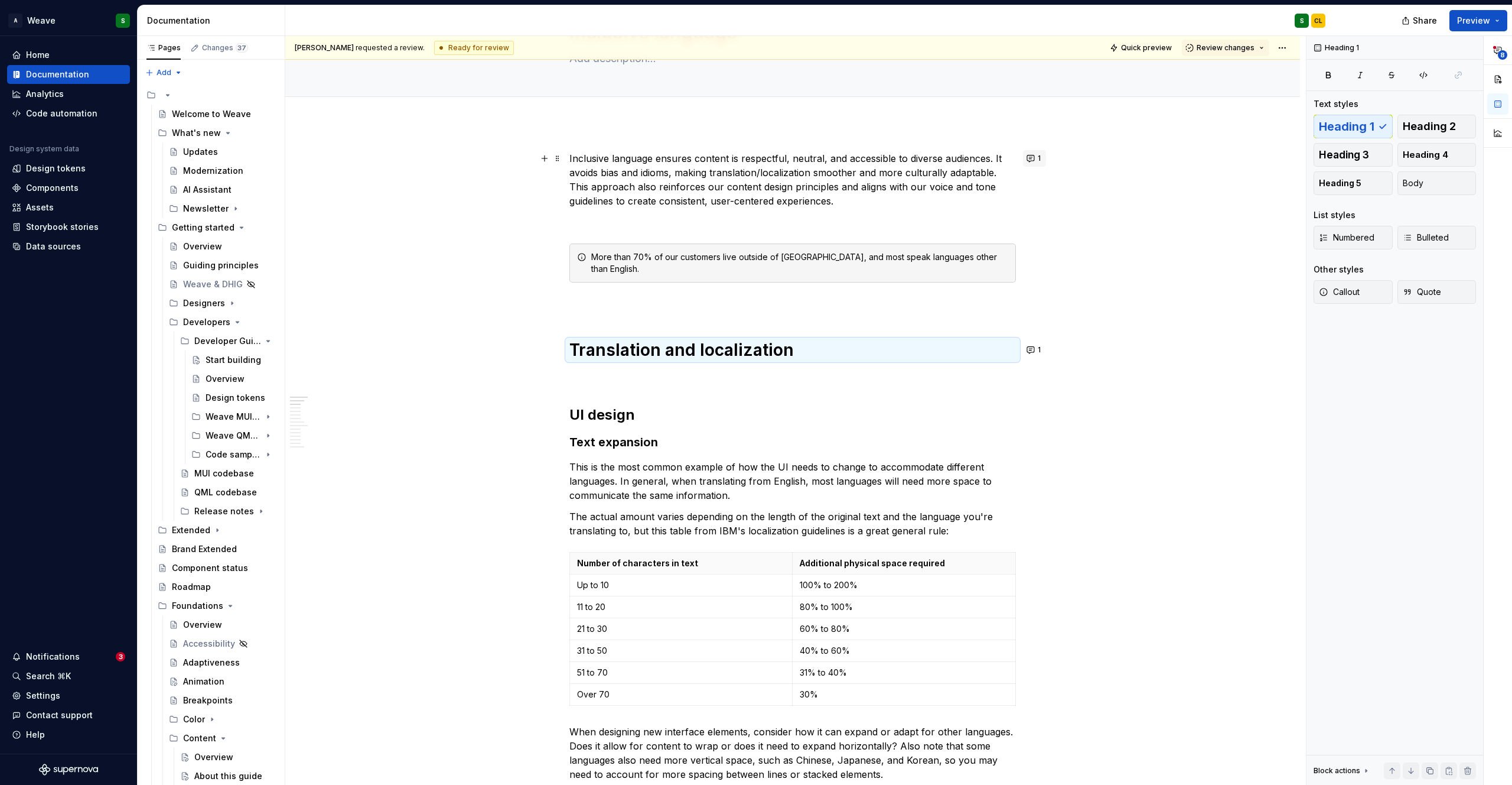
click at [1038, 157] on span "1" at bounding box center [1039, 158] width 3 height 10
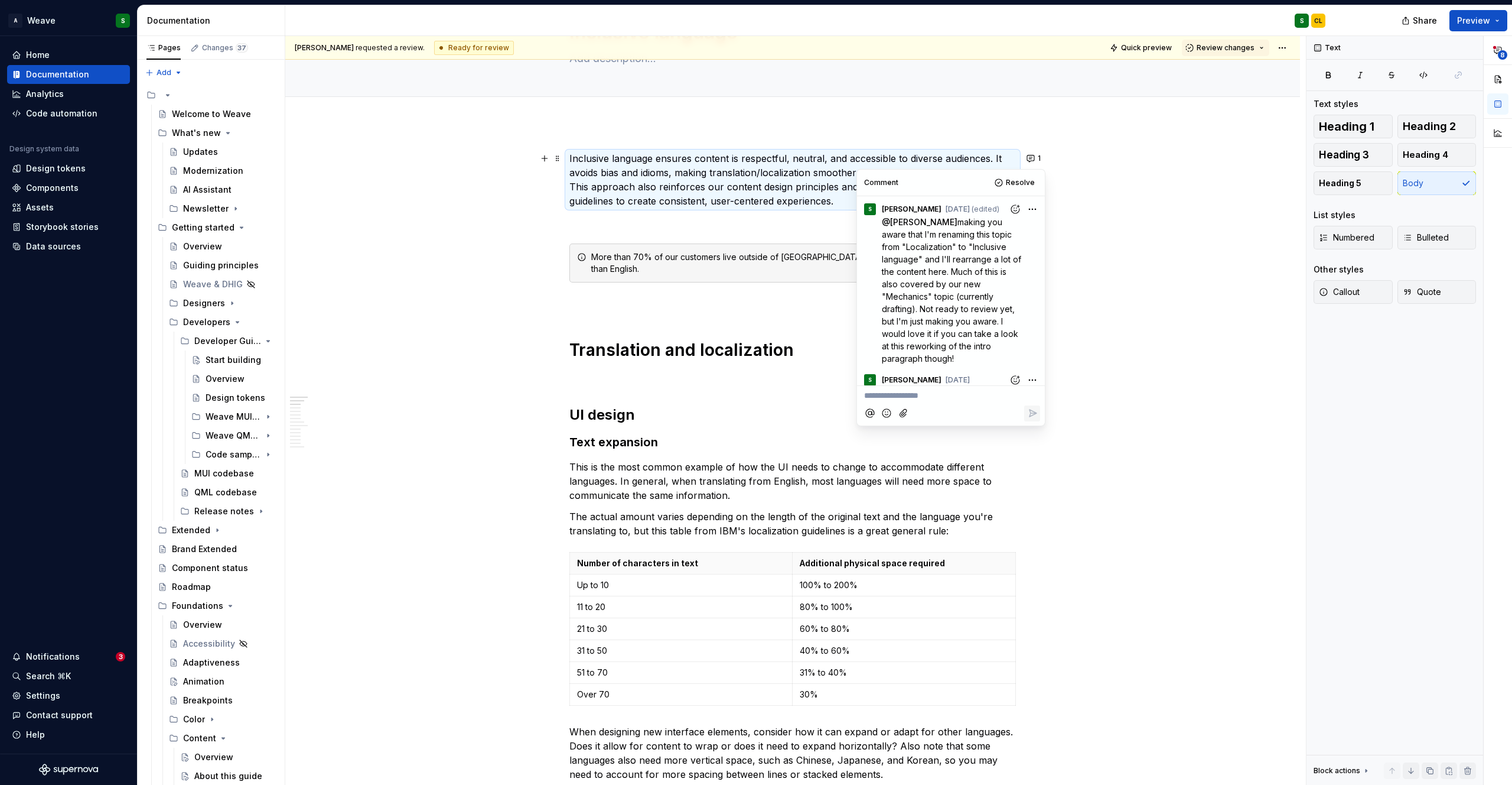
scroll to position [193, 0]
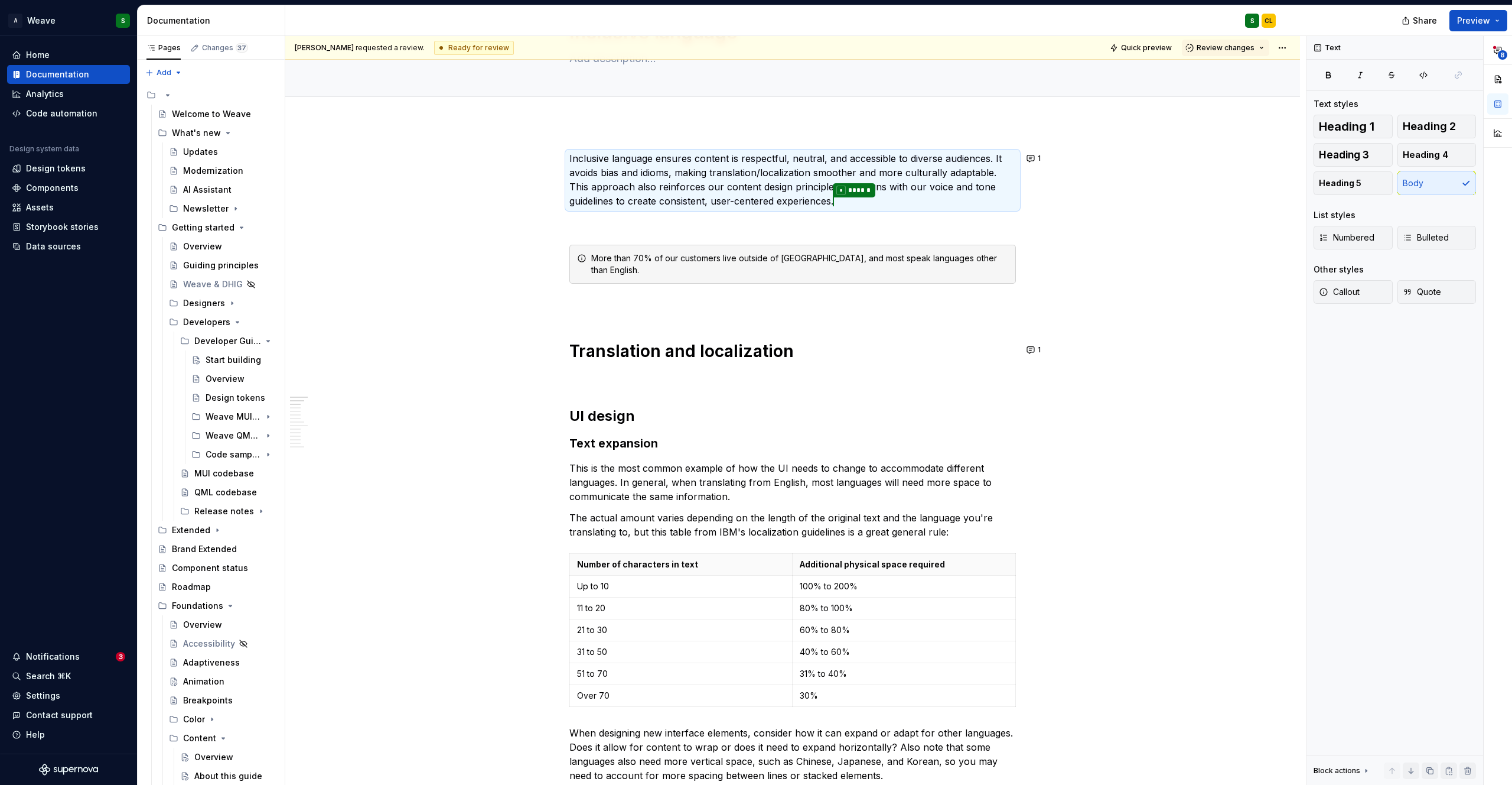
type textarea "*"
